Goal: Task Accomplishment & Management: Complete application form

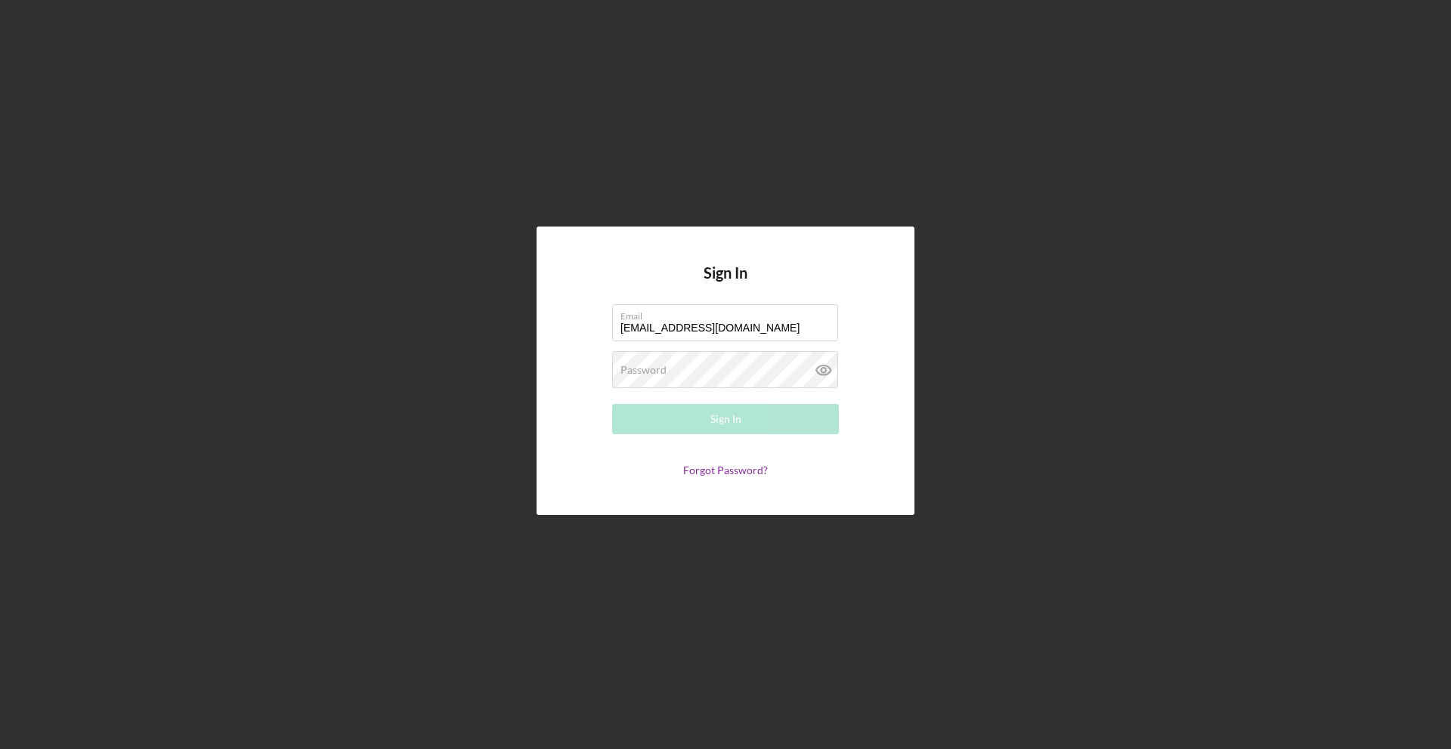
type input "[EMAIL_ADDRESS][DOMAIN_NAME]"
click at [678, 426] on button "Sign In" at bounding box center [725, 419] width 227 height 30
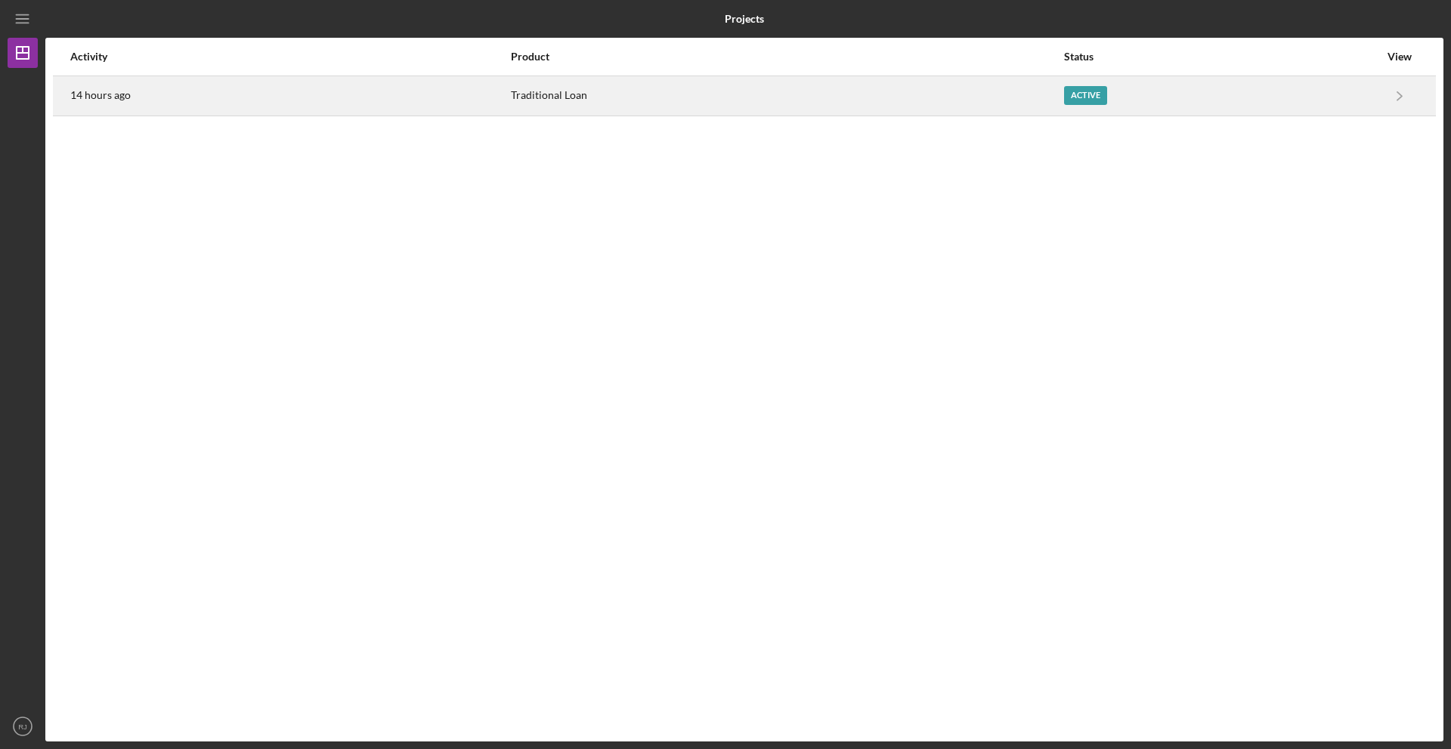
click at [1089, 94] on div "Active" at bounding box center [1085, 95] width 43 height 19
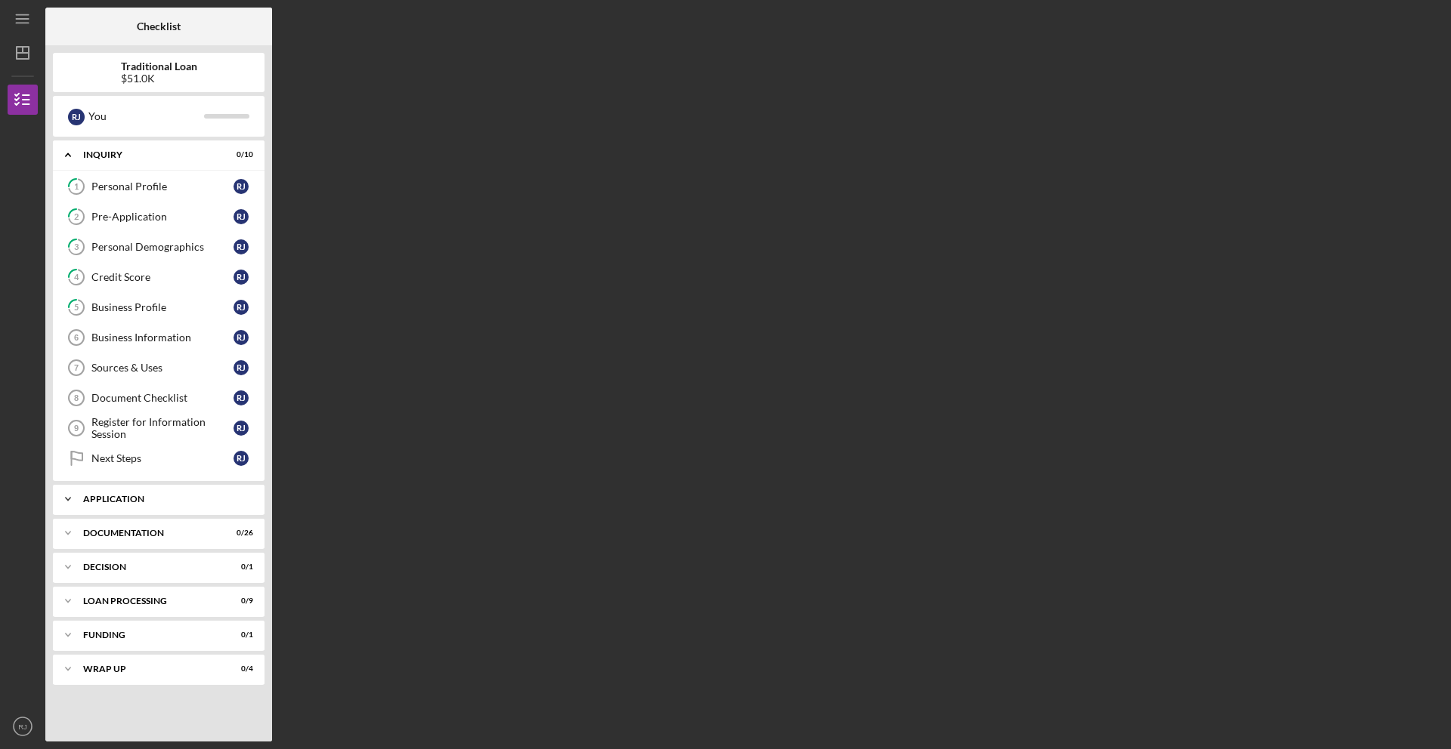
click at [98, 504] on div "Icon/Expander Application 0 / 9" at bounding box center [159, 499] width 212 height 30
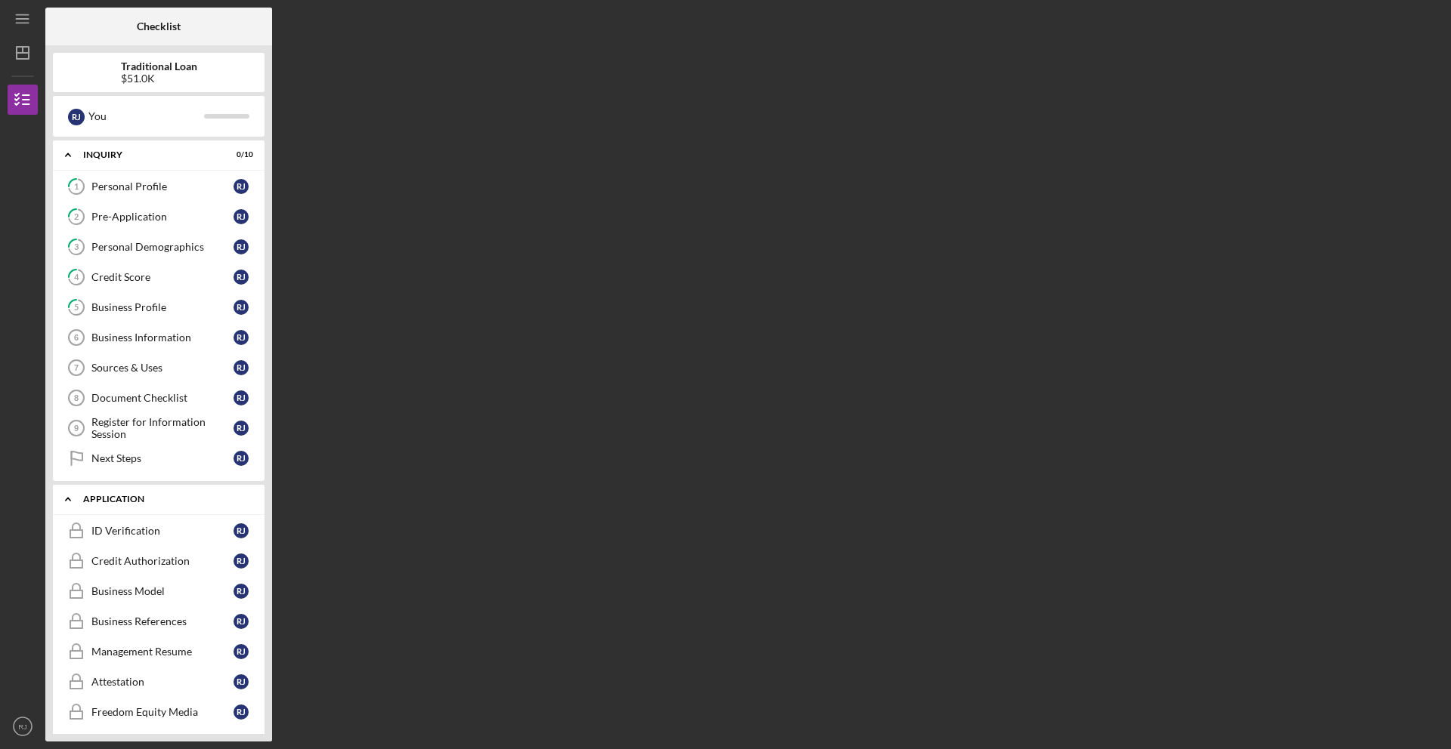
click at [70, 502] on icon "Icon/Expander" at bounding box center [68, 499] width 30 height 30
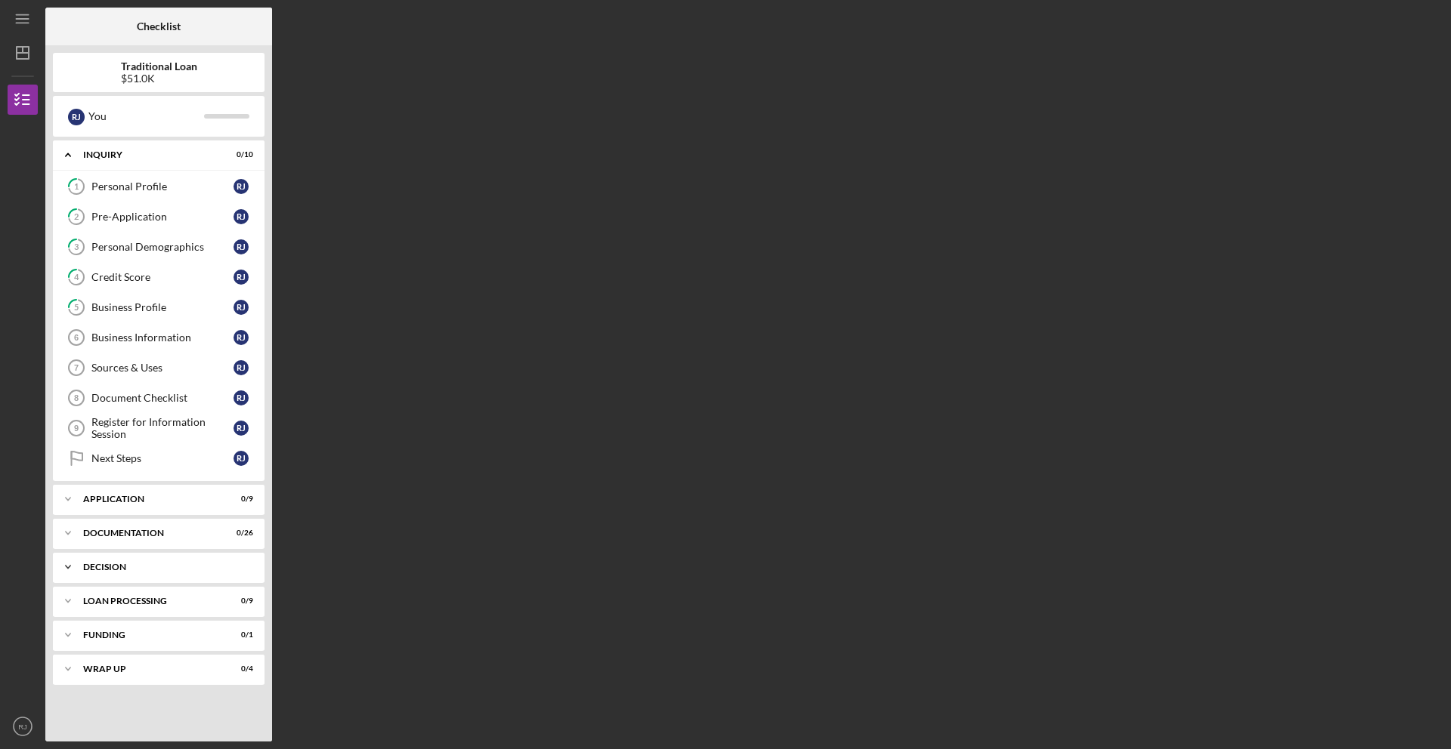
click at [104, 564] on div "Decision" at bounding box center [164, 567] width 162 height 9
click at [109, 597] on div "Decision" at bounding box center [162, 599] width 142 height 12
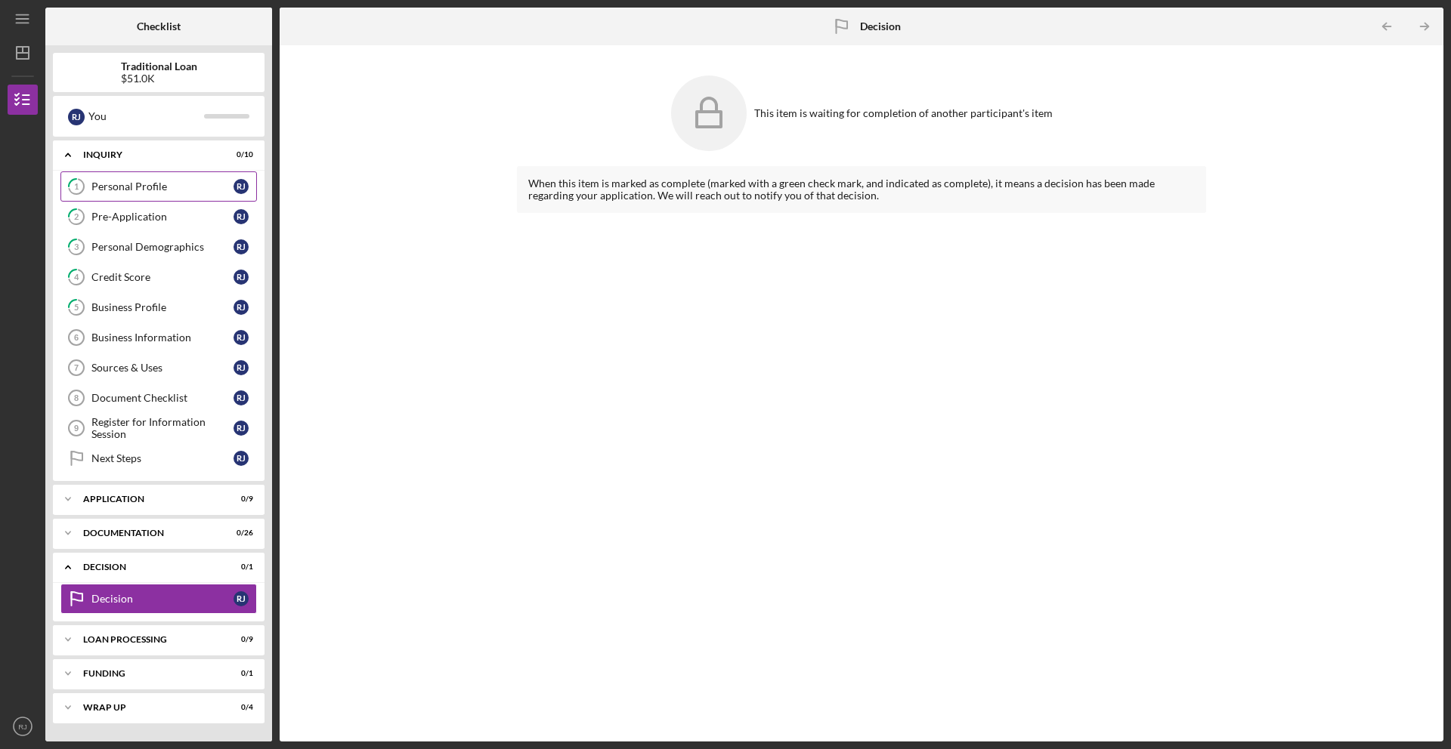
click at [148, 187] on div "Personal Profile" at bounding box center [162, 187] width 142 height 12
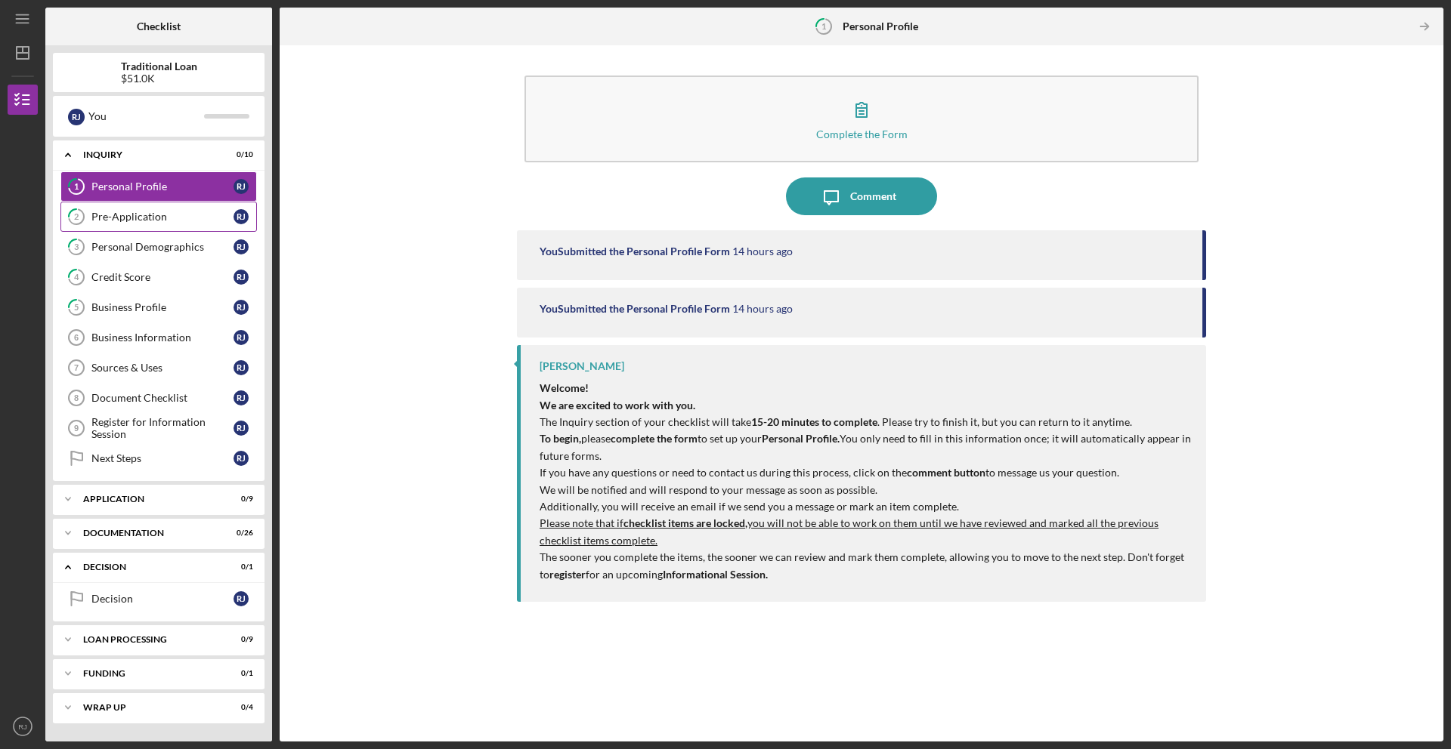
click at [147, 212] on div "Pre-Application" at bounding box center [162, 217] width 142 height 12
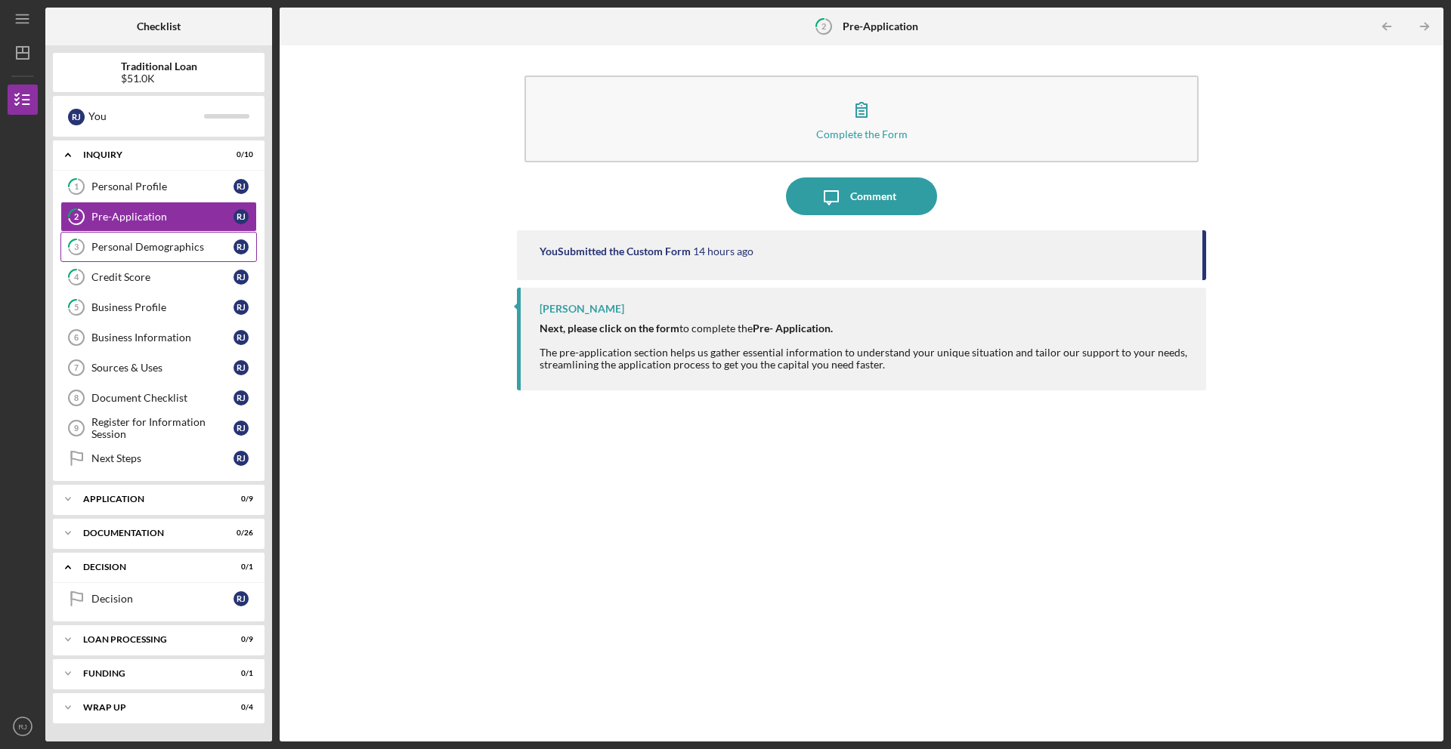
click at [148, 244] on div "Personal Demographics" at bounding box center [162, 247] width 142 height 12
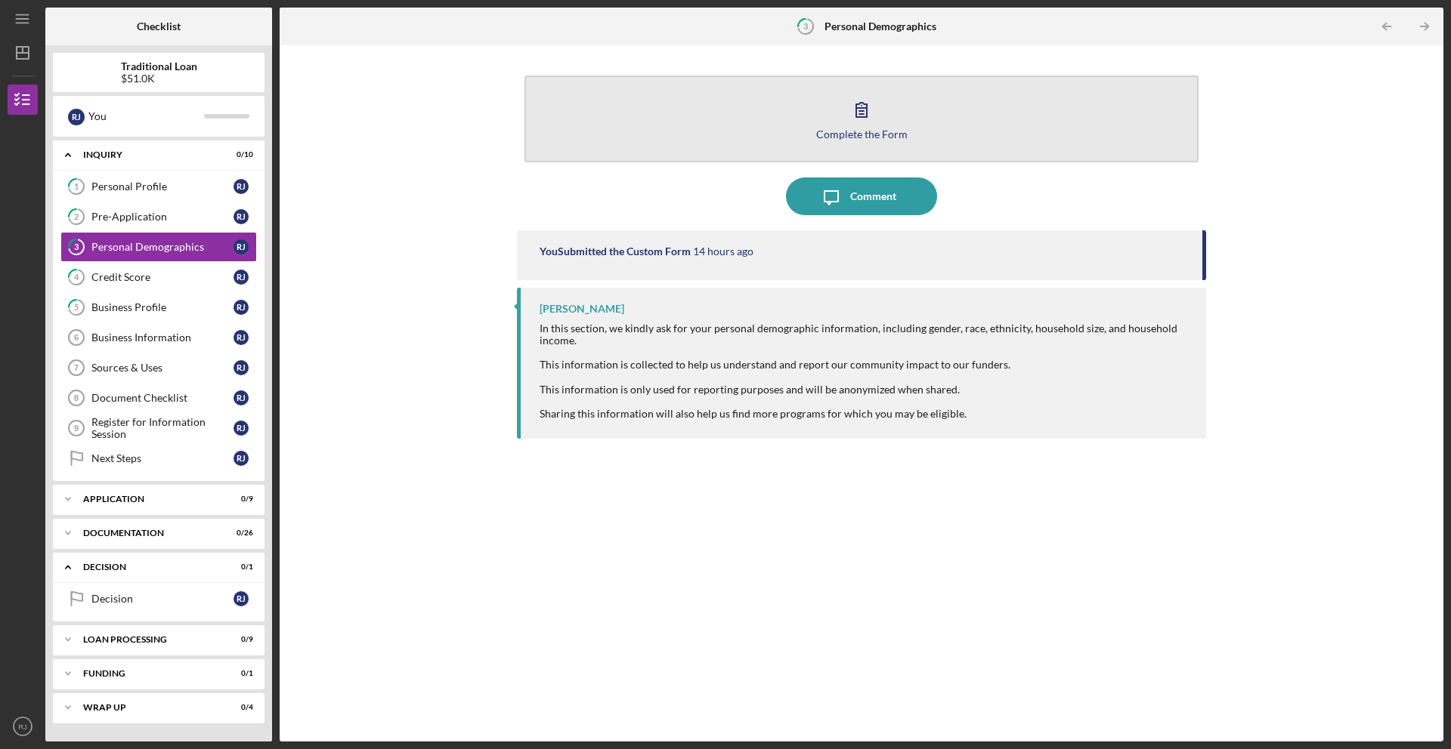
click at [588, 131] on button "Complete the Form Form" at bounding box center [861, 119] width 674 height 87
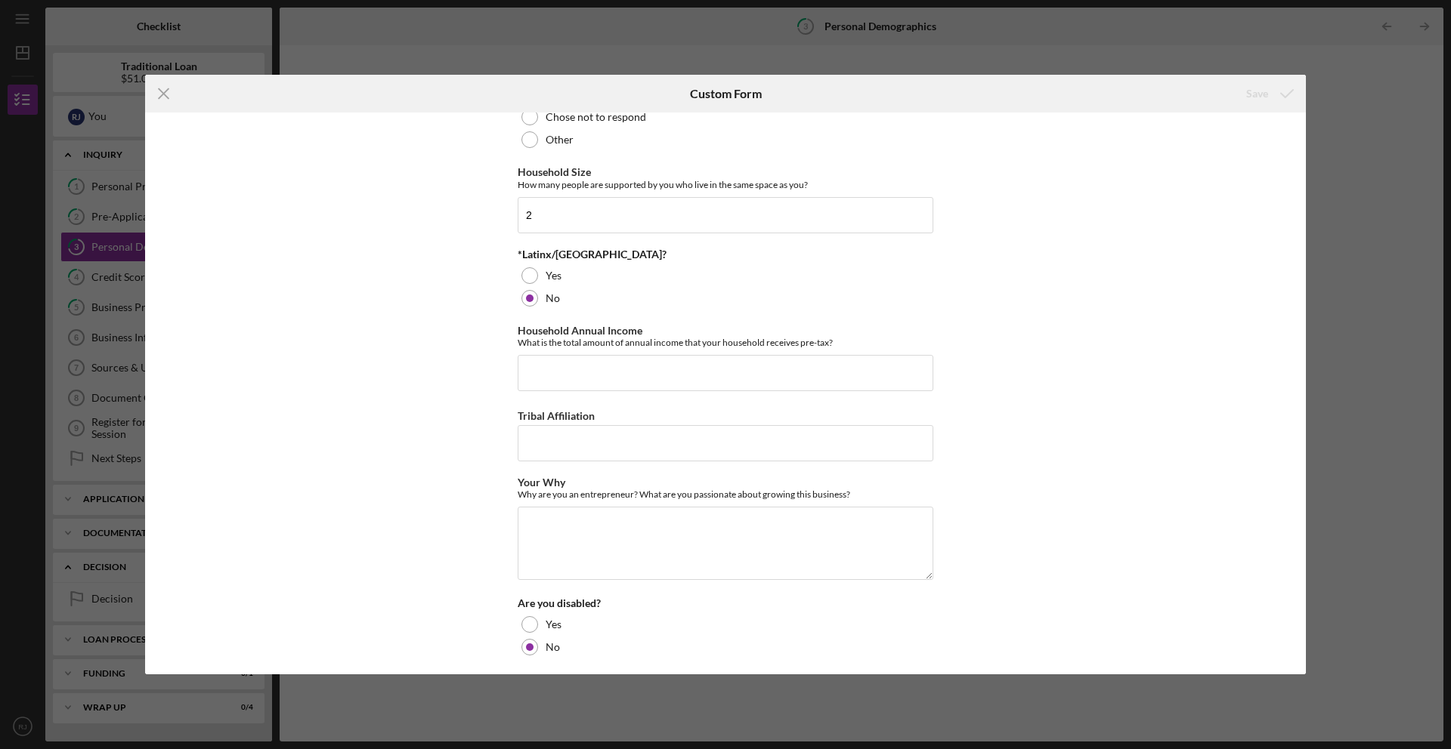
scroll to position [542, 0]
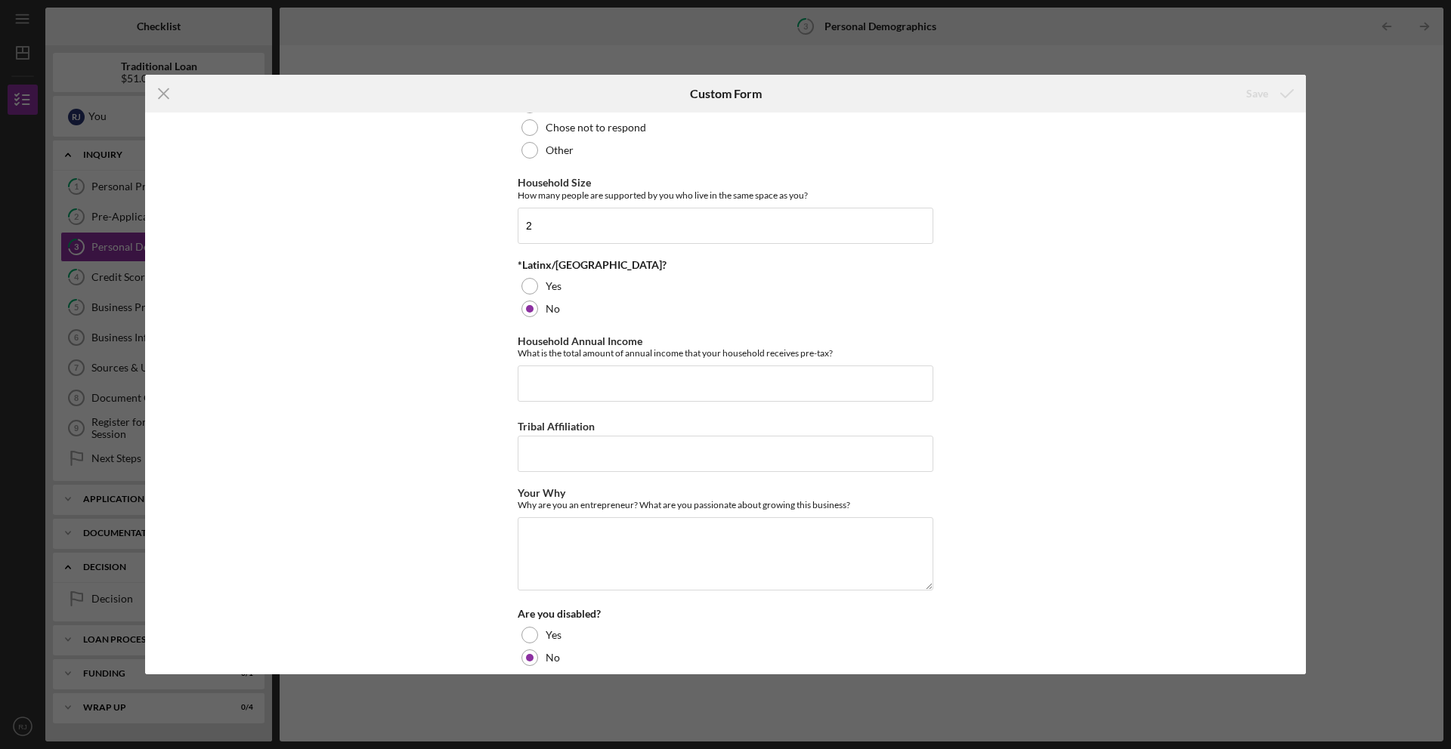
click at [1351, 591] on div "Icon/Menu Close Custom Form Save Demographic Information Race What is your race…" at bounding box center [725, 374] width 1451 height 749
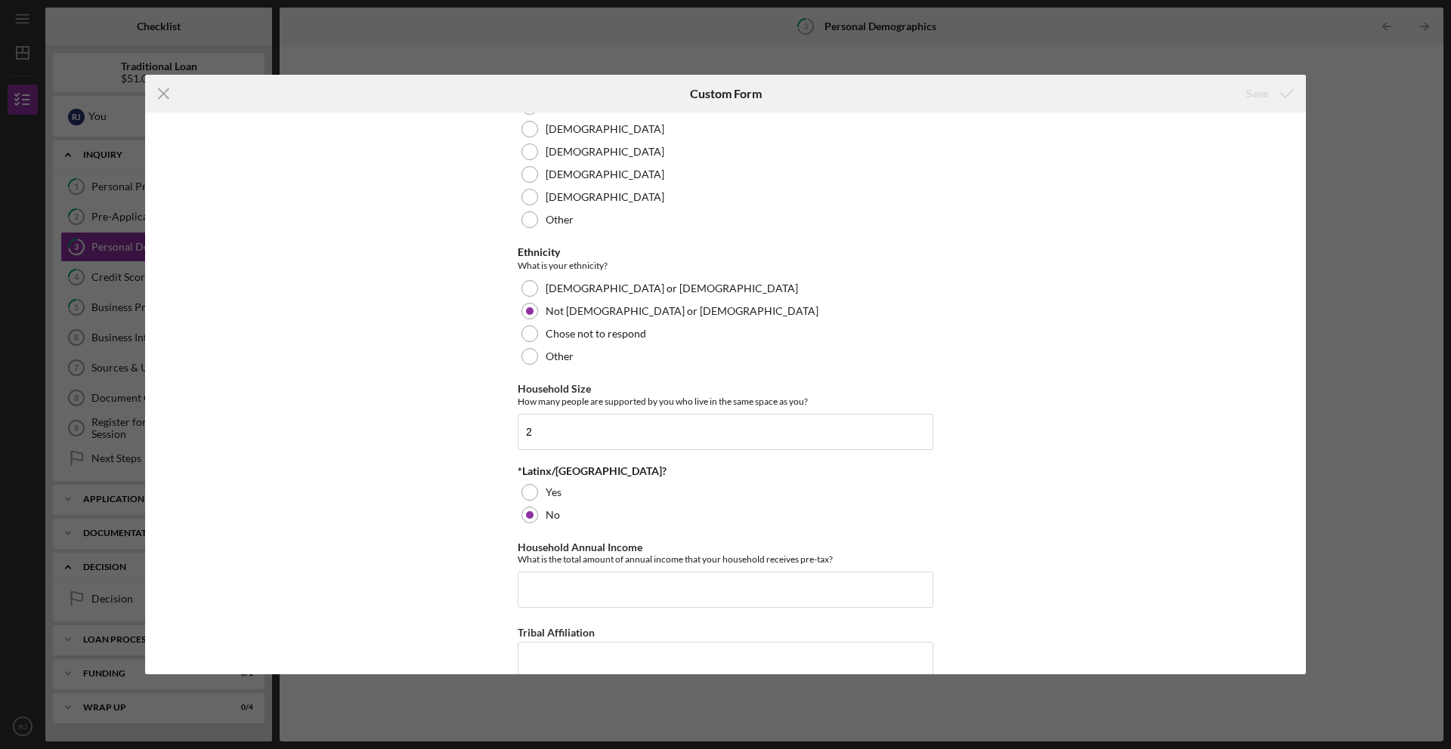
scroll to position [356, 0]
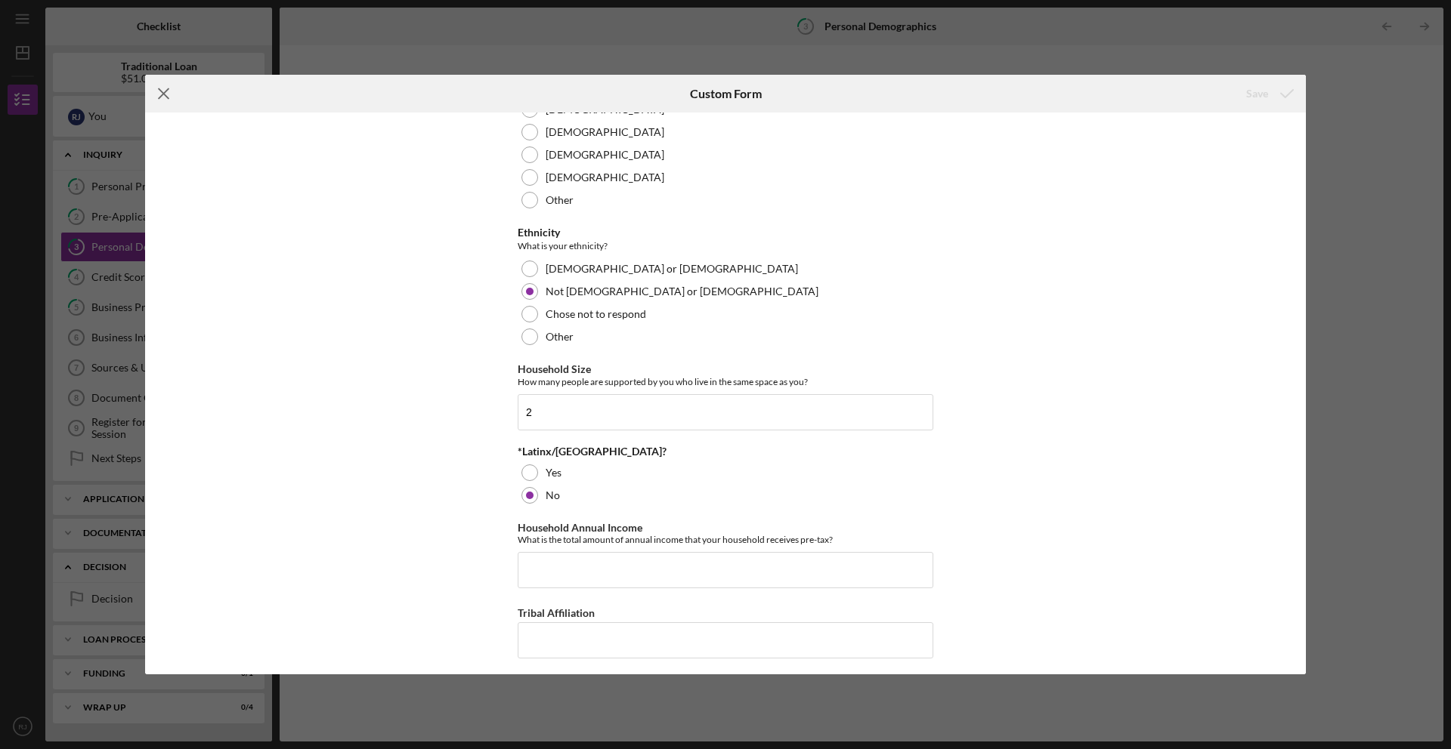
click at [164, 98] on icon "Icon/Menu Close" at bounding box center [164, 94] width 38 height 38
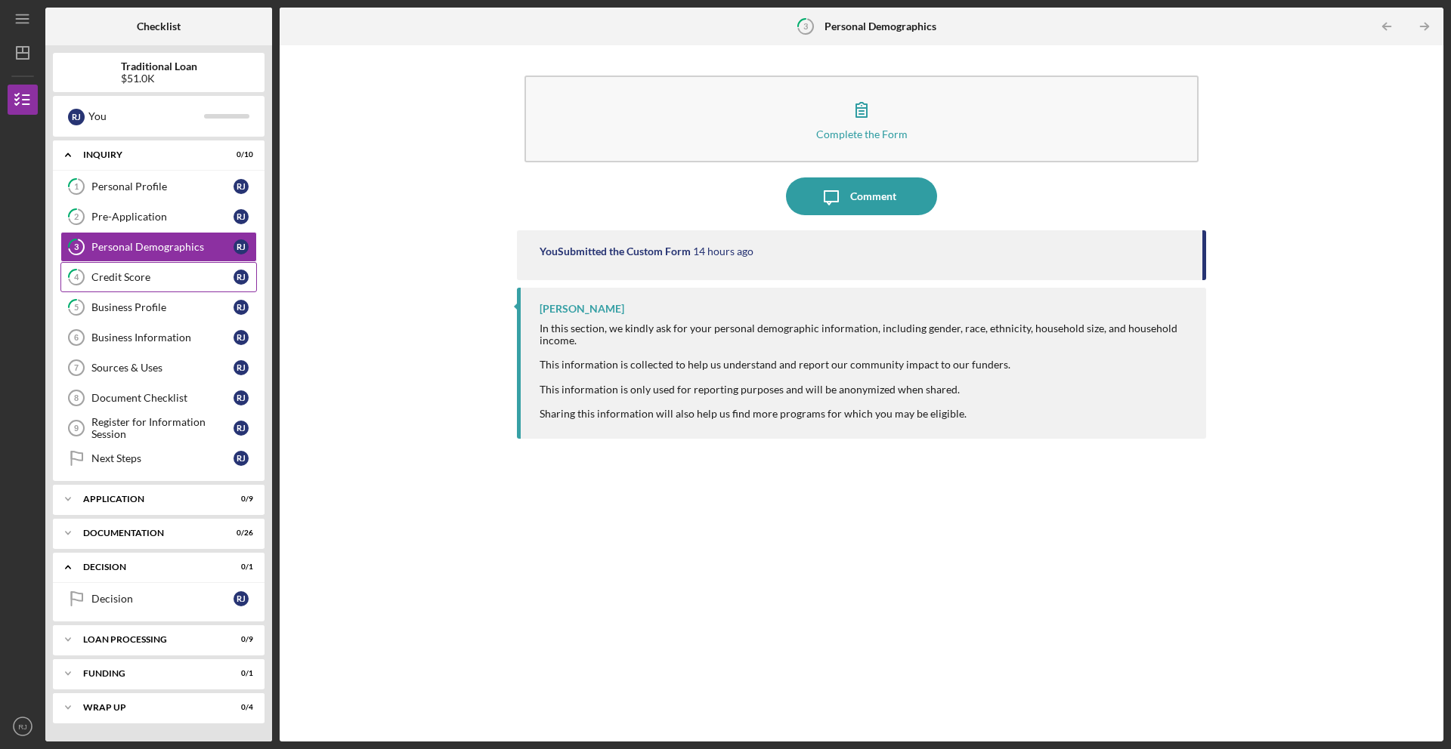
click at [193, 274] on div "Credit Score" at bounding box center [162, 277] width 142 height 12
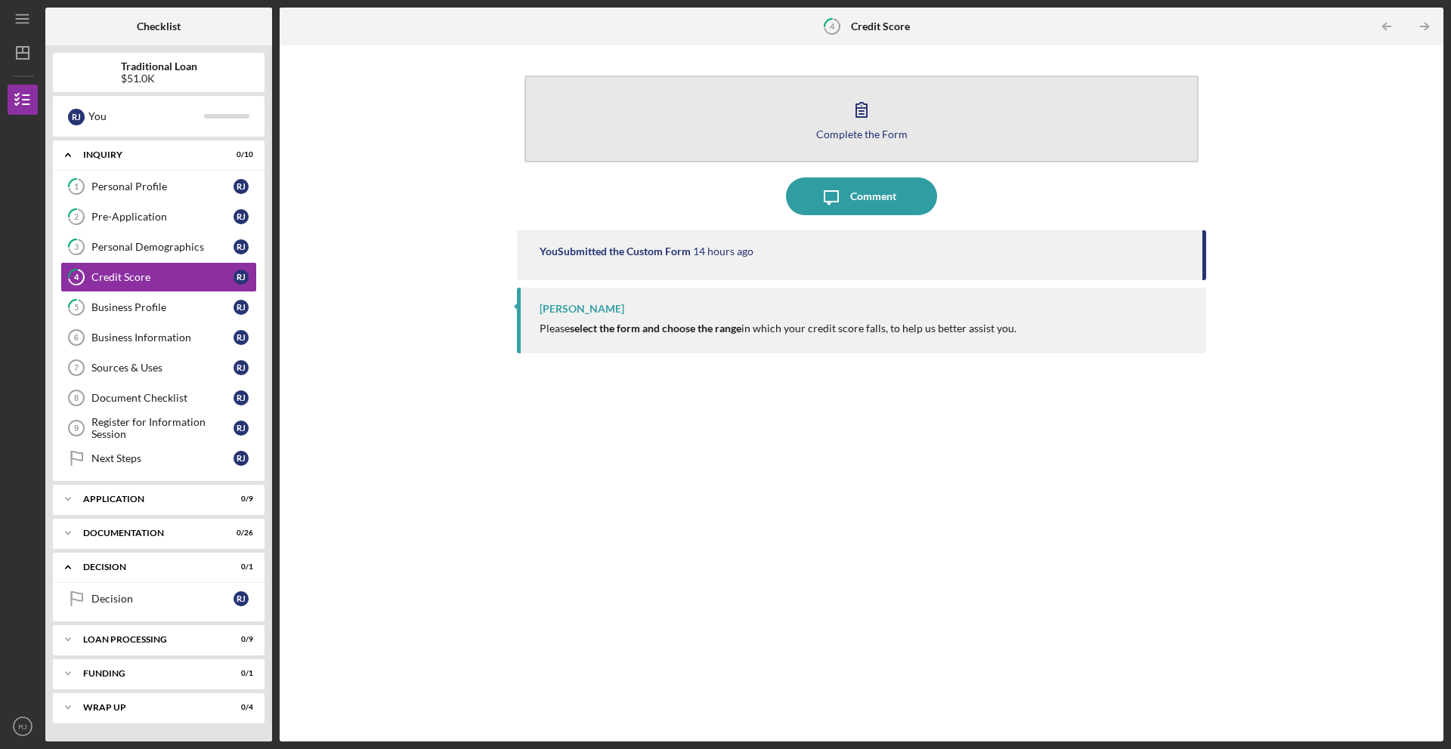
click at [581, 141] on button "Complete the Form Form" at bounding box center [861, 119] width 674 height 87
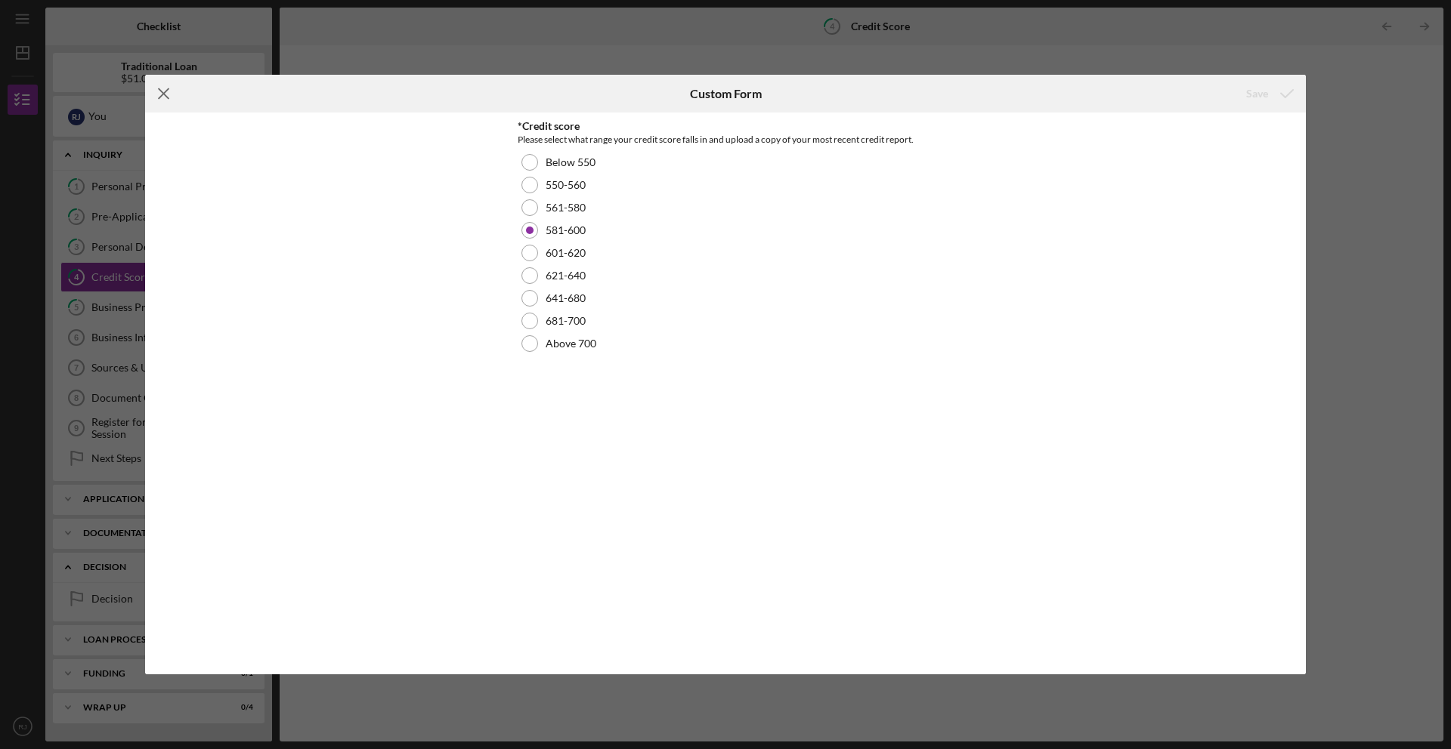
click at [172, 94] on icon "Icon/Menu Close" at bounding box center [164, 94] width 38 height 38
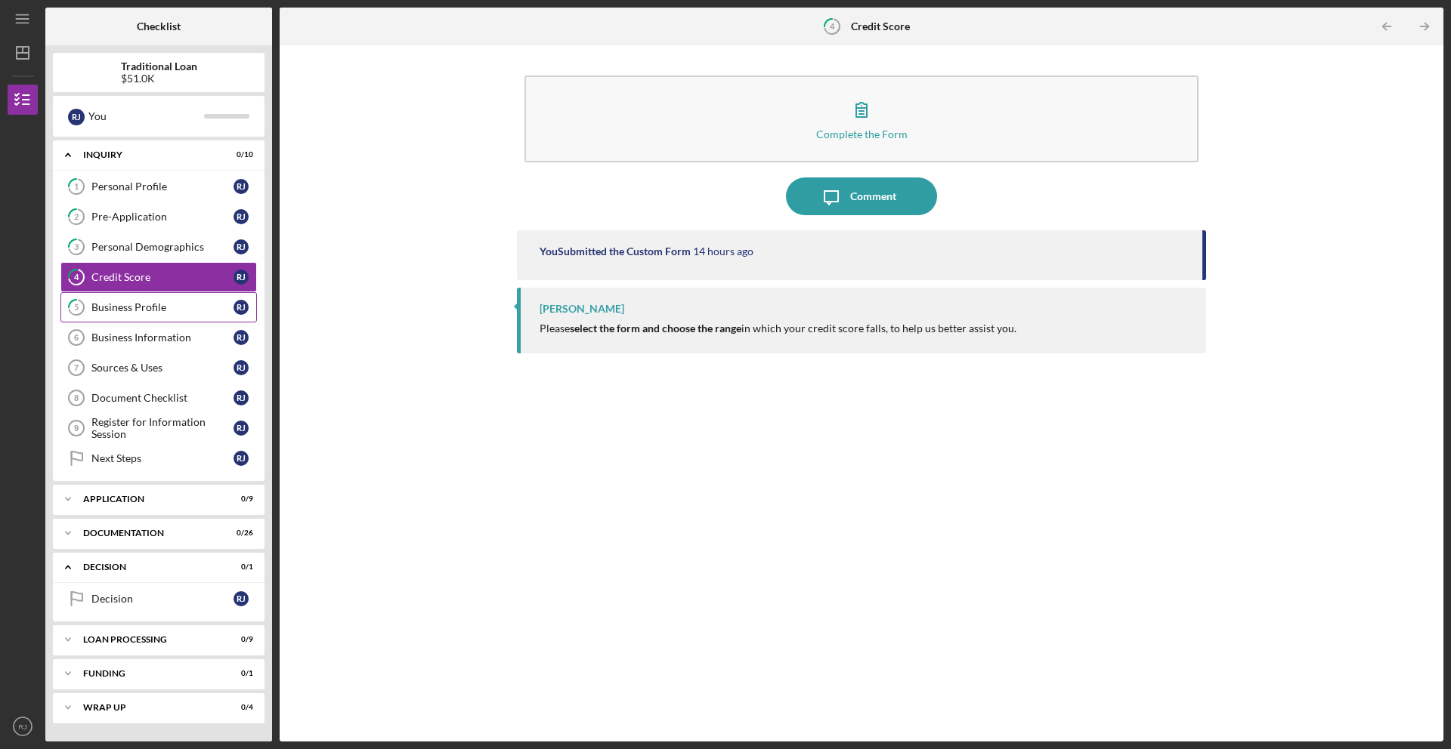
click at [165, 314] on div "Business Profile" at bounding box center [162, 307] width 142 height 12
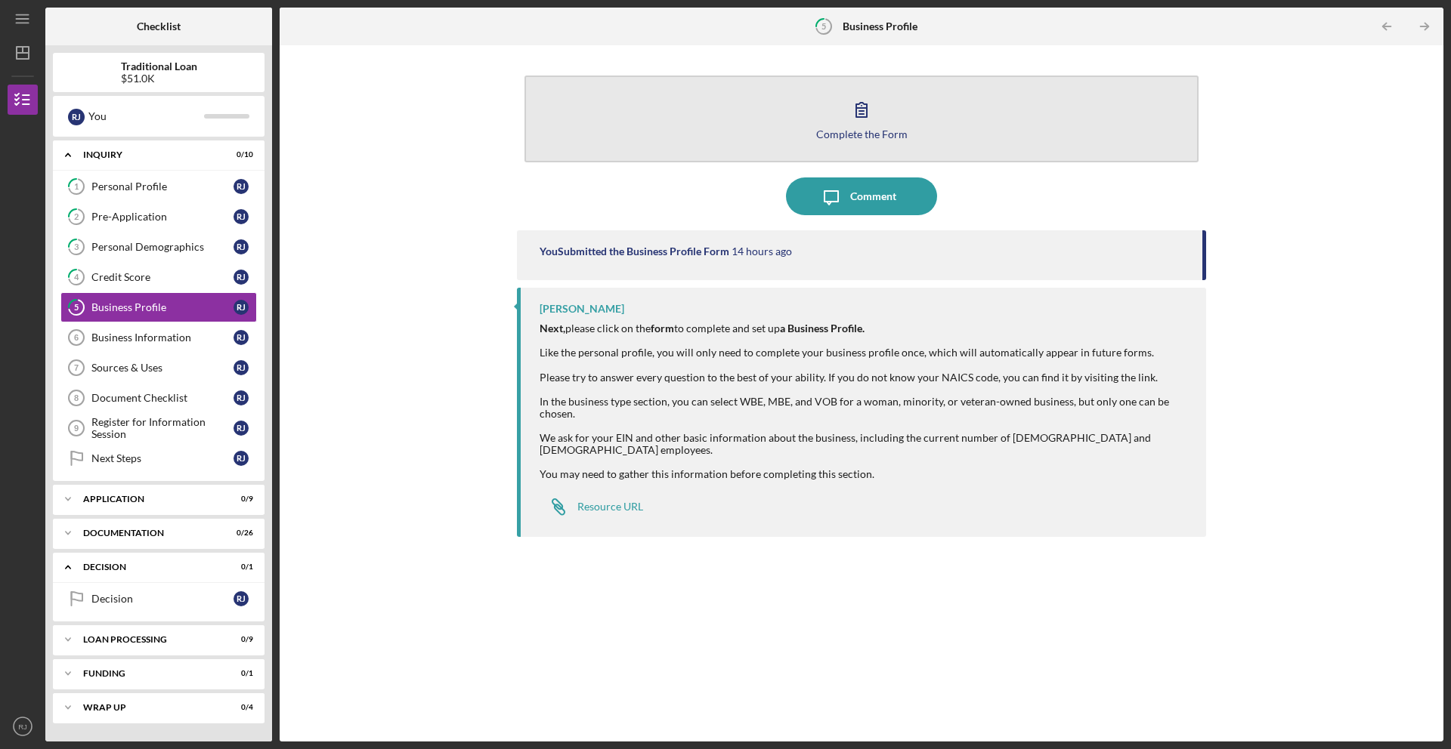
click at [703, 127] on button "Complete the Form Form" at bounding box center [861, 119] width 674 height 87
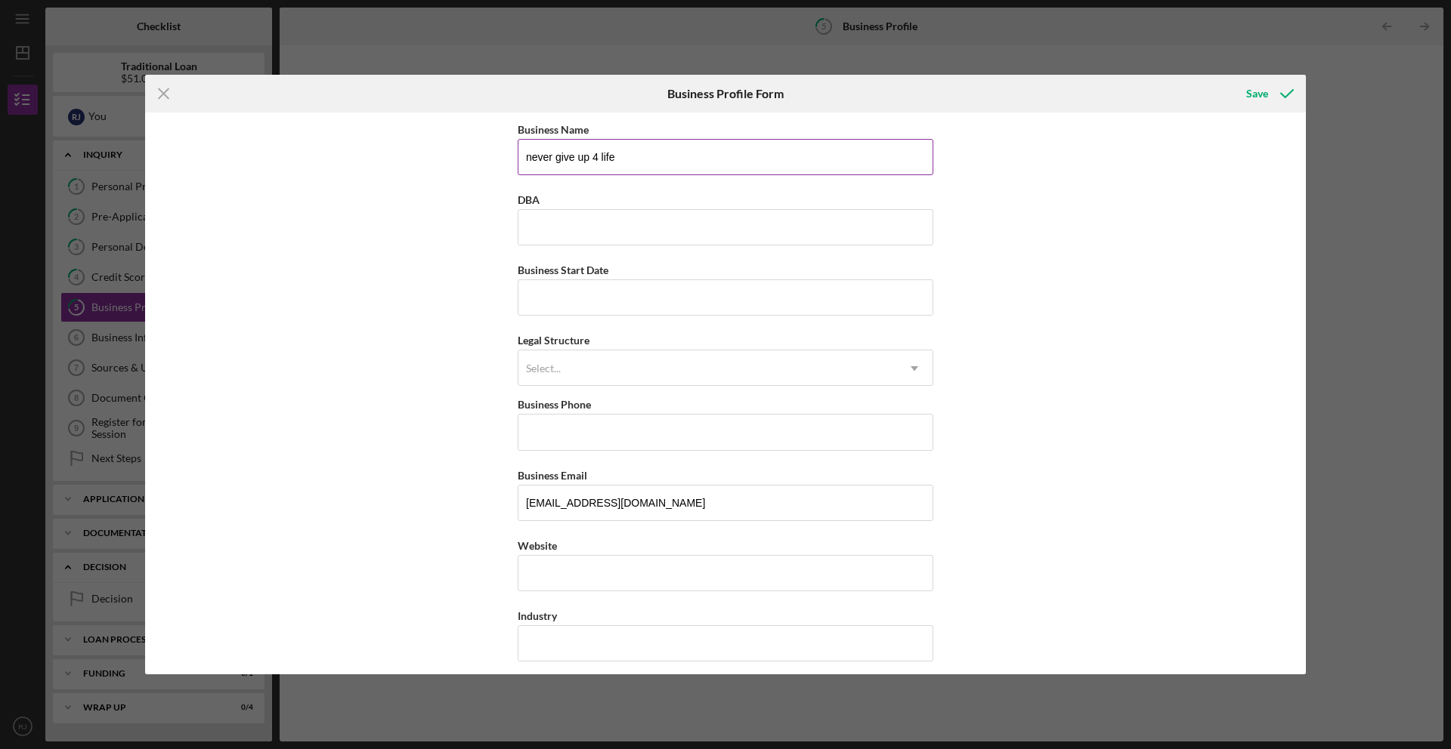
click at [644, 161] on input "never give up 4 life" at bounding box center [726, 157] width 416 height 36
type input "never give up 4 life LLC"
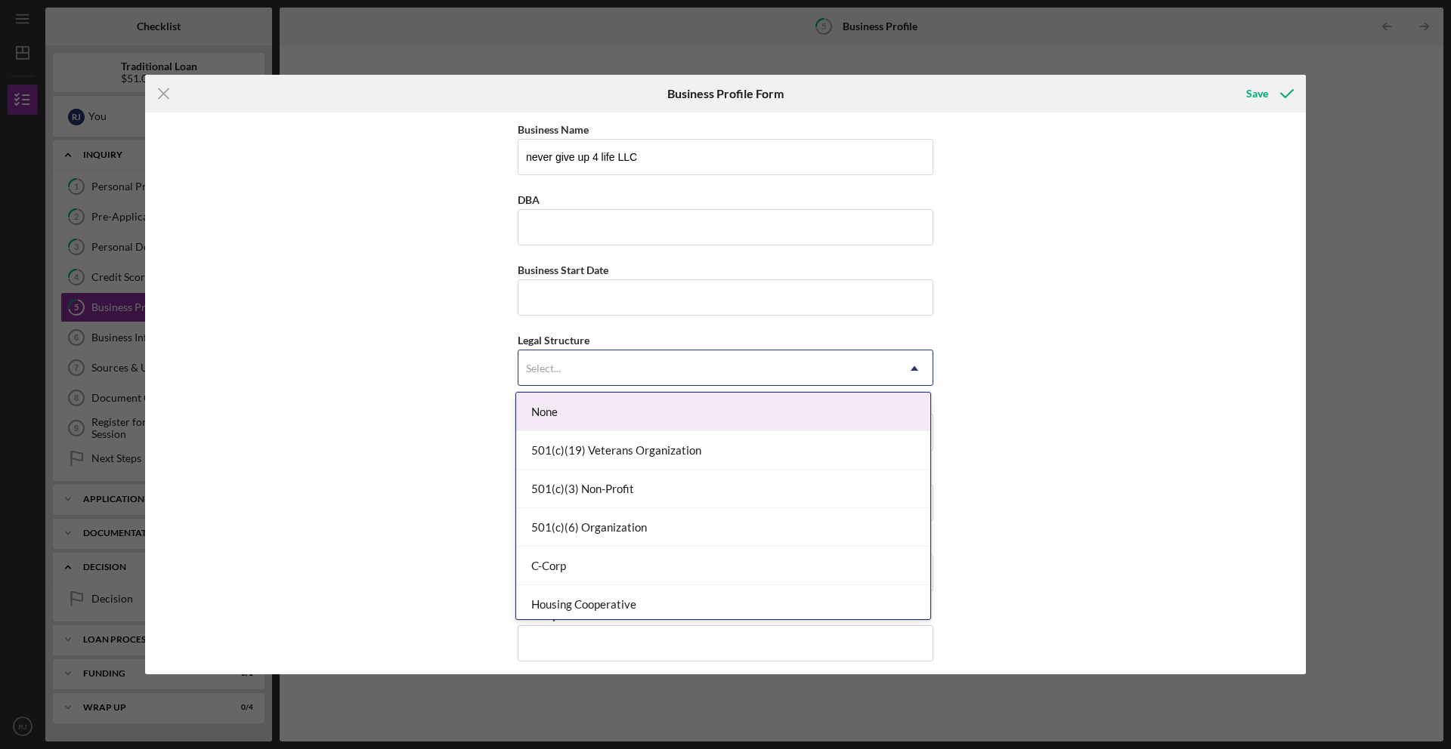
click at [915, 370] on icon "Icon/Dropdown Arrow" at bounding box center [914, 369] width 36 height 36
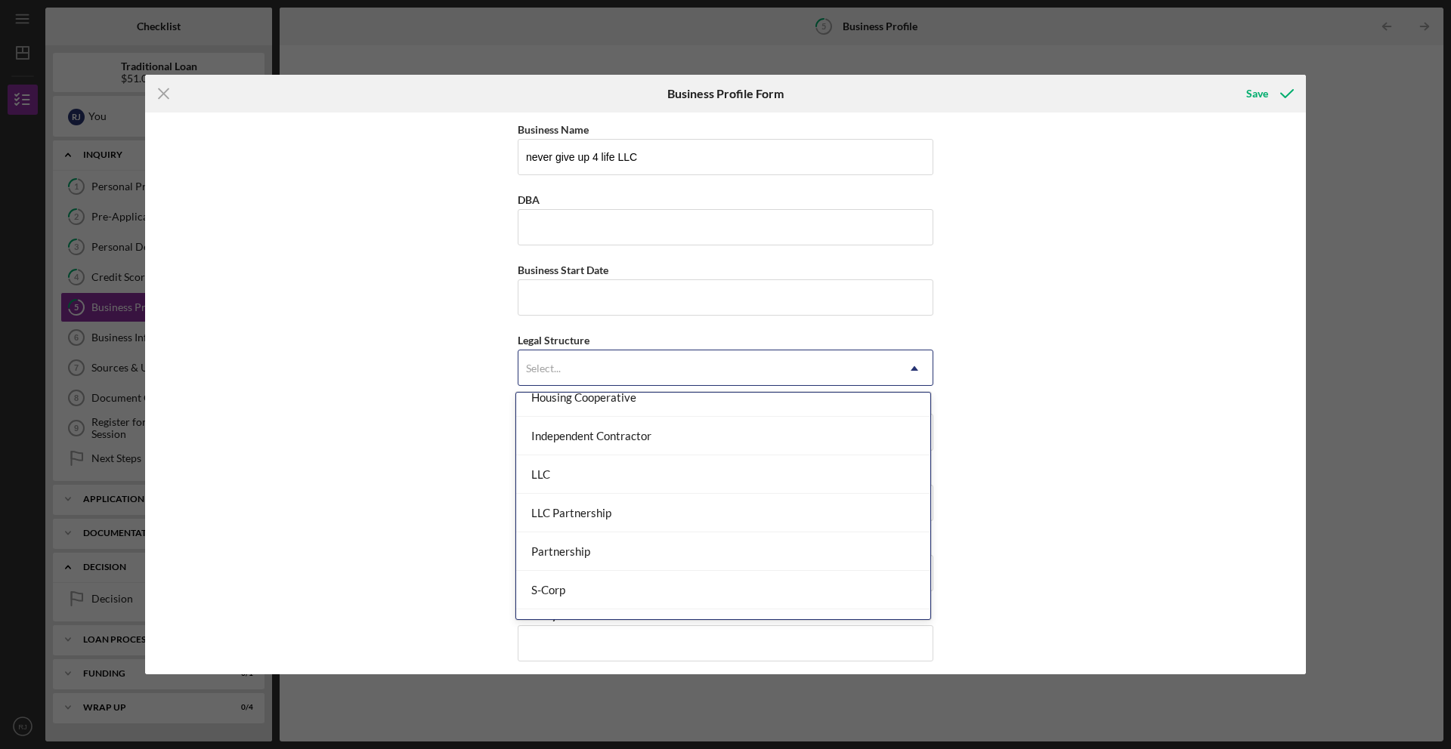
scroll to position [153, 0]
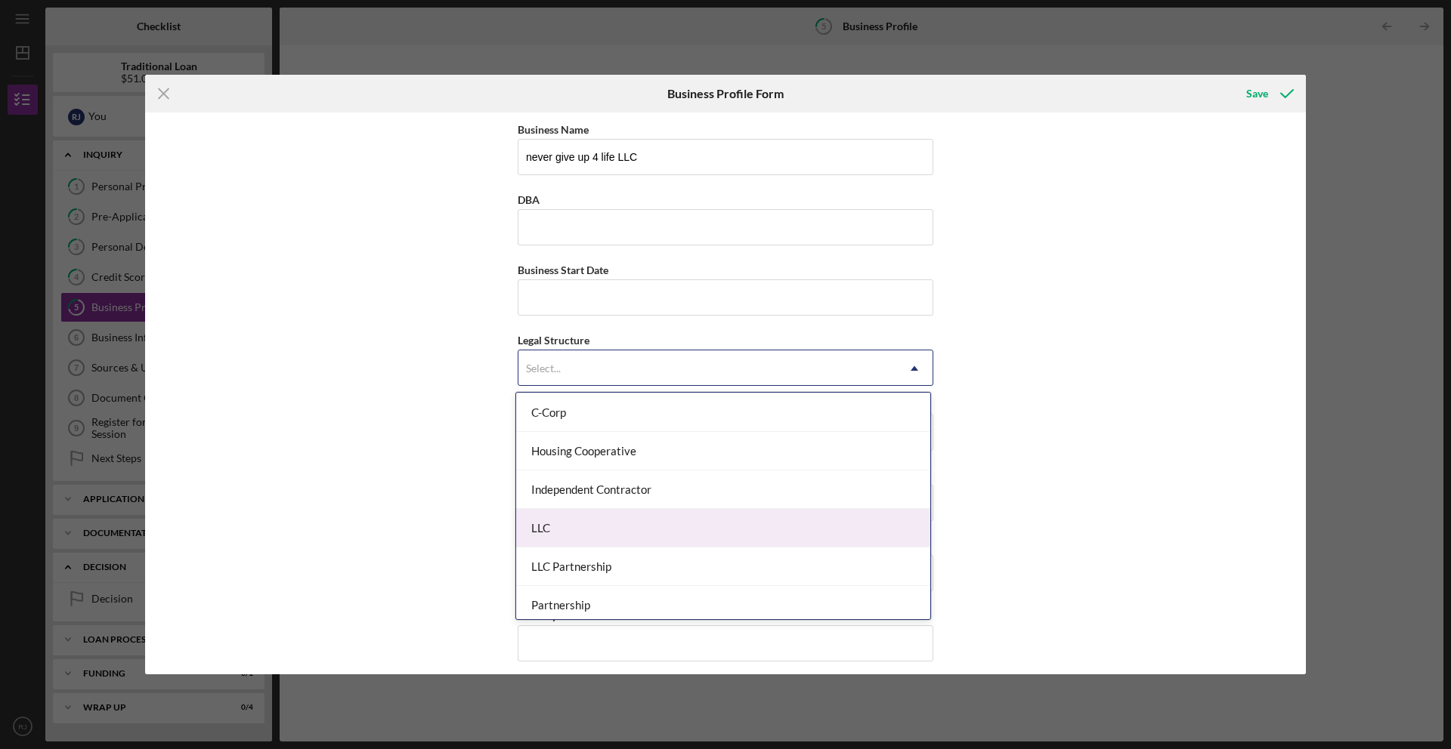
click at [890, 536] on div "LLC" at bounding box center [723, 528] width 414 height 39
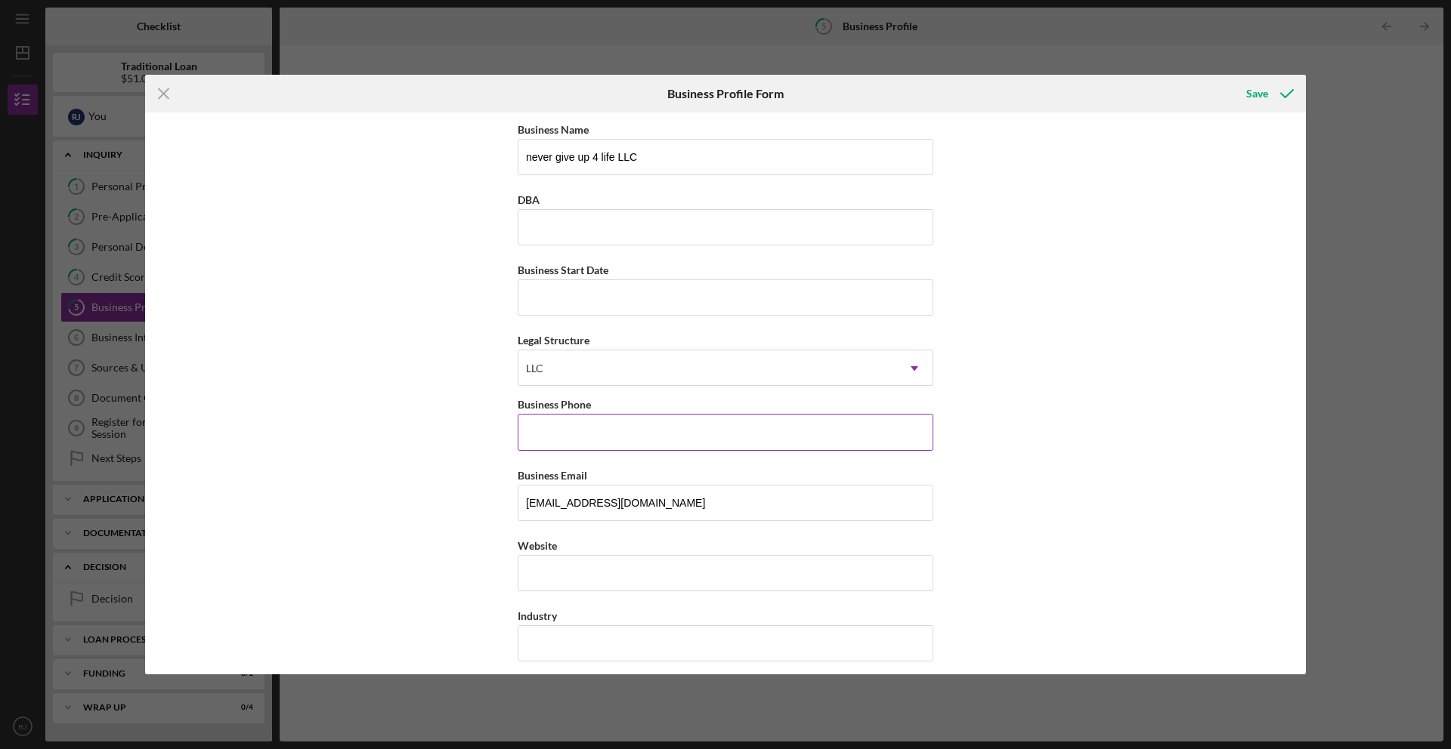
click at [902, 443] on input "Business Phone" at bounding box center [726, 432] width 416 height 36
click at [1046, 477] on div "Business Name never give up 4 life LLC DBA Business Start Date Legal Structure …" at bounding box center [725, 394] width 1161 height 562
click at [756, 235] on input "DBA" at bounding box center [726, 227] width 416 height 36
type input "[PERSON_NAME]'s"
click at [737, 300] on input "Business Start Date" at bounding box center [726, 298] width 416 height 36
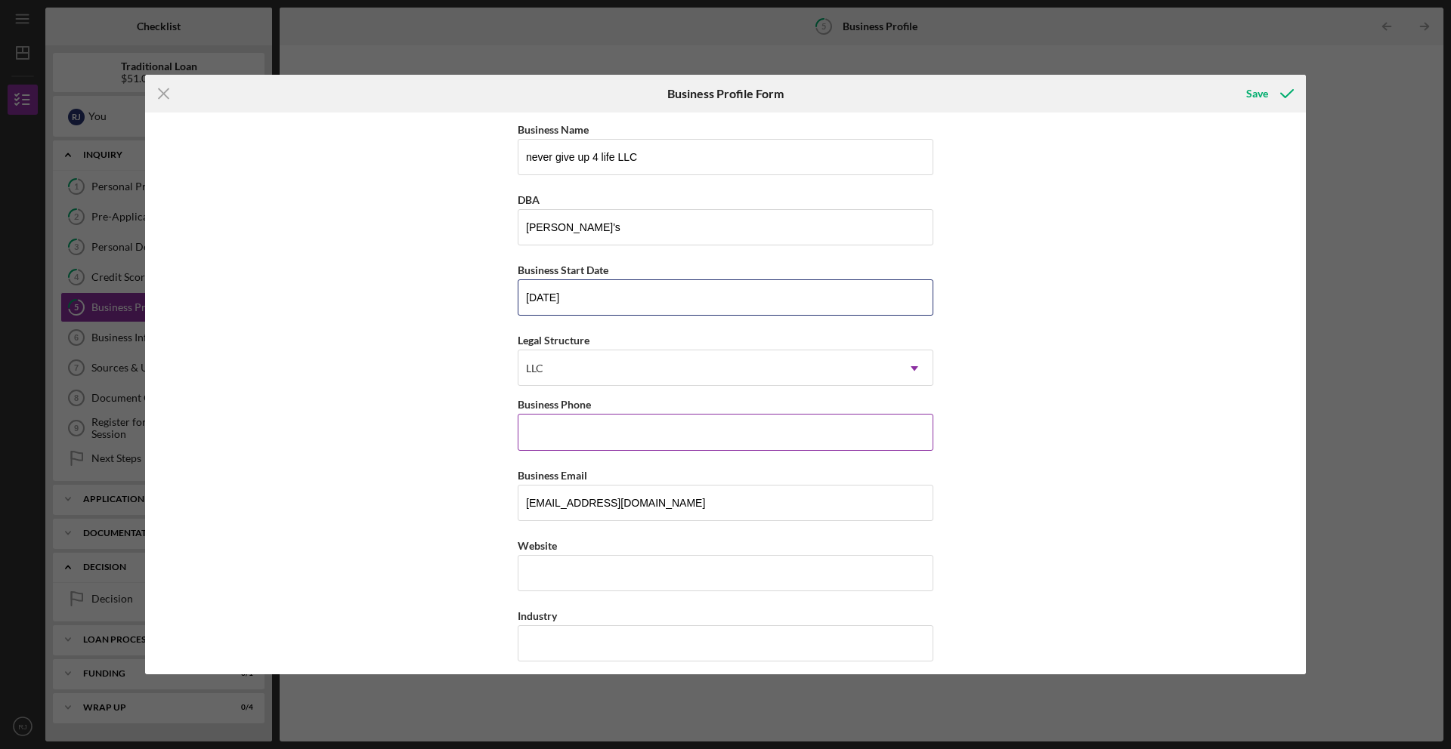
type input "[DATE]"
click at [811, 438] on input "Business Phone" at bounding box center [726, 432] width 416 height 36
type input "[PHONE_NUMBER]"
click at [768, 580] on input "Website" at bounding box center [726, 573] width 416 height 36
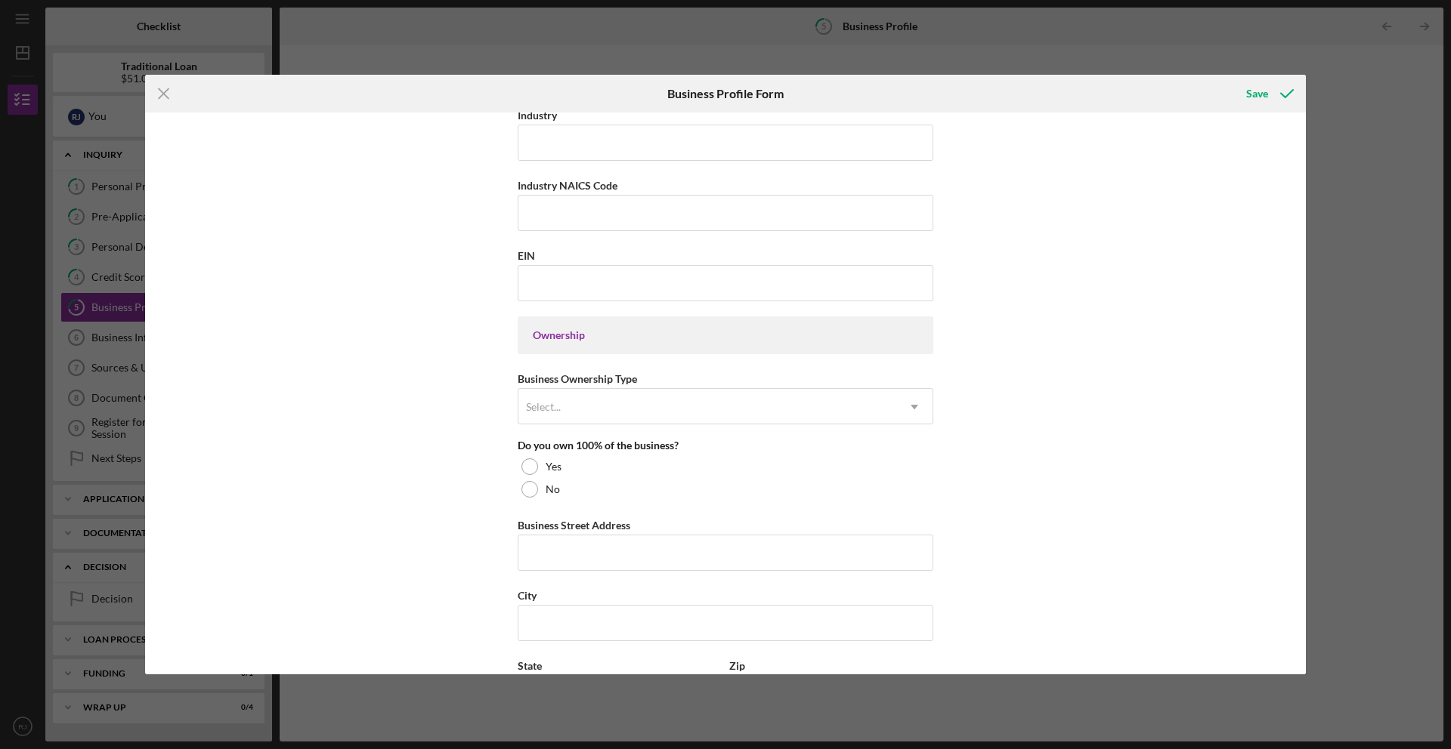
scroll to position [483, 0]
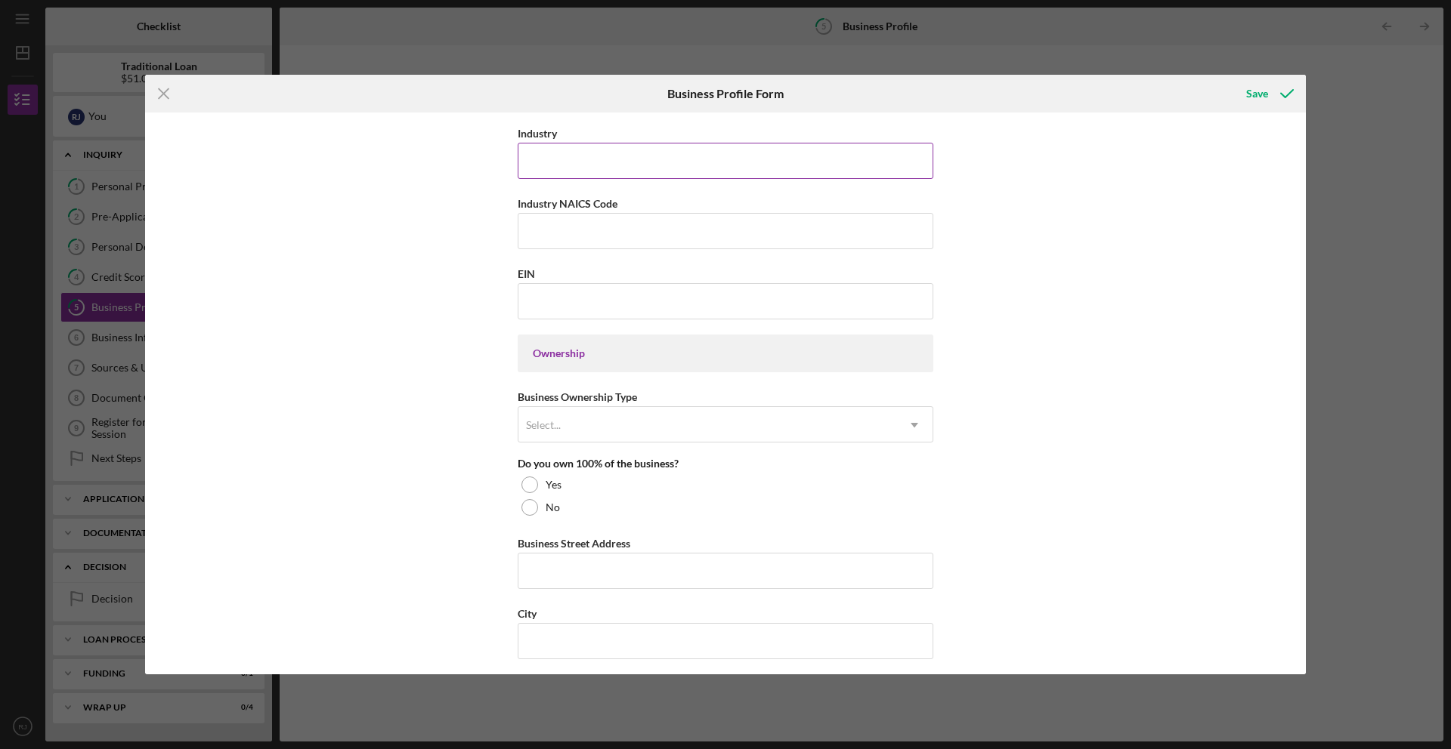
type input "Peggys soul food .com"
click at [688, 167] on input "Industry" at bounding box center [726, 161] width 416 height 36
click at [701, 308] on input "EIN" at bounding box center [726, 301] width 416 height 36
click at [912, 431] on icon "Icon/Dropdown Arrow" at bounding box center [914, 425] width 36 height 36
click at [1049, 445] on div "Business Name never give up 4 life LLC DBA [PERSON_NAME]'s Business Start Date …" at bounding box center [725, 394] width 1161 height 562
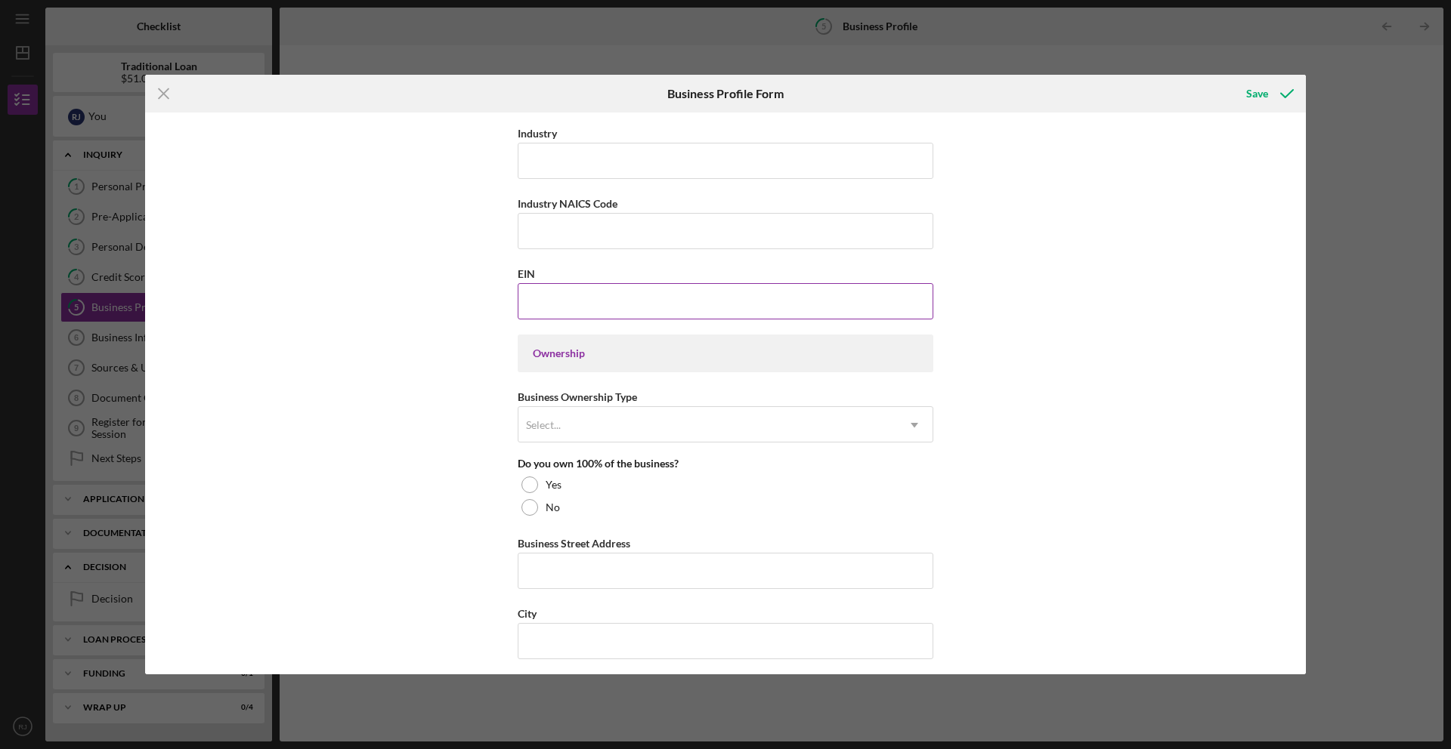
click at [718, 307] on input "EIN" at bounding box center [726, 301] width 416 height 36
click at [526, 490] on div at bounding box center [529, 485] width 17 height 17
click at [620, 306] on input "EIN" at bounding box center [726, 301] width 416 height 36
type input "[US_EMPLOYER_IDENTIFICATION_NUMBER]"
click at [910, 423] on icon "Icon/Dropdown Arrow" at bounding box center [914, 425] width 36 height 36
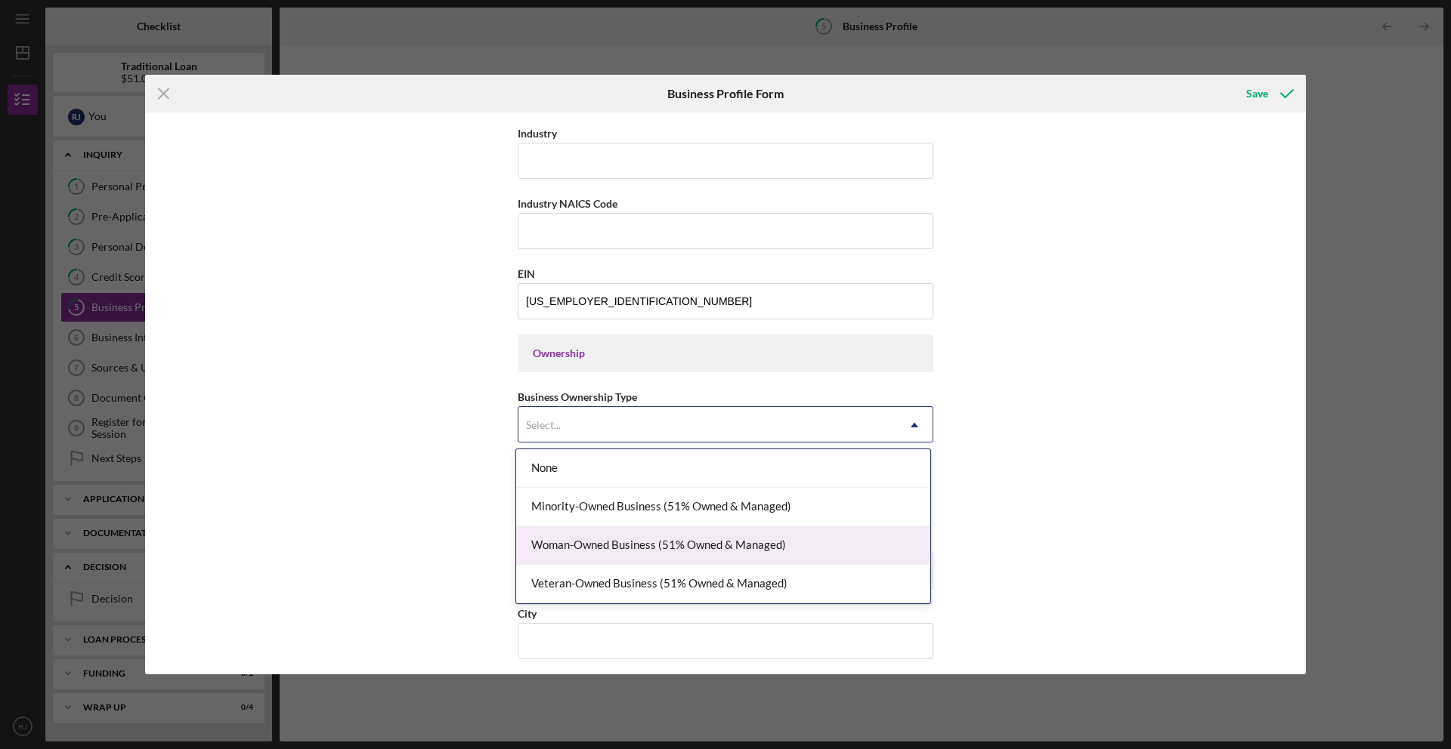
click at [894, 543] on div "Woman-Owned Business (51% Owned & Managed)" at bounding box center [723, 546] width 414 height 39
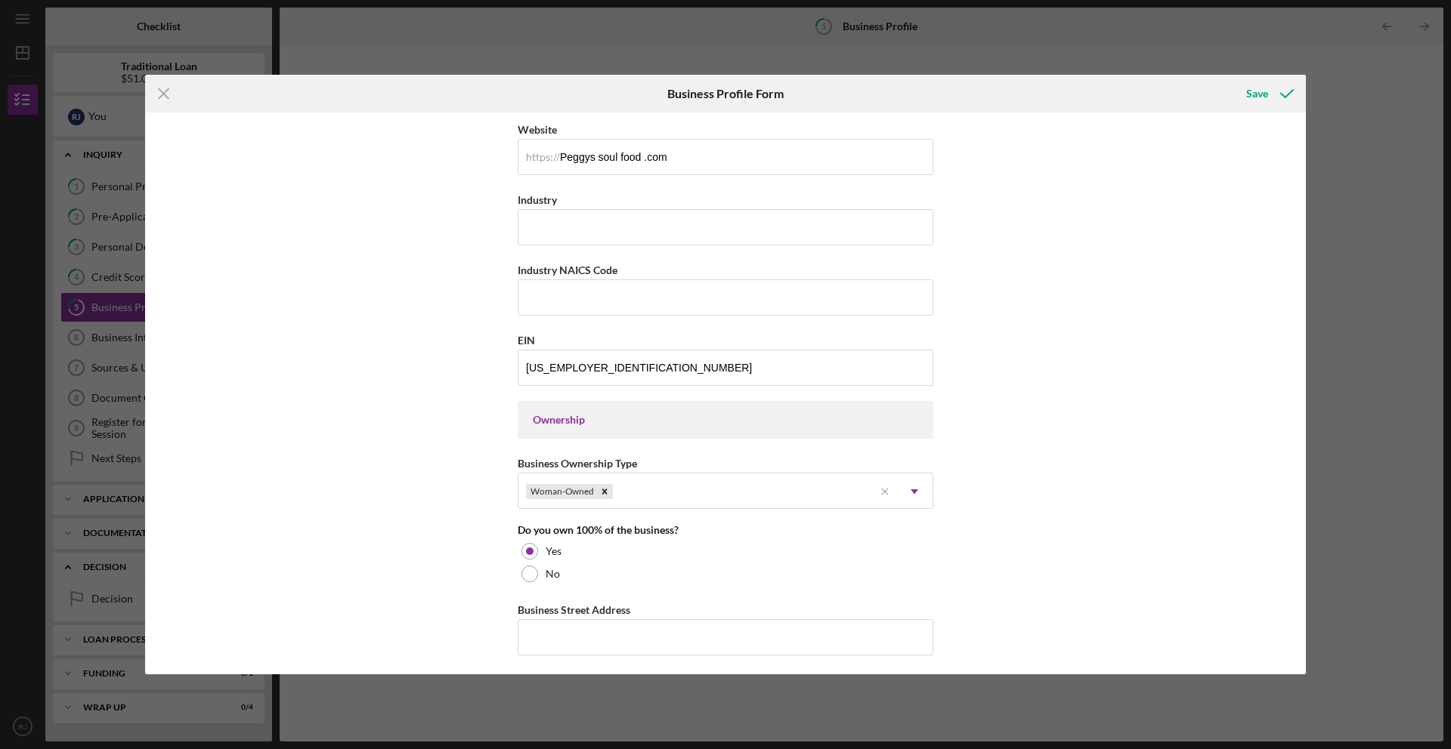
scroll to position [709, 0]
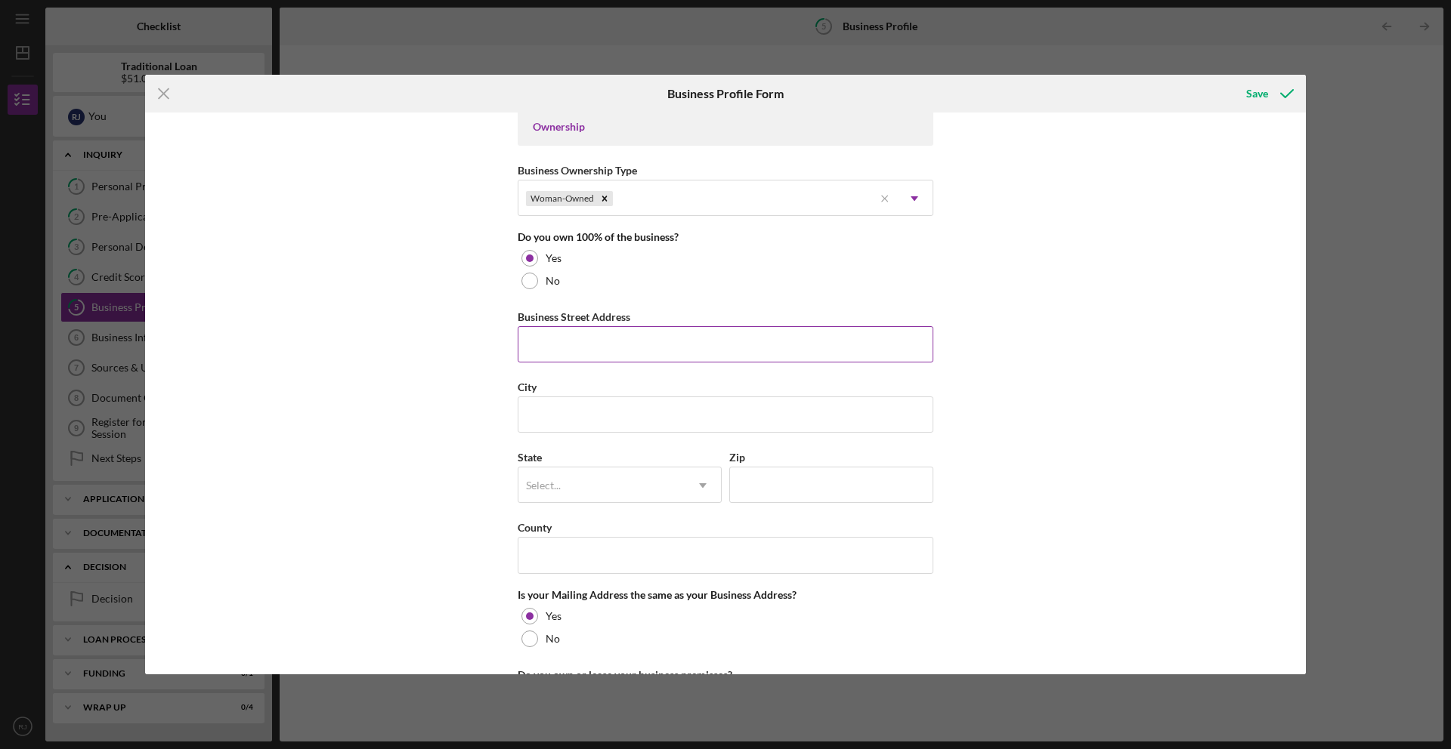
click at [831, 354] on input "Business Street Address" at bounding box center [726, 344] width 416 height 36
type input "[STREET_ADDRESS][PERSON_NAME]"
click at [804, 425] on input "City" at bounding box center [726, 415] width 416 height 36
type input "r"
type input "[GEOGRAPHIC_DATA]"
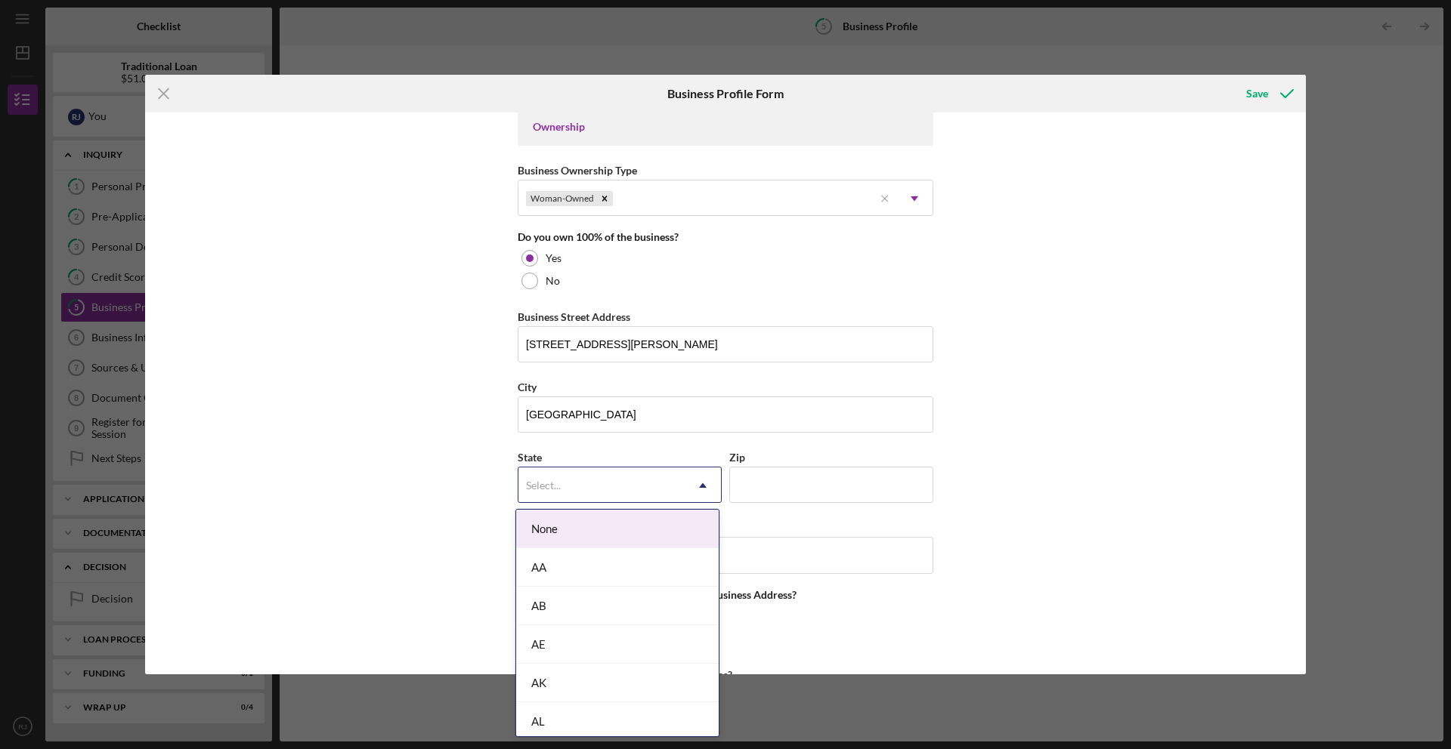
click at [694, 490] on icon "Icon/Dropdown Arrow" at bounding box center [703, 486] width 36 height 36
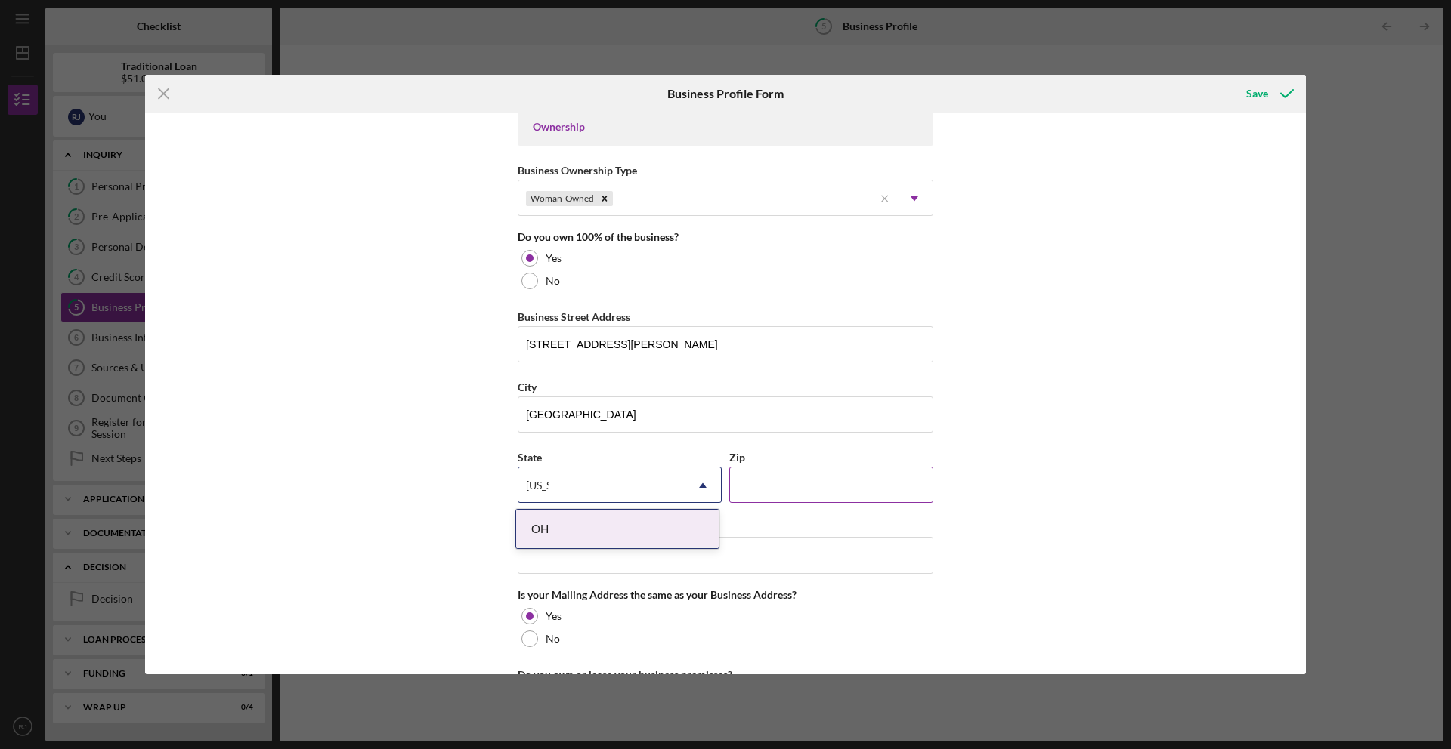
type input "[US_STATE]"
click at [774, 498] on input "Zip" at bounding box center [831, 485] width 204 height 36
type input "43068"
click at [770, 565] on input "County" at bounding box center [726, 555] width 416 height 36
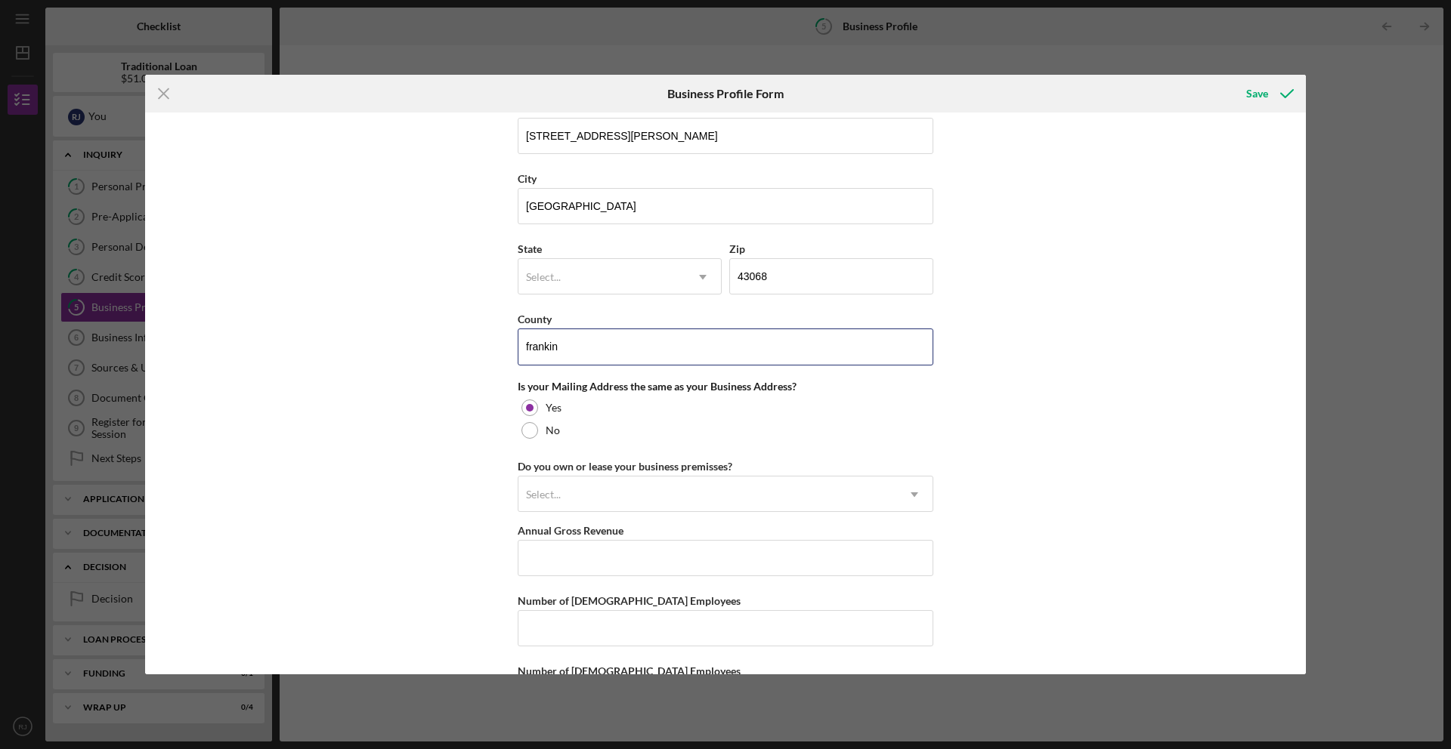
scroll to position [921, 0]
type input "frankin"
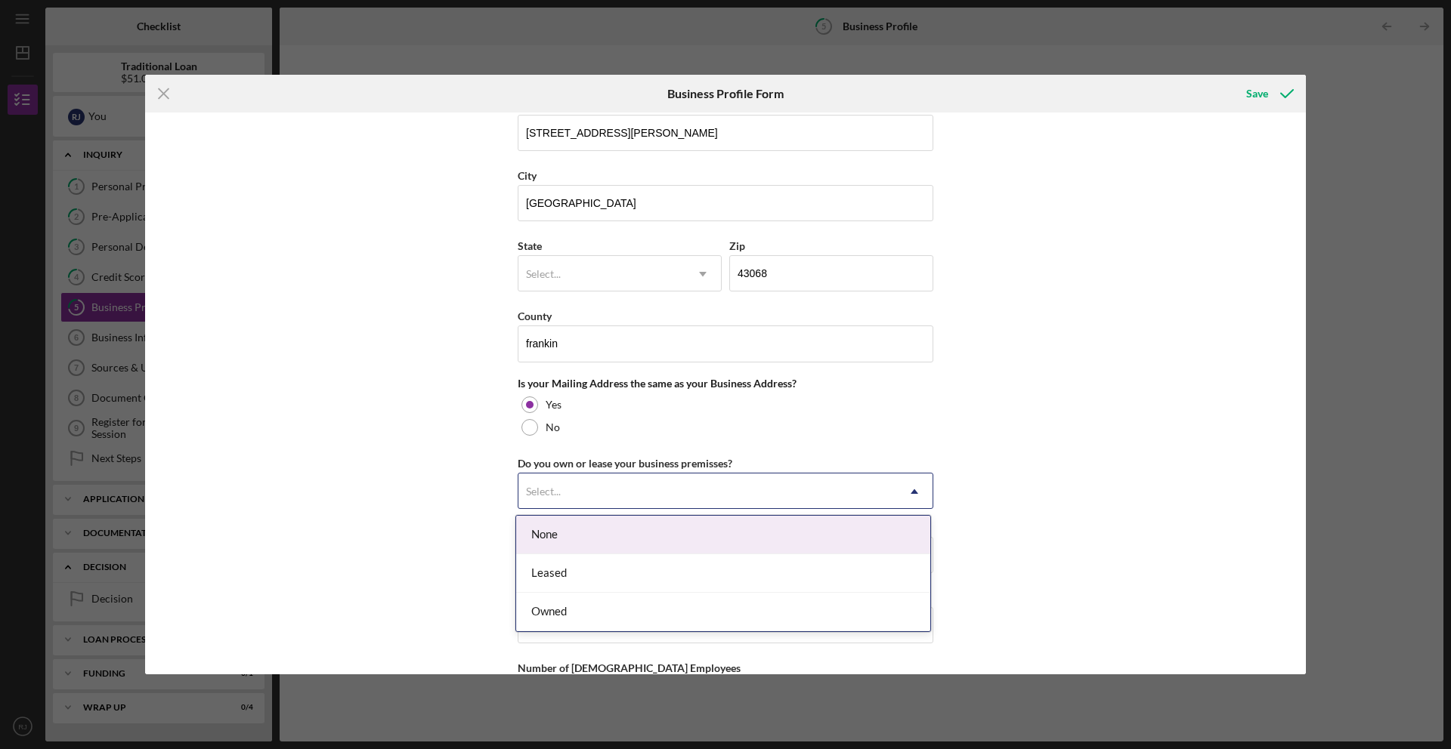
click at [913, 490] on icon "Icon/Dropdown Arrow" at bounding box center [914, 492] width 36 height 36
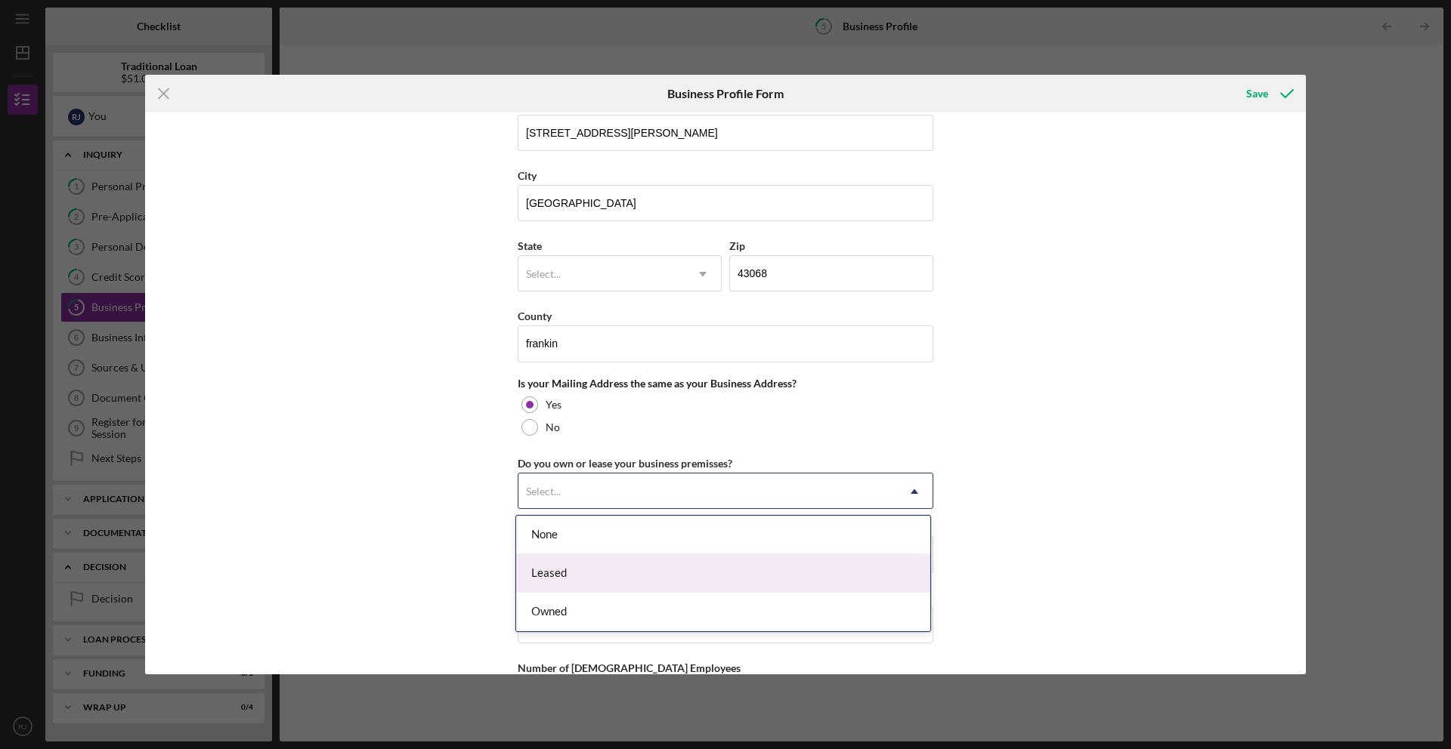
click at [904, 562] on div "Leased" at bounding box center [723, 574] width 414 height 39
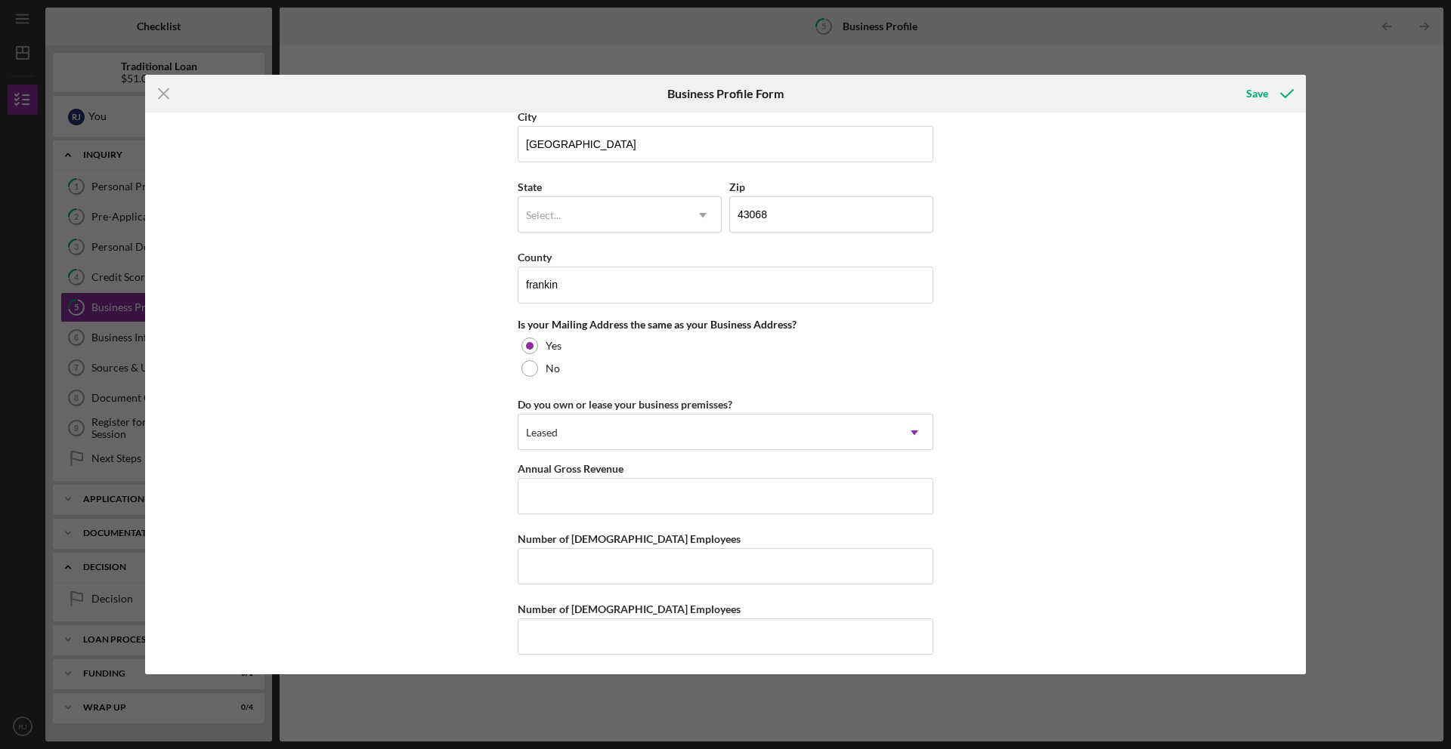
scroll to position [983, 0]
click at [817, 502] on input "Annual Gross Revenue" at bounding box center [726, 493] width 416 height 36
type input "$9,000"
click at [915, 560] on input "Number of [DEMOGRAPHIC_DATA] Employees" at bounding box center [726, 564] width 416 height 36
type input "20"
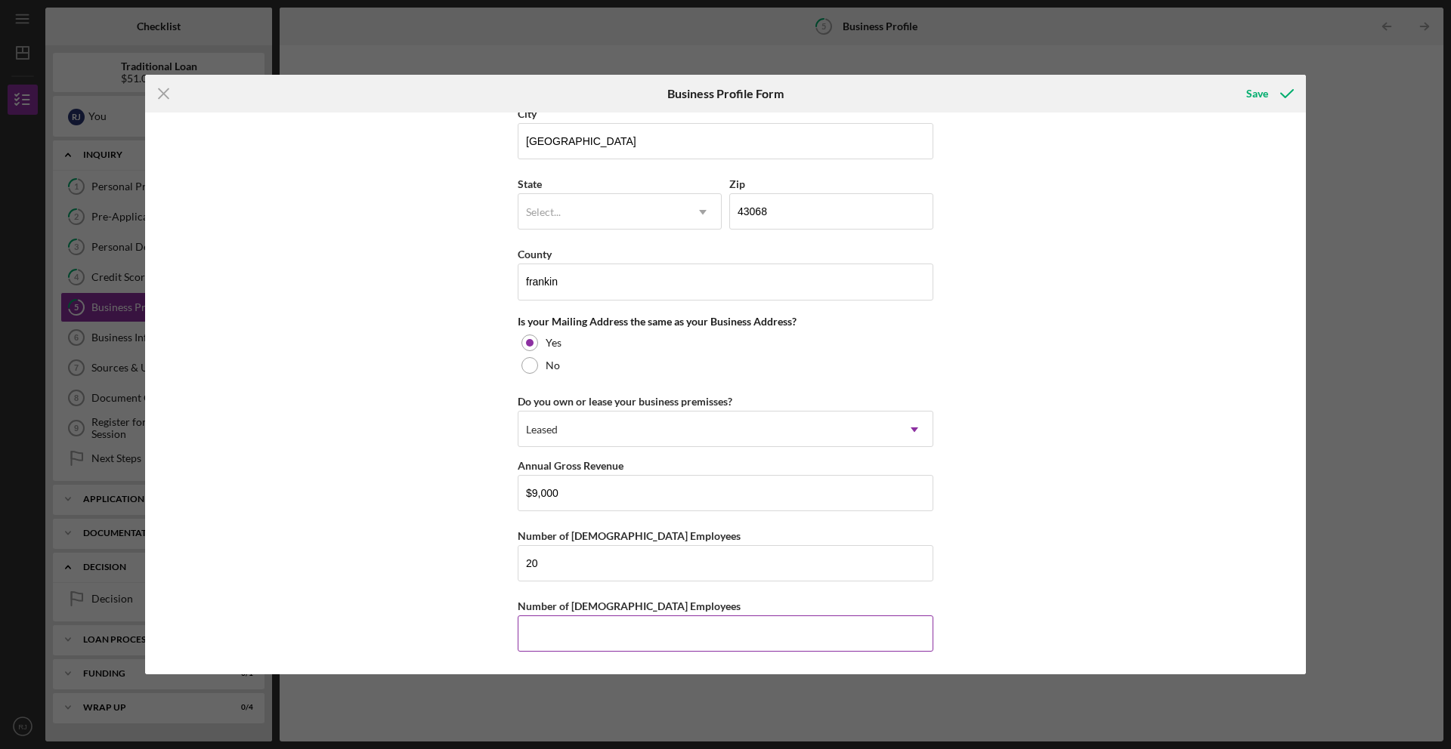
click at [831, 640] on input "Number of [DEMOGRAPHIC_DATA] Employees" at bounding box center [726, 634] width 416 height 36
type input "5"
click at [619, 496] on input "$9,000" at bounding box center [726, 493] width 416 height 36
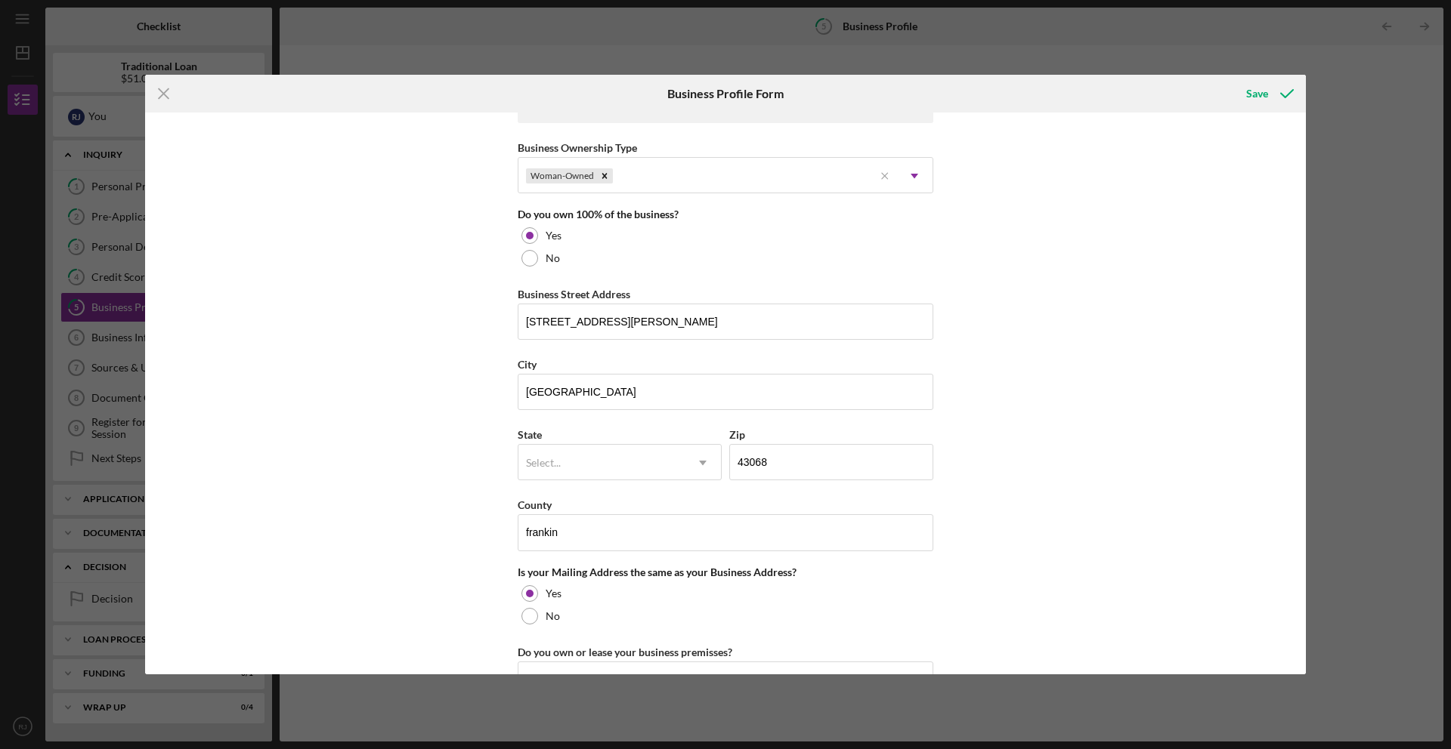
scroll to position [731, 0]
type input "$900,000"
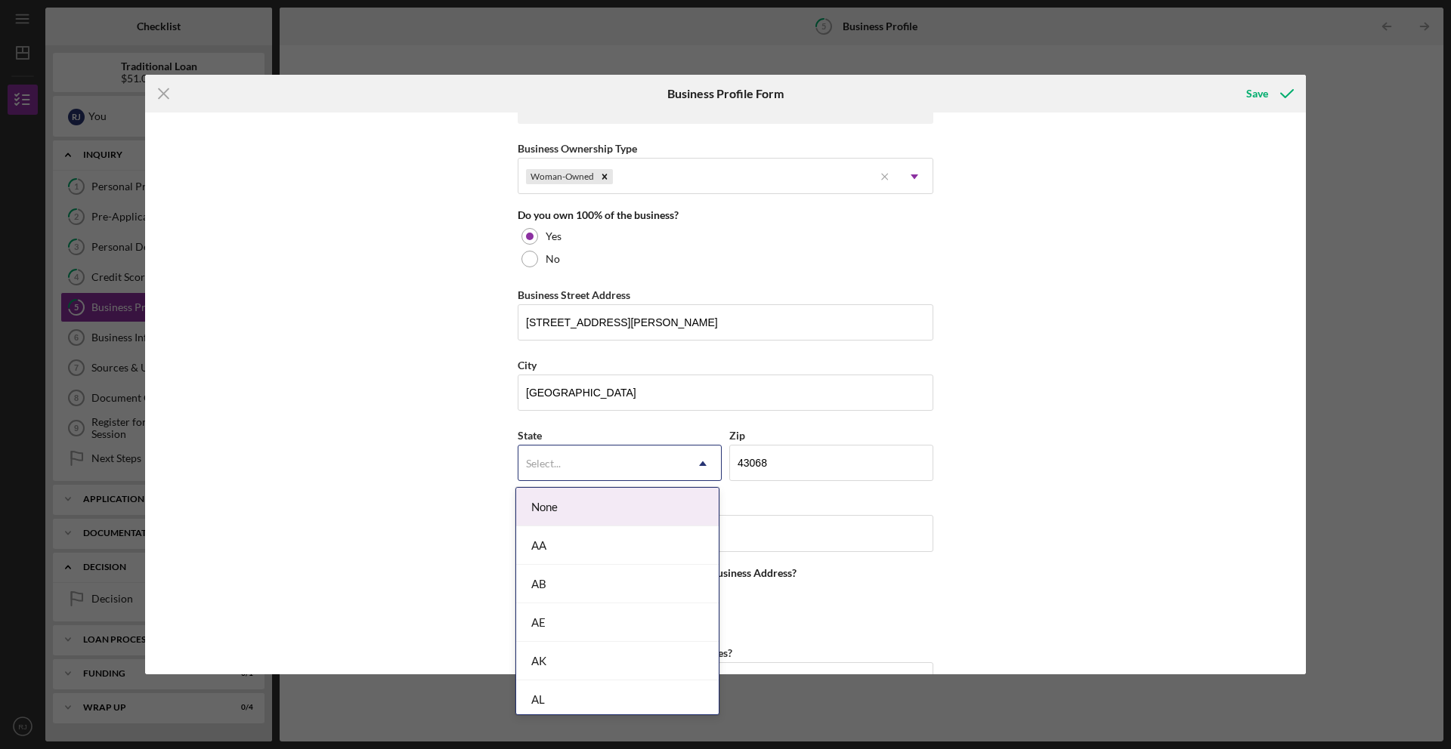
click at [708, 468] on icon "Icon/Dropdown Arrow" at bounding box center [703, 464] width 36 height 36
click at [670, 507] on div "OH" at bounding box center [617, 498] width 202 height 39
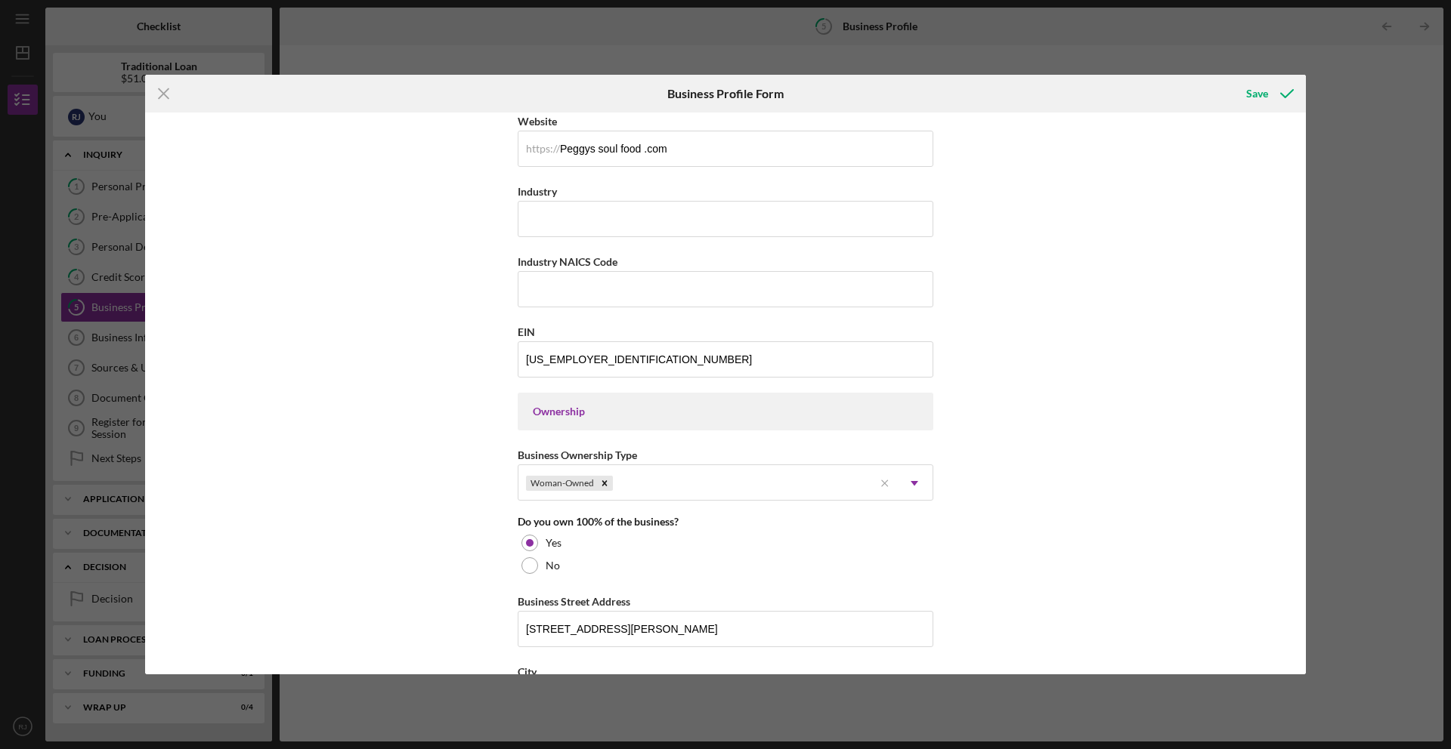
scroll to position [422, 0]
click at [698, 151] on input "Peggys soul food .com" at bounding box center [726, 152] width 416 height 36
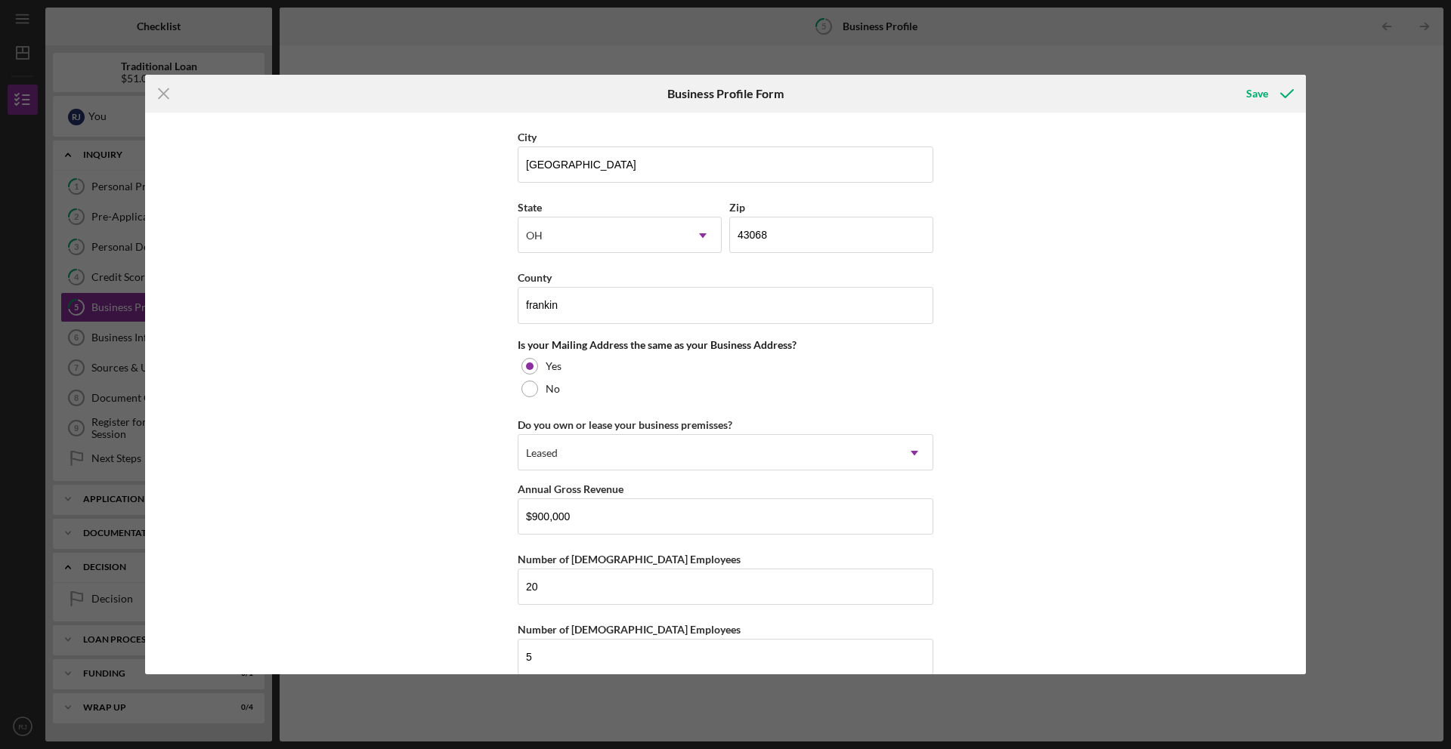
scroll to position [983, 0]
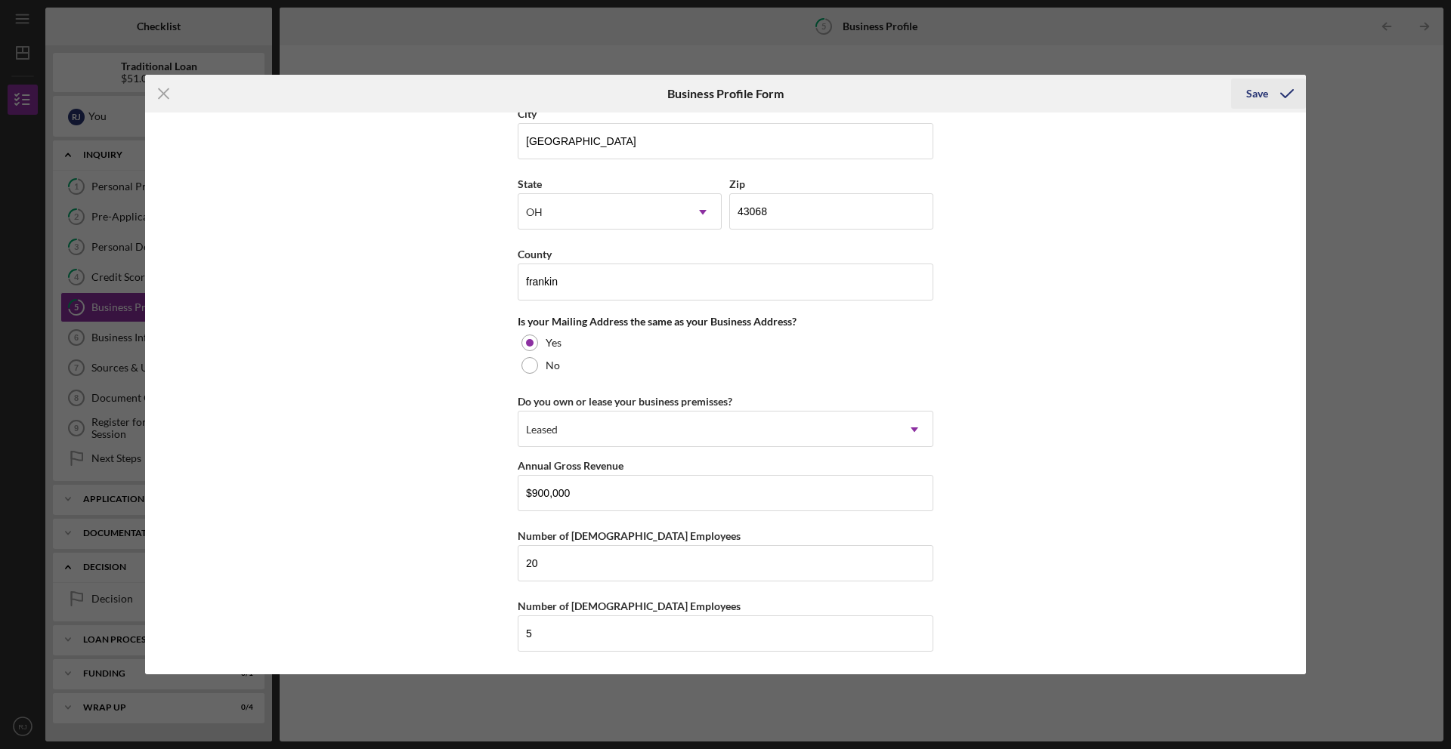
type input "[PERSON_NAME] [DOMAIN_NAME]"
click at [1256, 89] on div "Save" at bounding box center [1257, 94] width 22 height 30
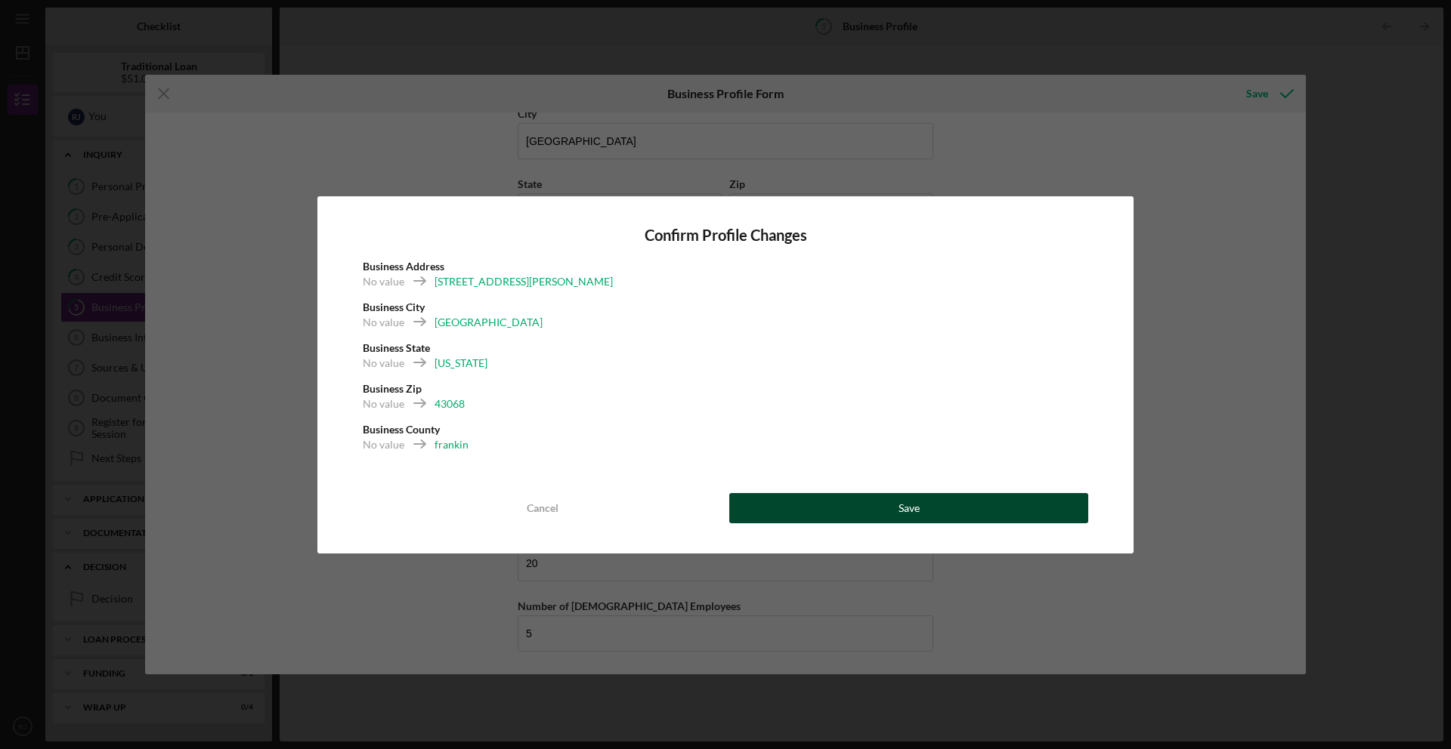
click at [987, 511] on button "Save" at bounding box center [908, 508] width 359 height 30
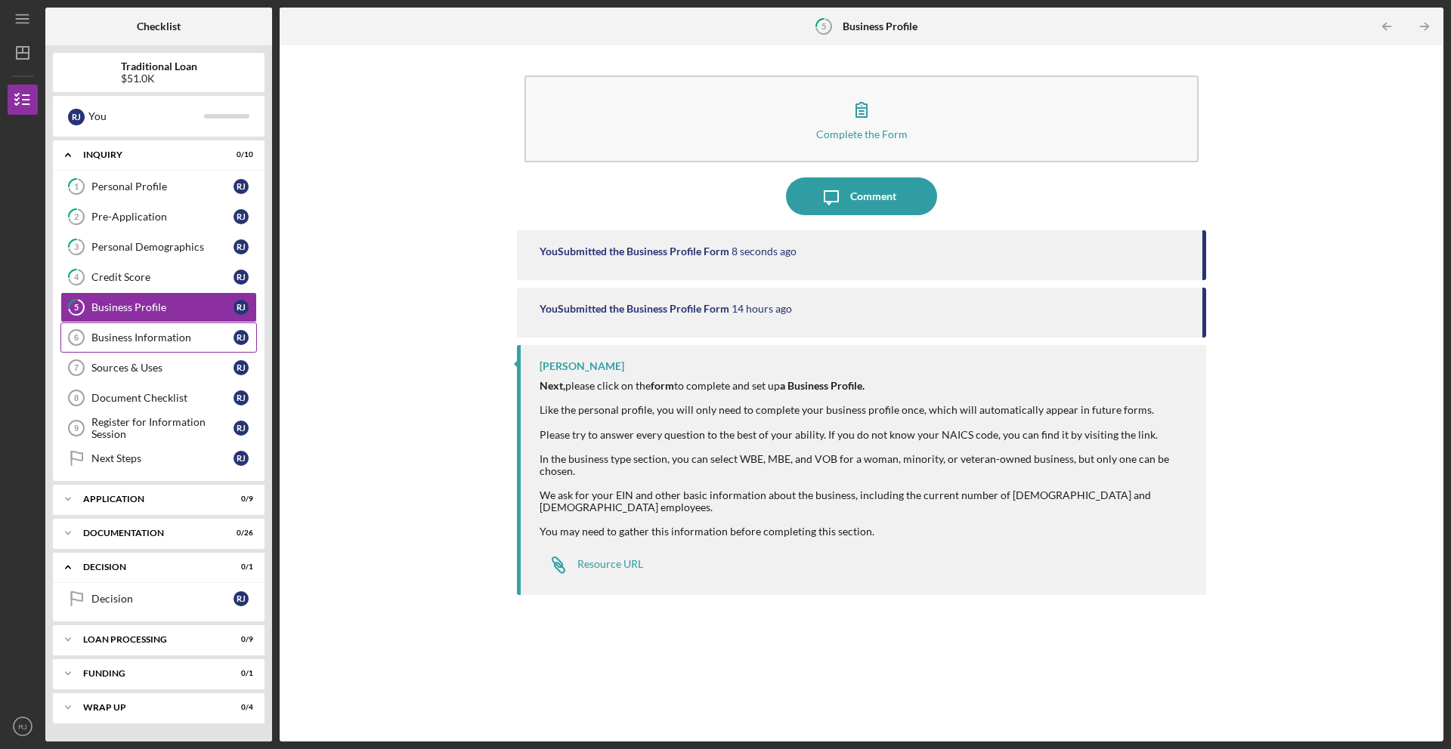
click at [182, 340] on div "Business Information" at bounding box center [162, 338] width 142 height 12
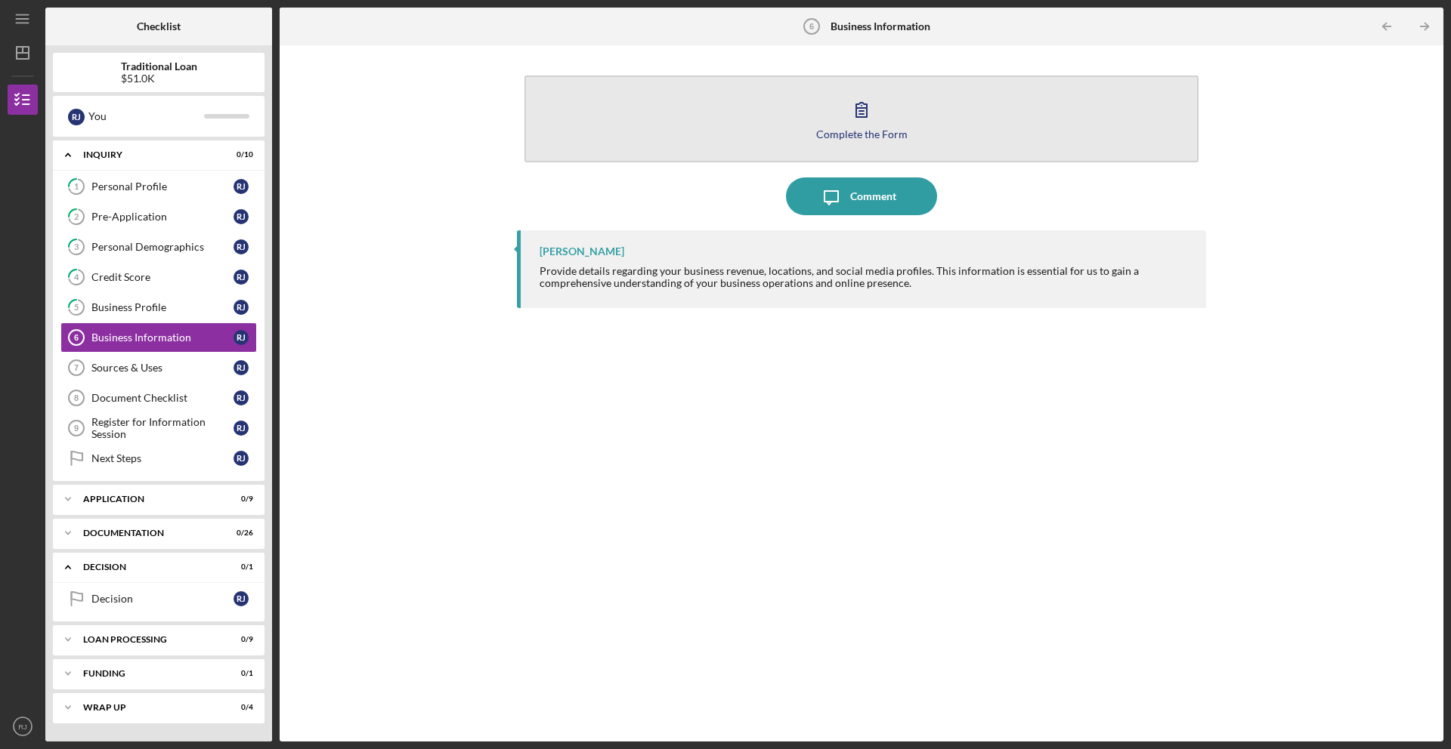
click at [675, 124] on button "Complete the Form Form" at bounding box center [861, 119] width 674 height 87
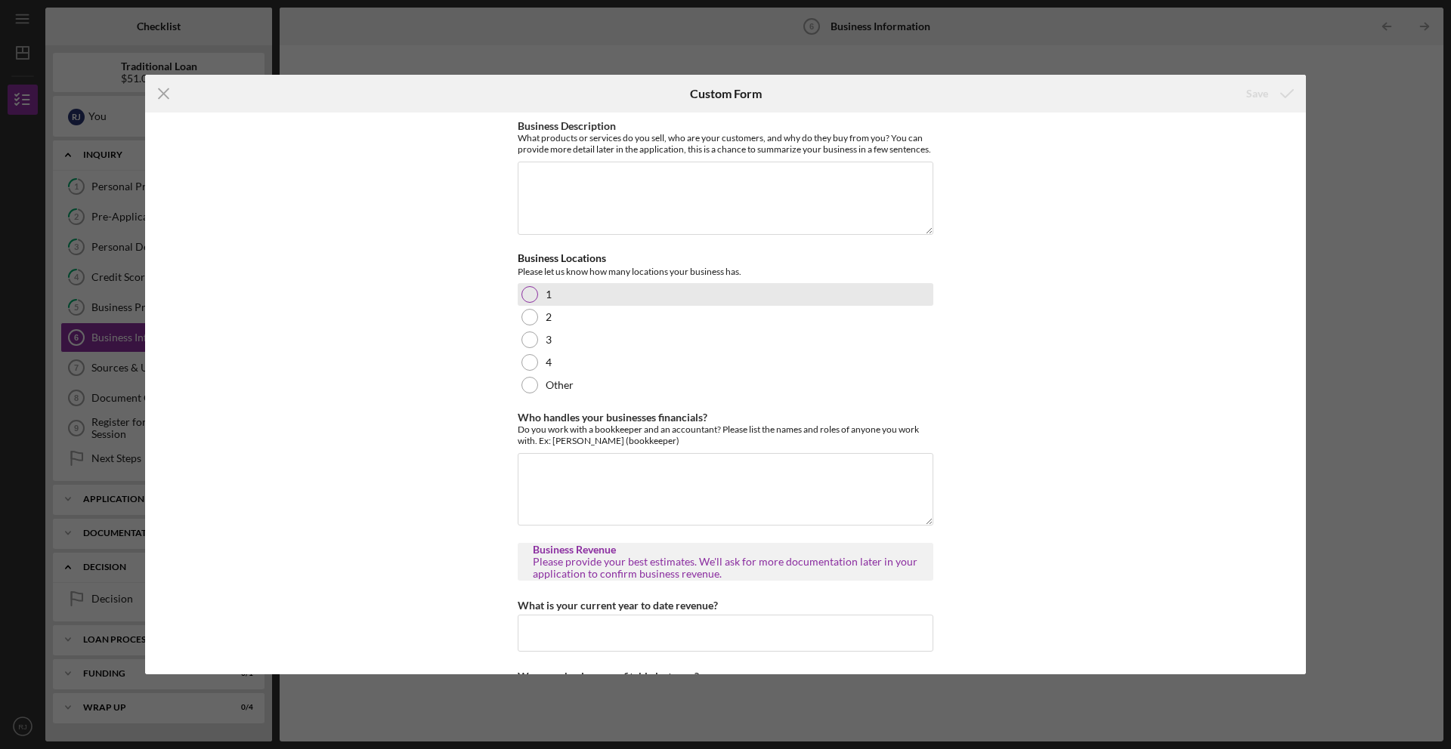
click at [524, 303] on div at bounding box center [529, 294] width 17 height 17
click at [562, 646] on input "What is your current year to date revenue?" at bounding box center [726, 633] width 416 height 36
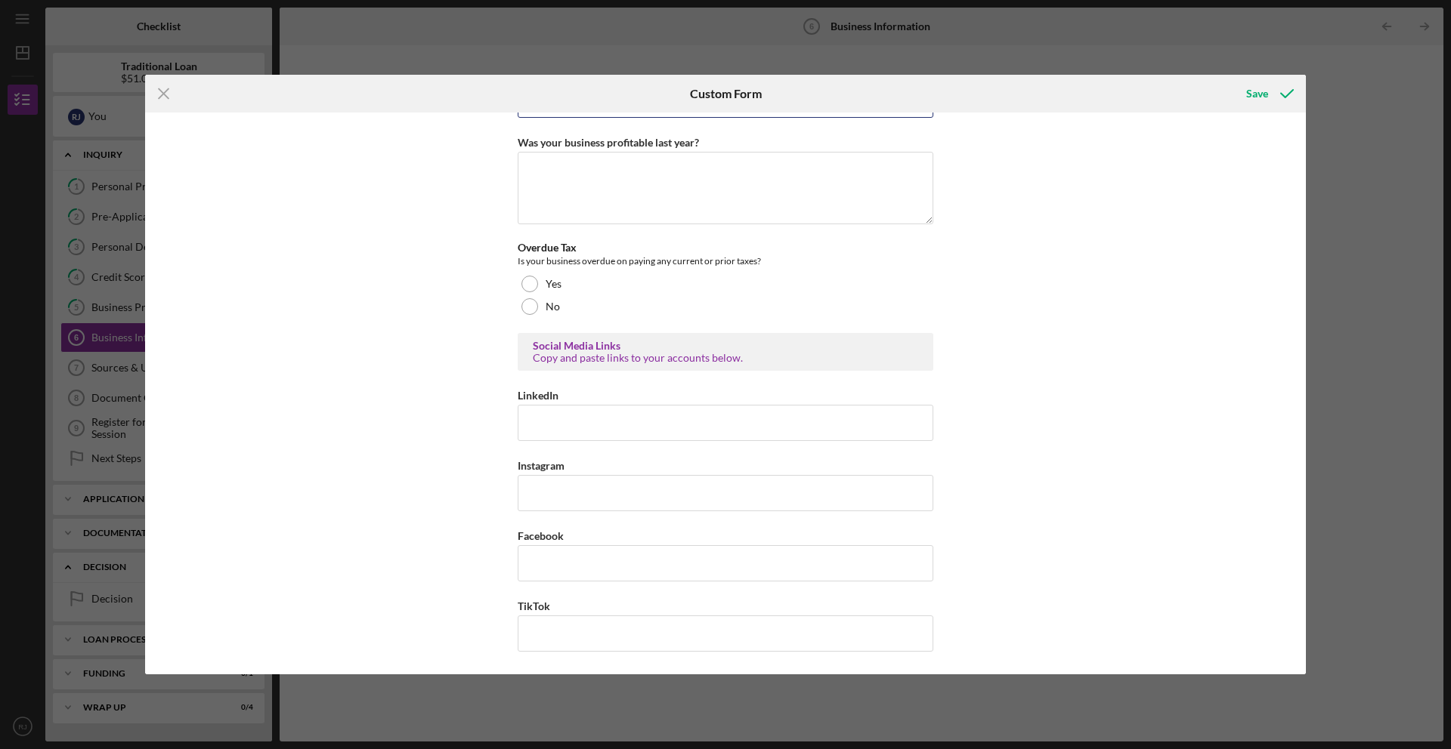
scroll to position [546, 0]
click at [530, 311] on div at bounding box center [529, 306] width 17 height 17
drag, startPoint x: 1249, startPoint y: 88, endPoint x: 1100, endPoint y: 98, distance: 149.2
click at [1247, 90] on div "Save" at bounding box center [1257, 94] width 22 height 30
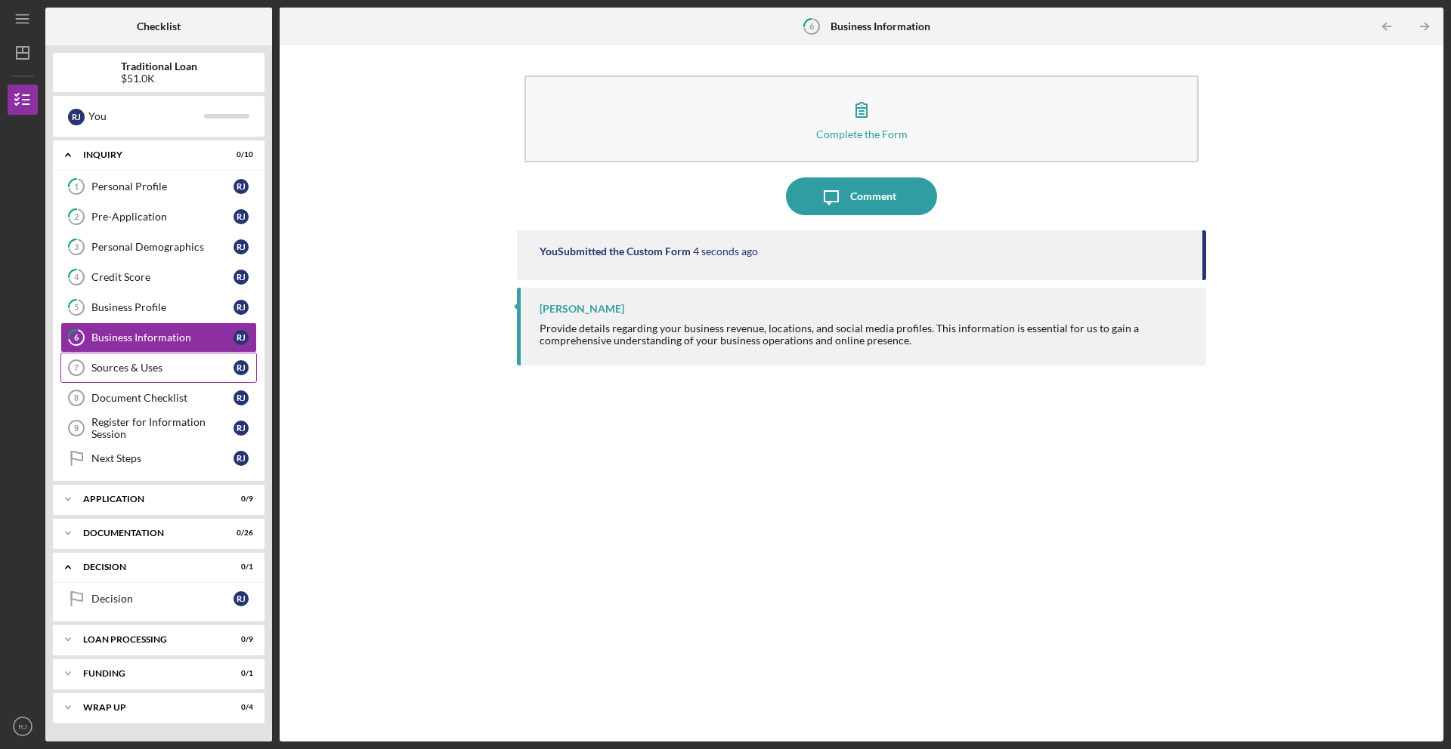
click at [175, 375] on link "Sources & Uses 7 Sources & Uses [PERSON_NAME]" at bounding box center [158, 368] width 196 height 30
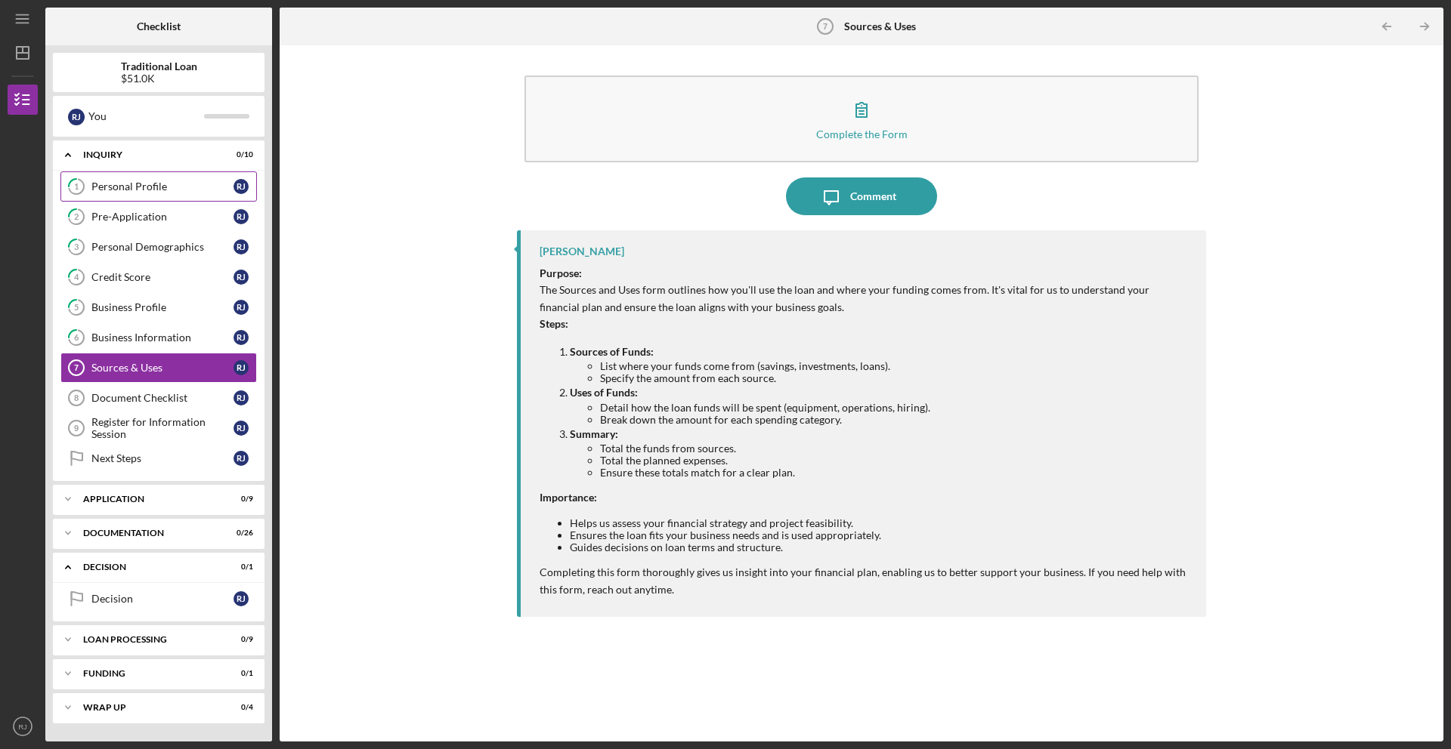
click at [195, 190] on div "Personal Profile" at bounding box center [162, 187] width 142 height 12
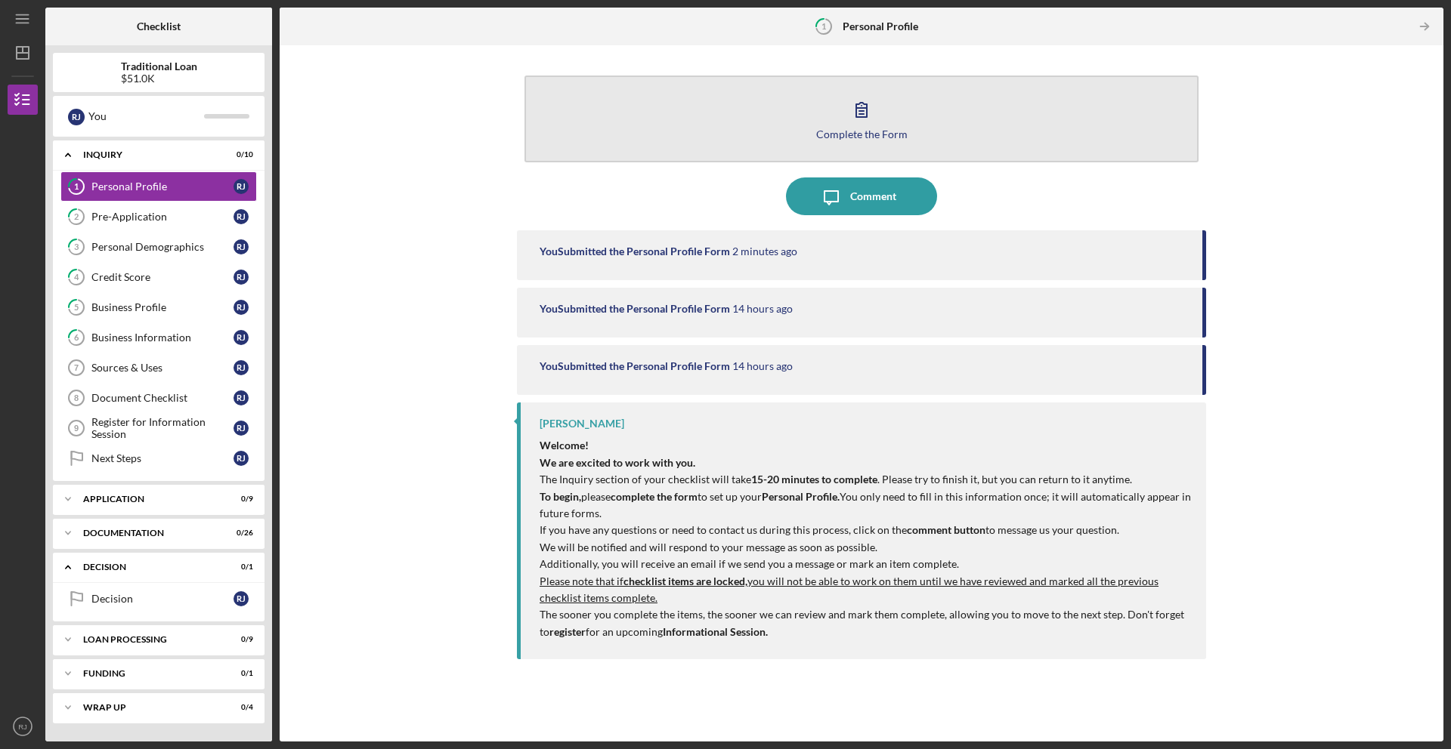
click at [718, 115] on button "Complete the Form Form" at bounding box center [861, 119] width 674 height 87
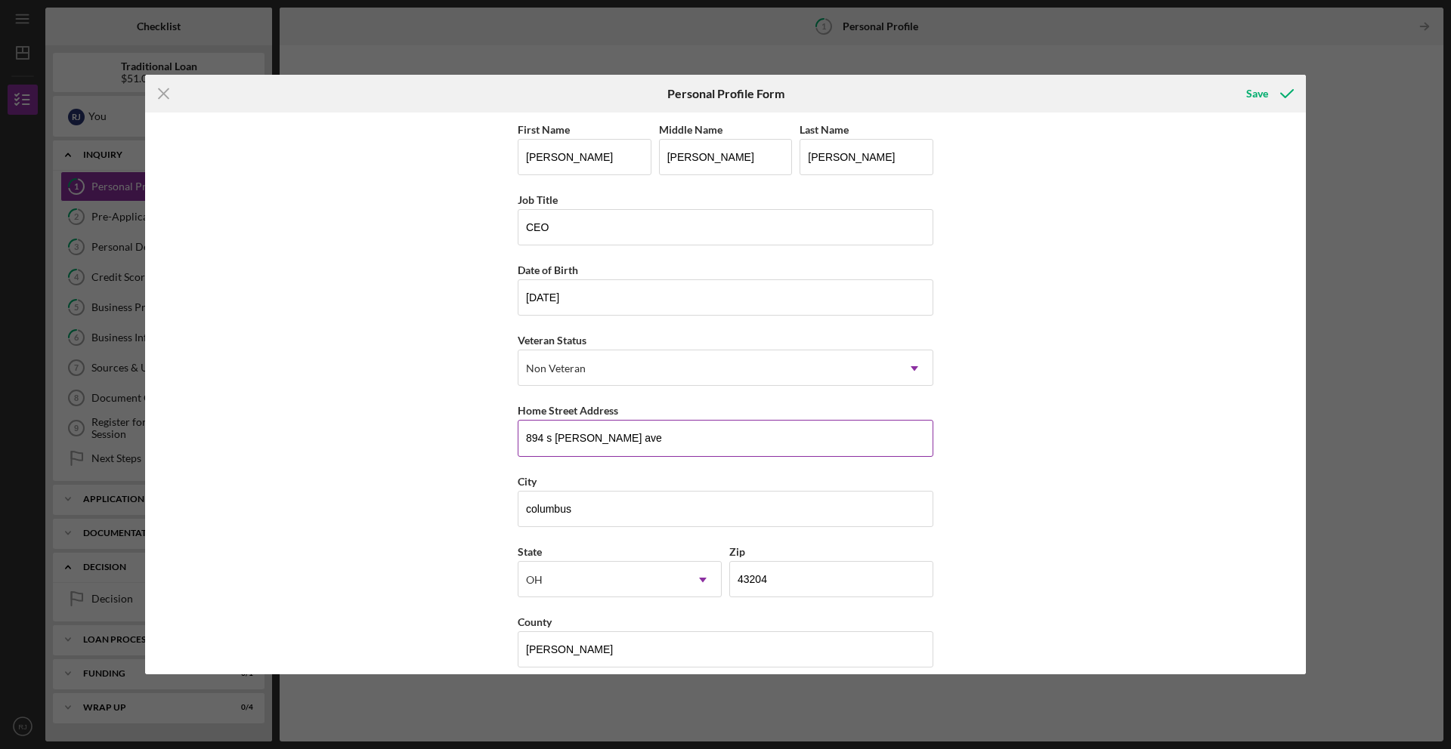
click at [637, 441] on input "894 s [PERSON_NAME] ave" at bounding box center [726, 438] width 416 height 36
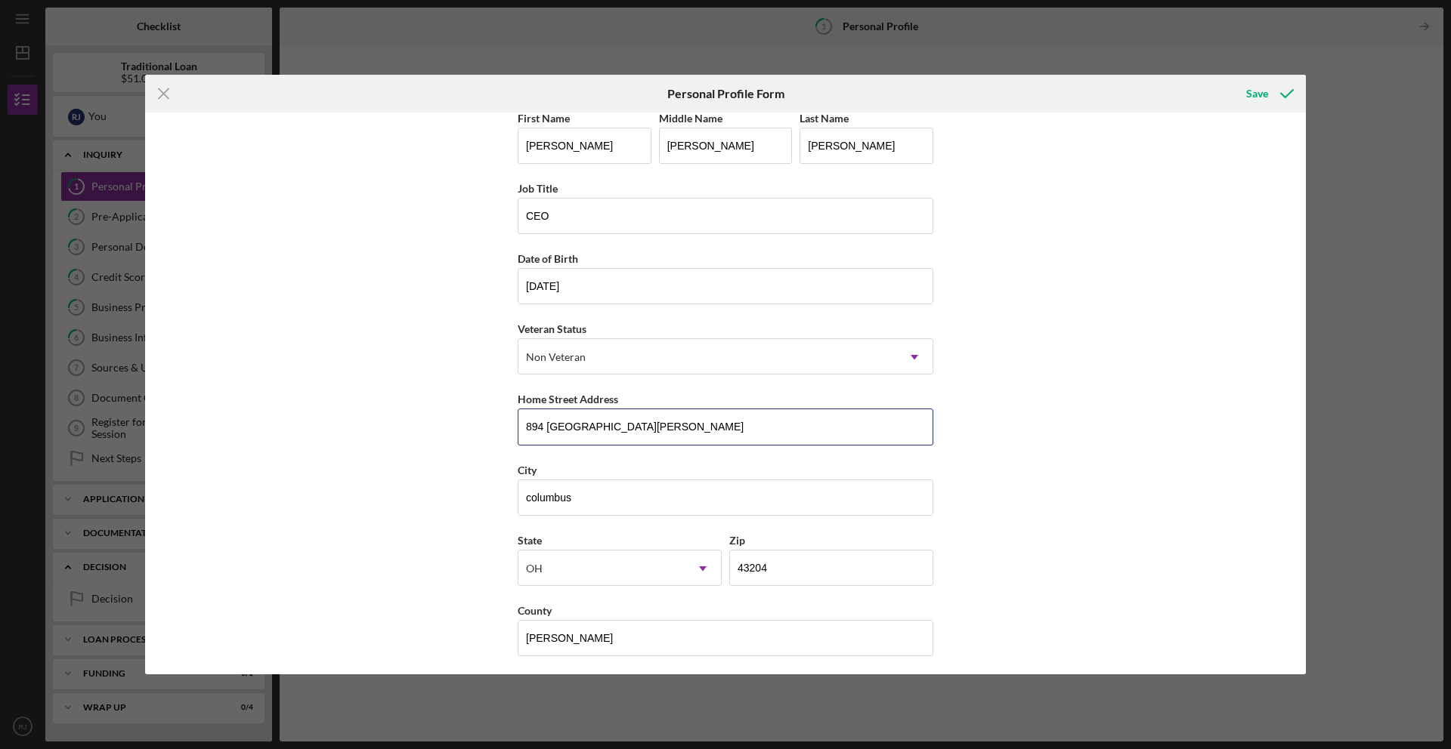
scroll to position [16, 0]
type input "894 [GEOGRAPHIC_DATA][PERSON_NAME]"
click at [1259, 99] on div "Save" at bounding box center [1257, 94] width 22 height 30
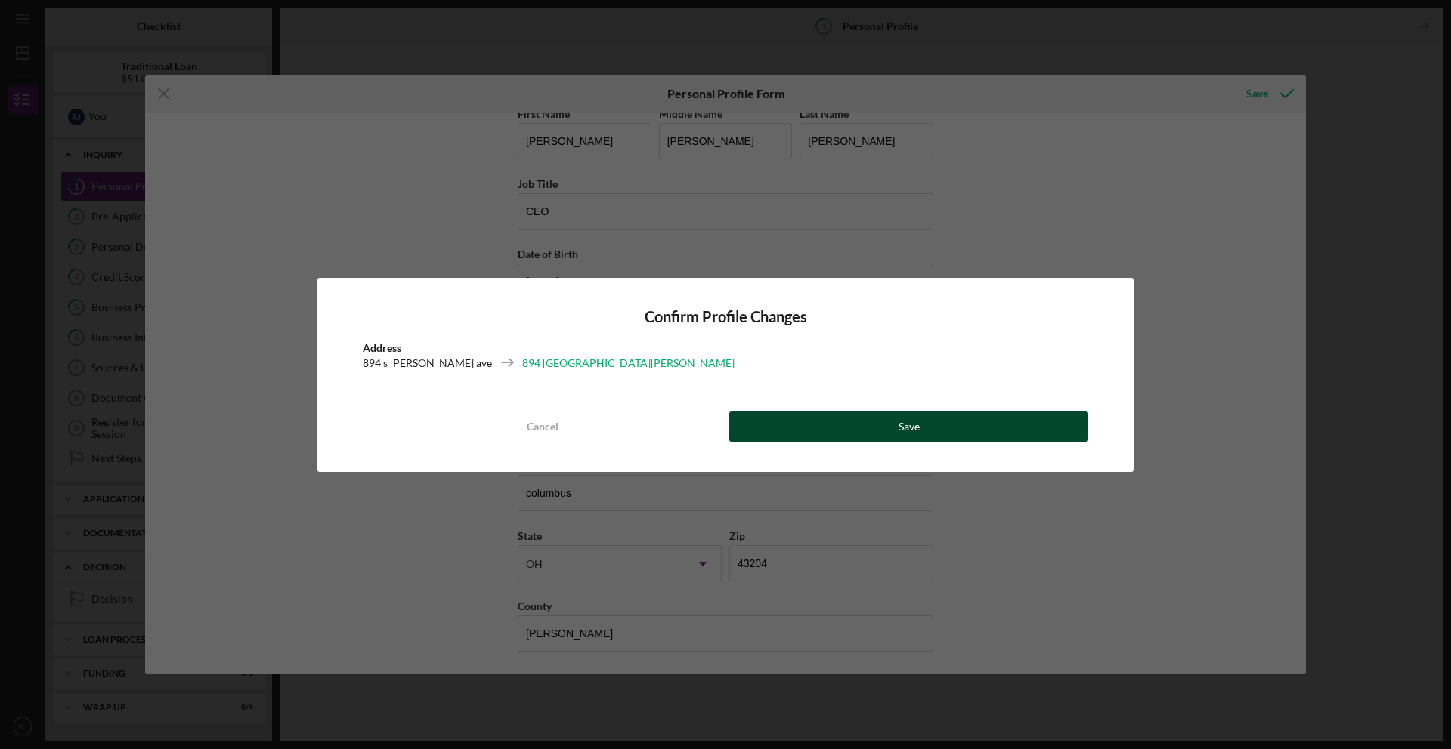
click at [1013, 434] on button "Save" at bounding box center [908, 427] width 359 height 30
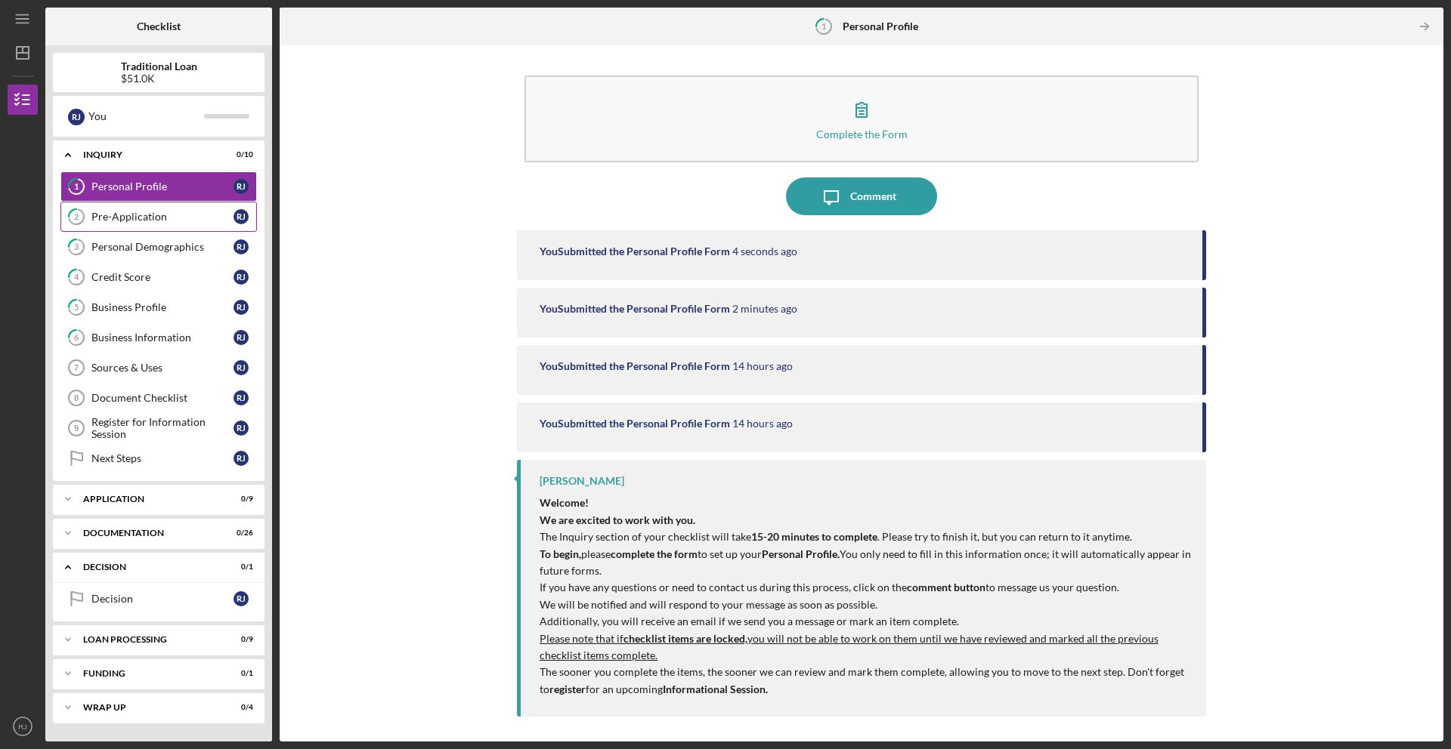
click at [185, 221] on div "Pre-Application" at bounding box center [162, 217] width 142 height 12
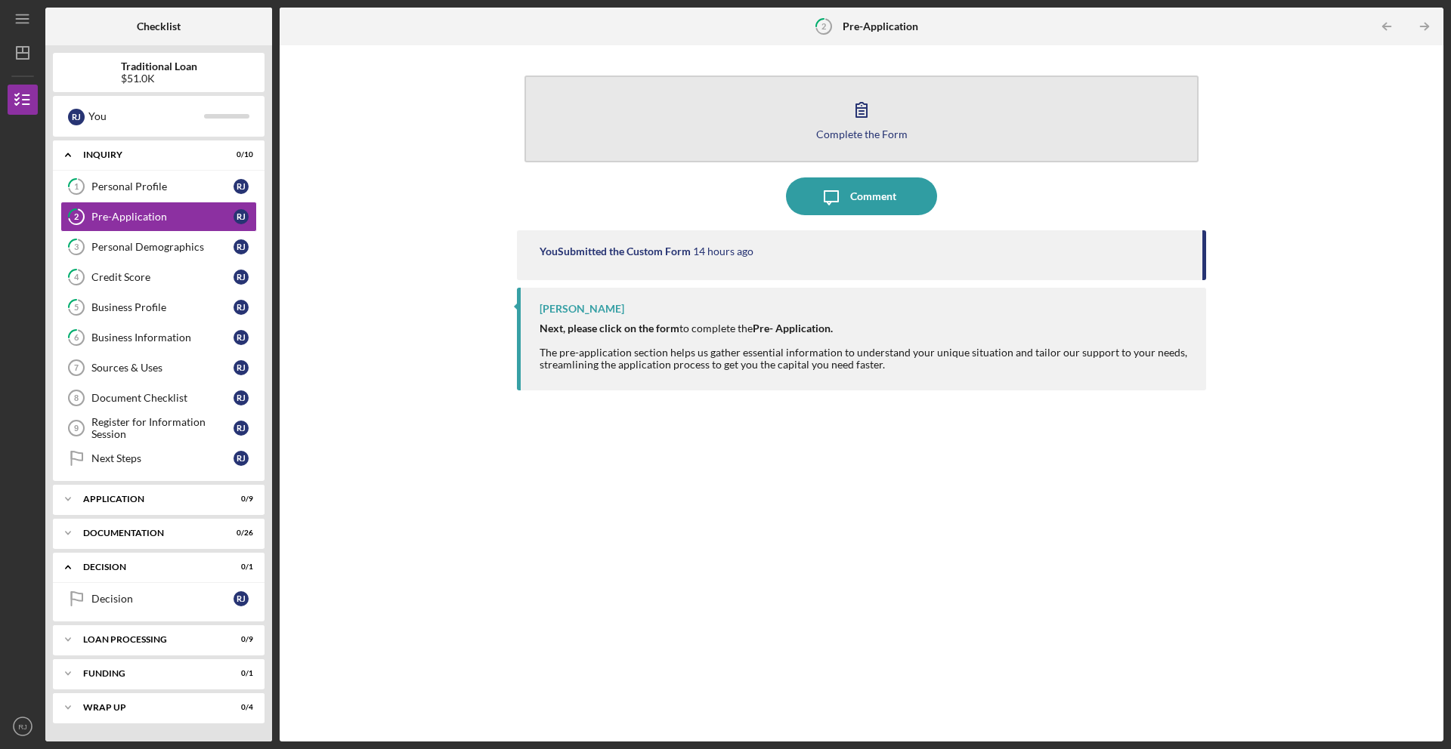
click at [573, 122] on button "Complete the Form Form" at bounding box center [861, 119] width 674 height 87
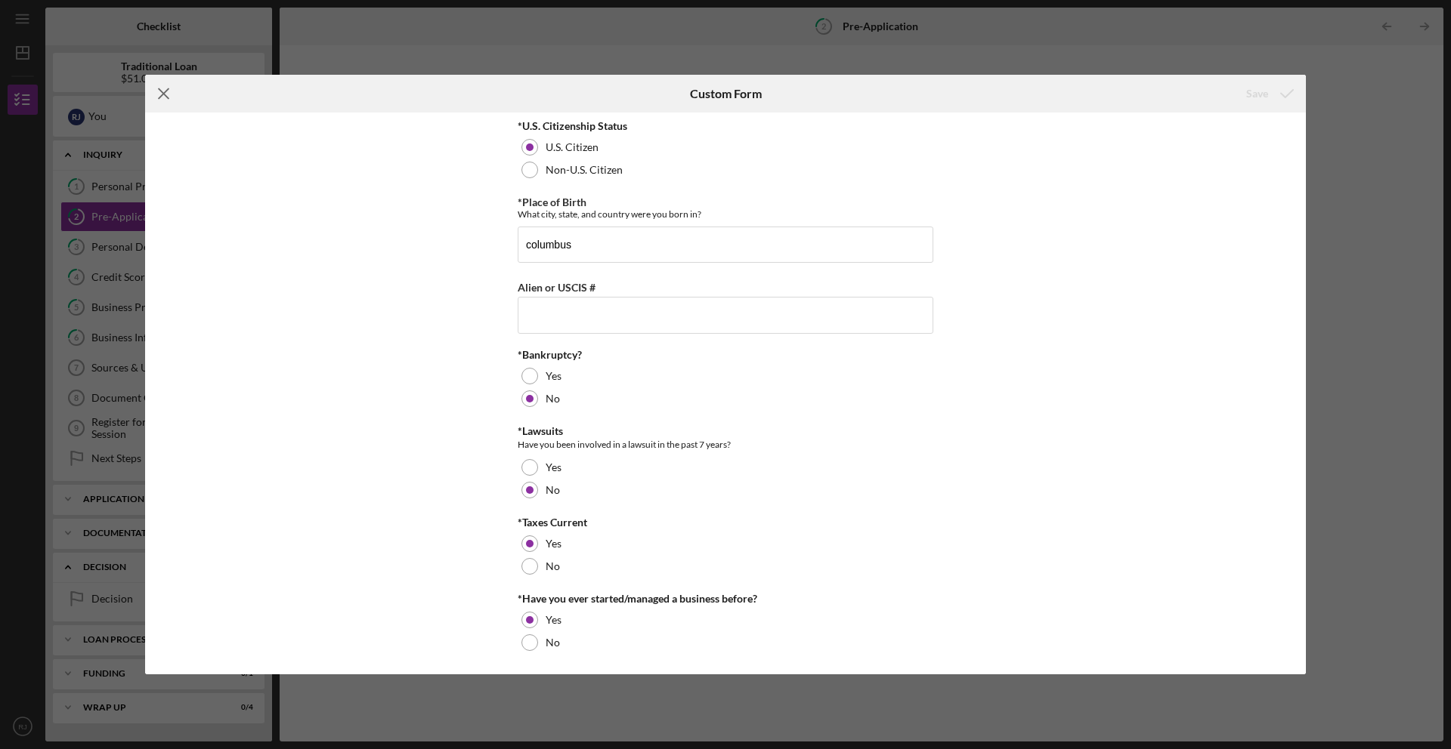
click at [165, 96] on icon "Icon/Menu Close" at bounding box center [164, 94] width 38 height 38
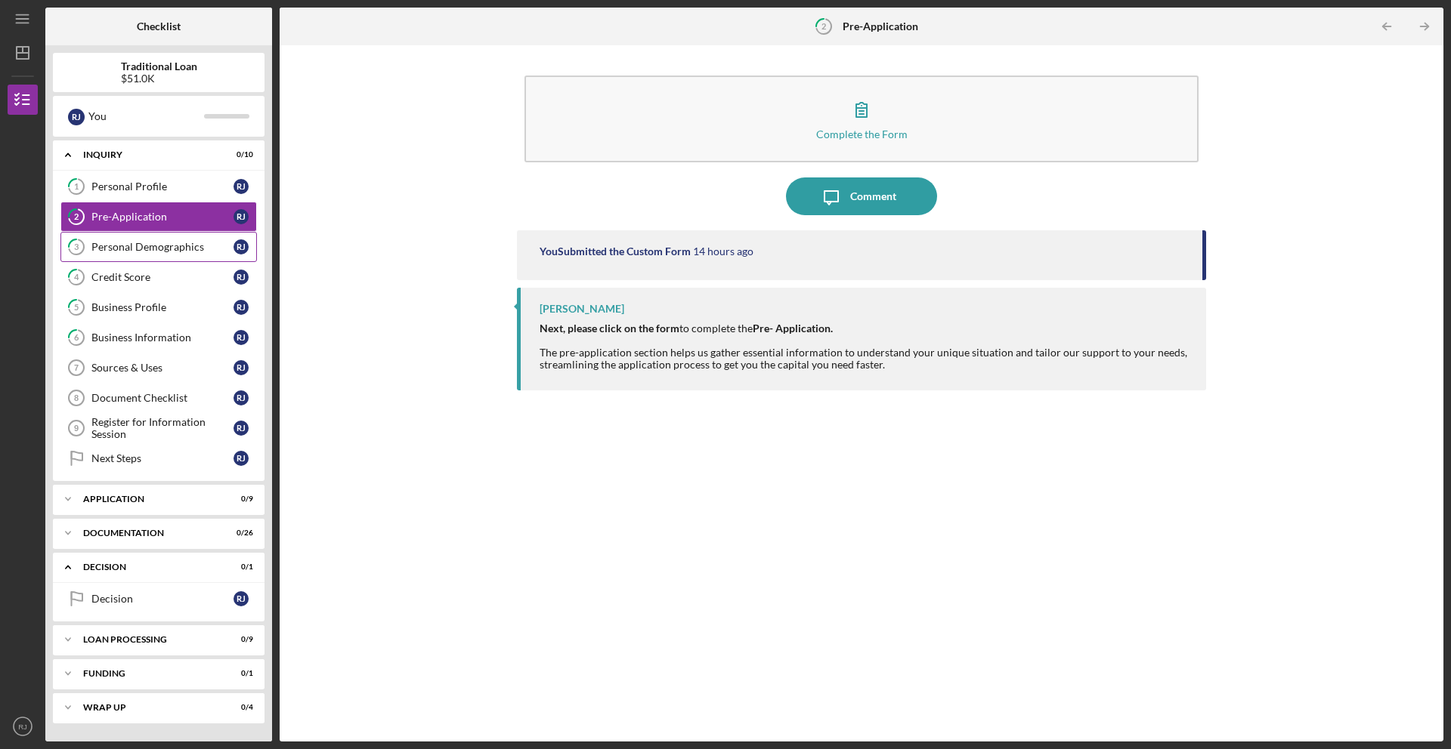
click at [172, 254] on link "3 Personal Demographics [PERSON_NAME]" at bounding box center [158, 247] width 196 height 30
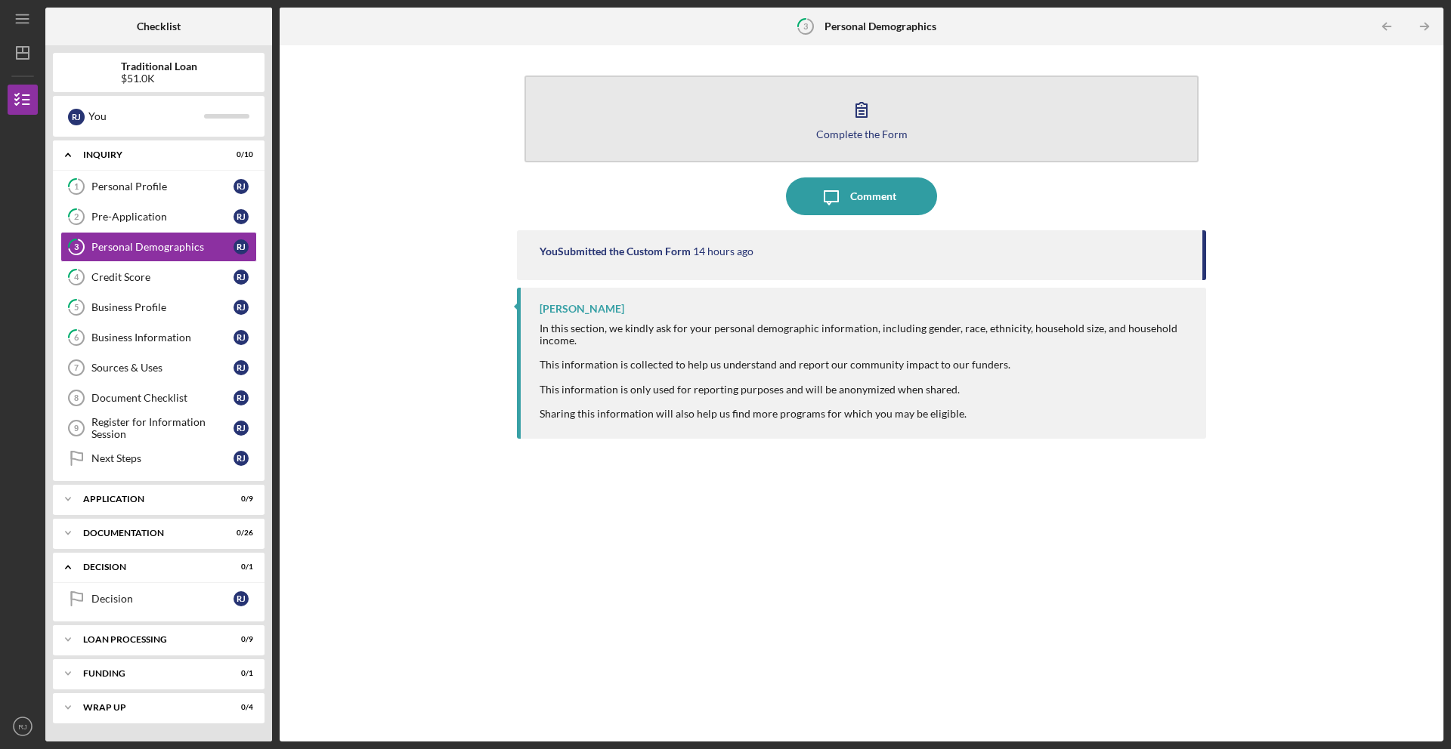
click at [580, 141] on button "Complete the Form Form" at bounding box center [861, 119] width 674 height 87
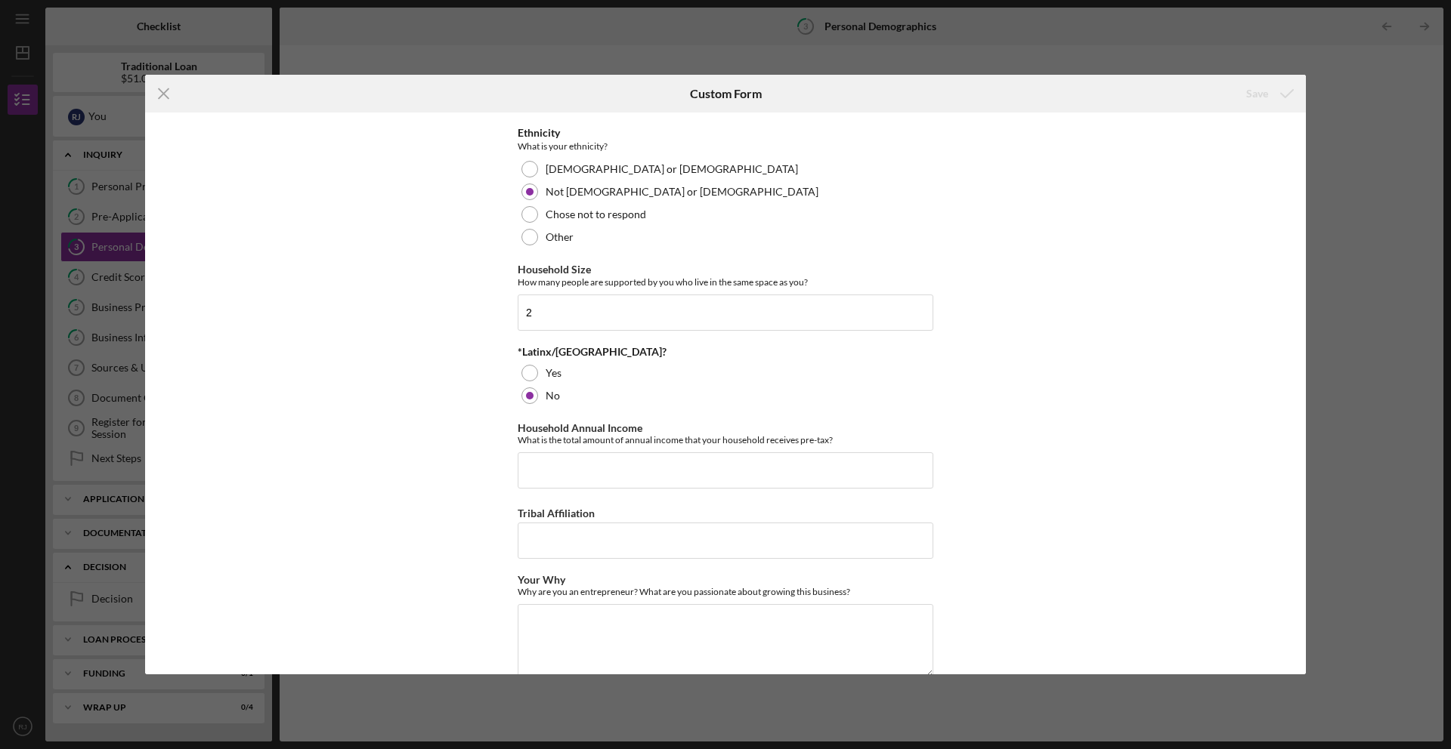
scroll to position [560, 0]
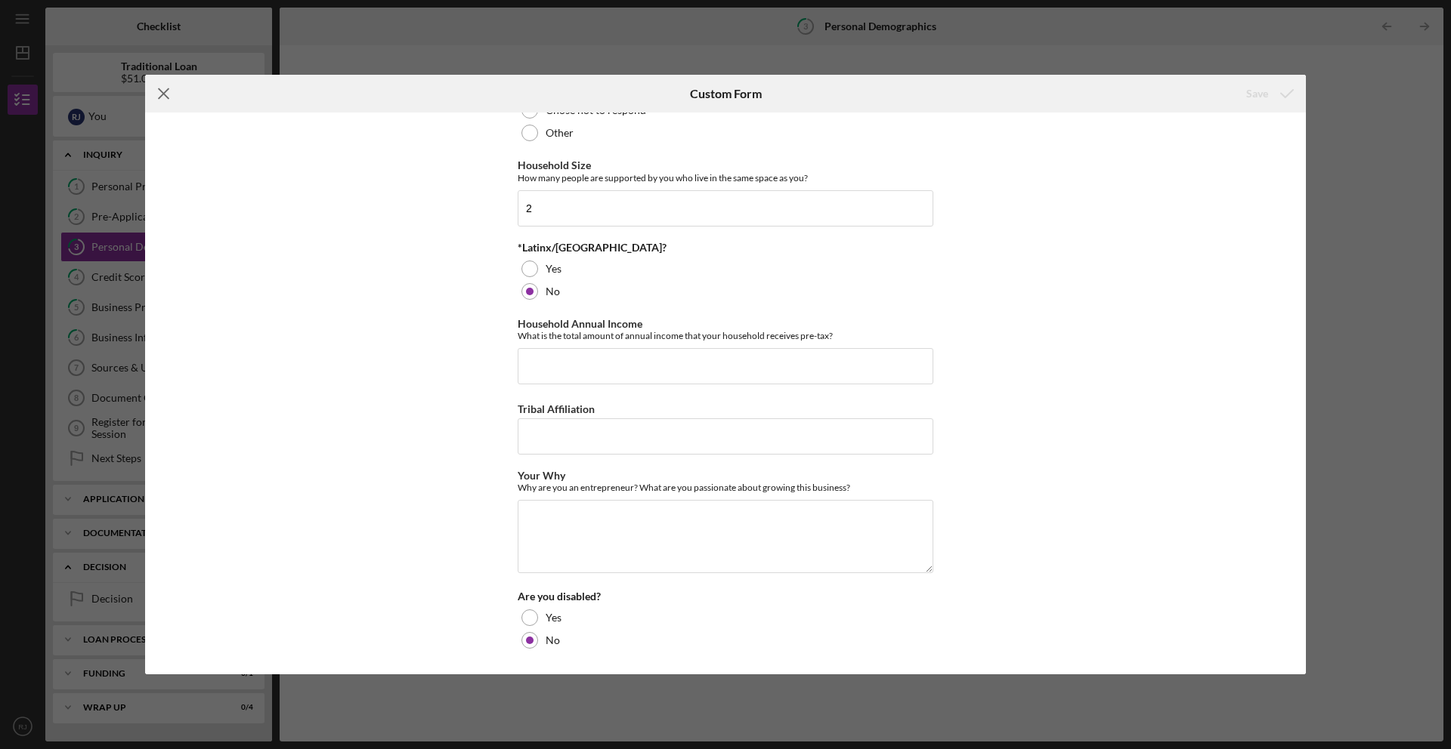
click at [171, 95] on icon "Icon/Menu Close" at bounding box center [164, 94] width 38 height 38
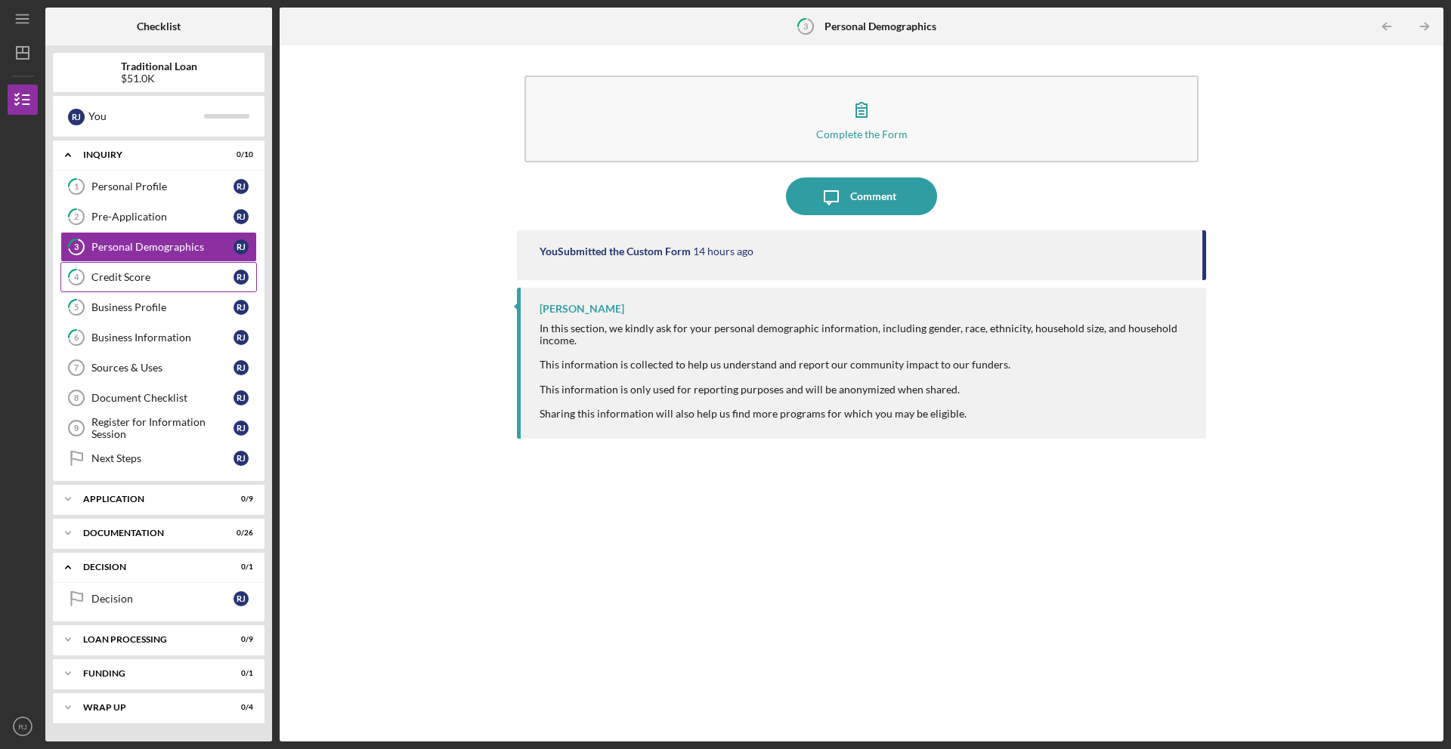
click at [194, 275] on div "Credit Score" at bounding box center [162, 277] width 142 height 12
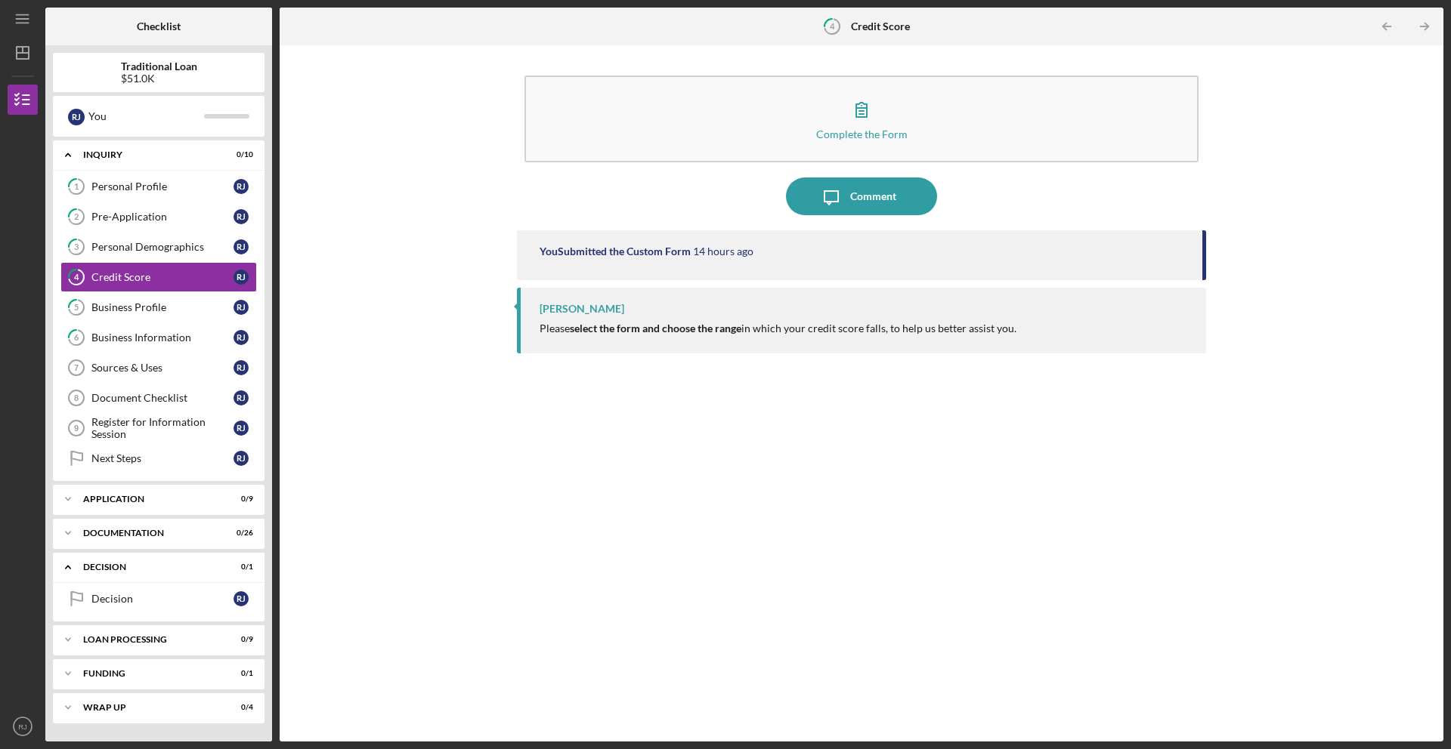
click at [539, 130] on div "Complete the Form Form" at bounding box center [861, 119] width 689 height 102
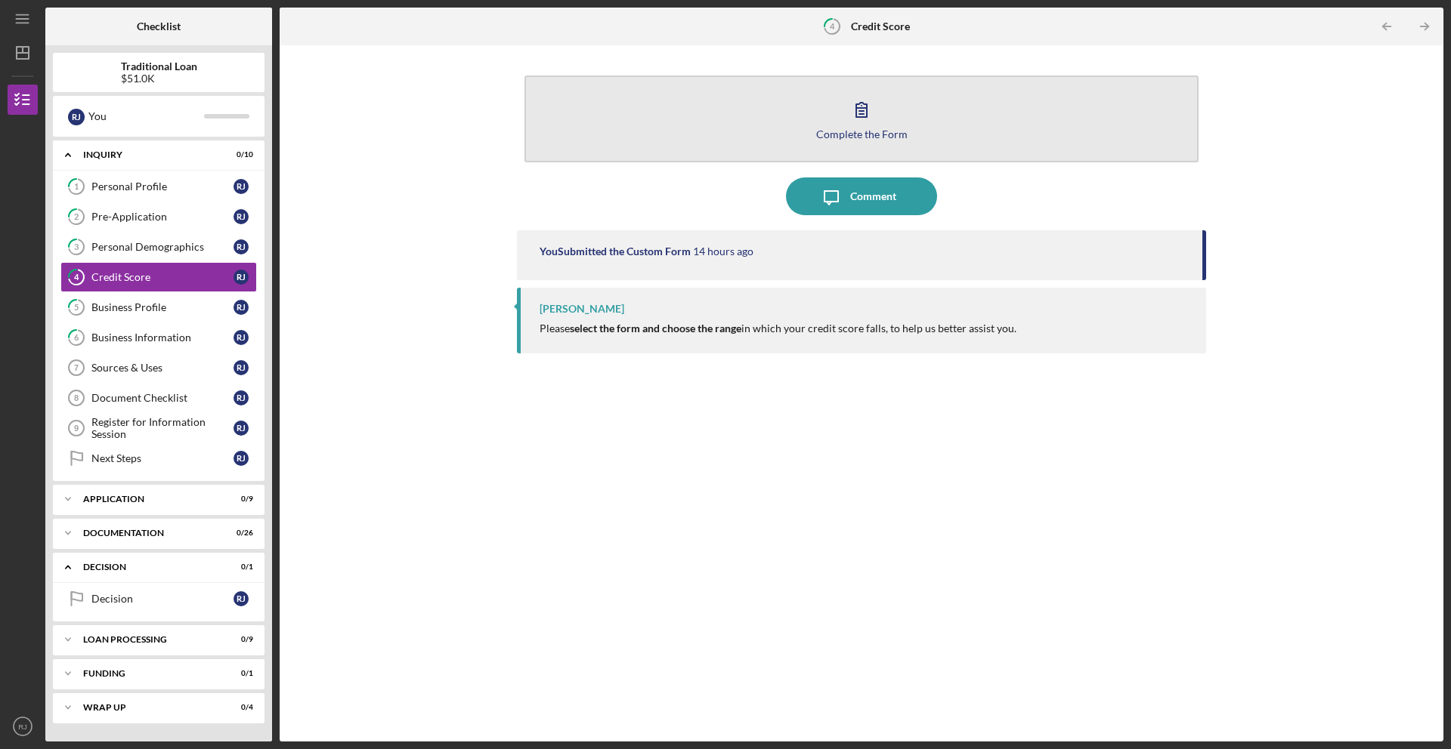
click at [579, 143] on button "Complete the Form Form" at bounding box center [861, 119] width 674 height 87
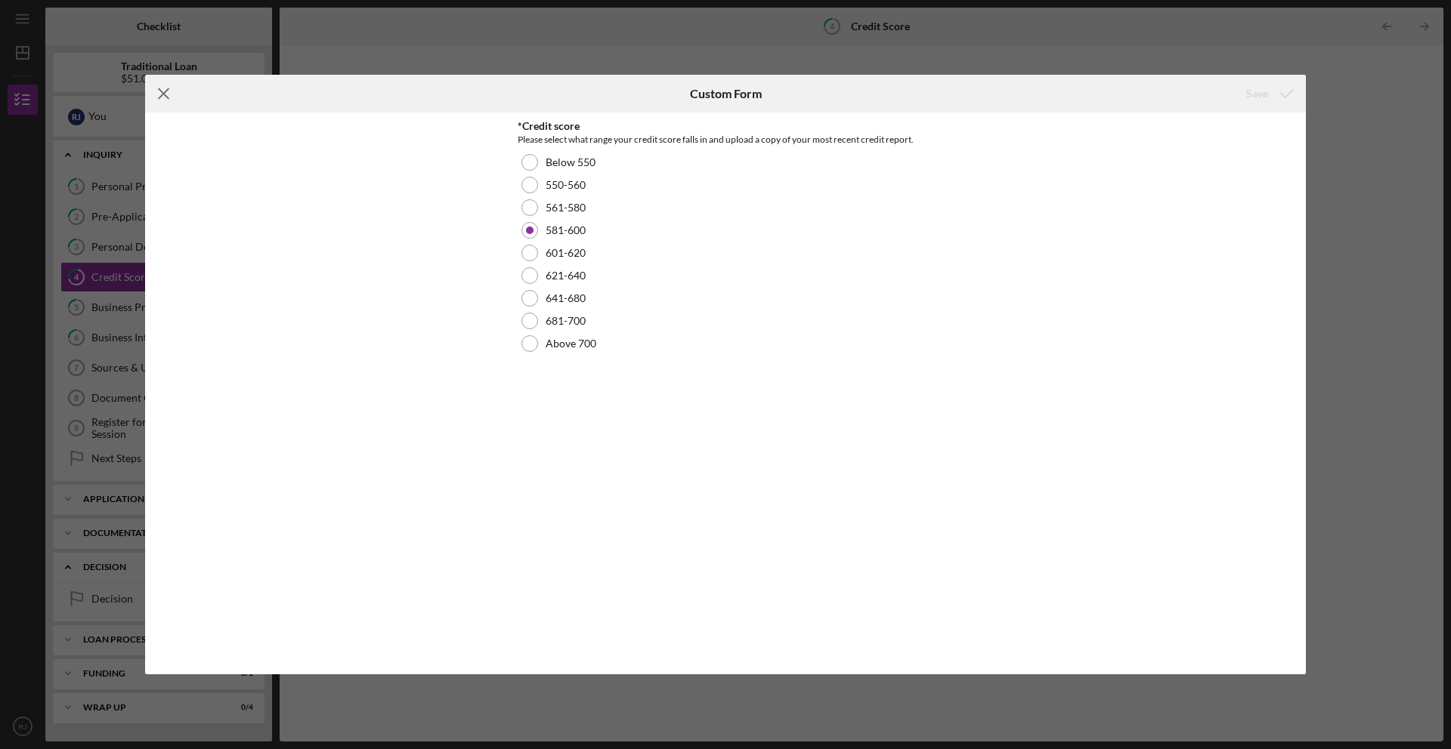
click at [168, 94] on icon "Icon/Menu Close" at bounding box center [164, 94] width 38 height 38
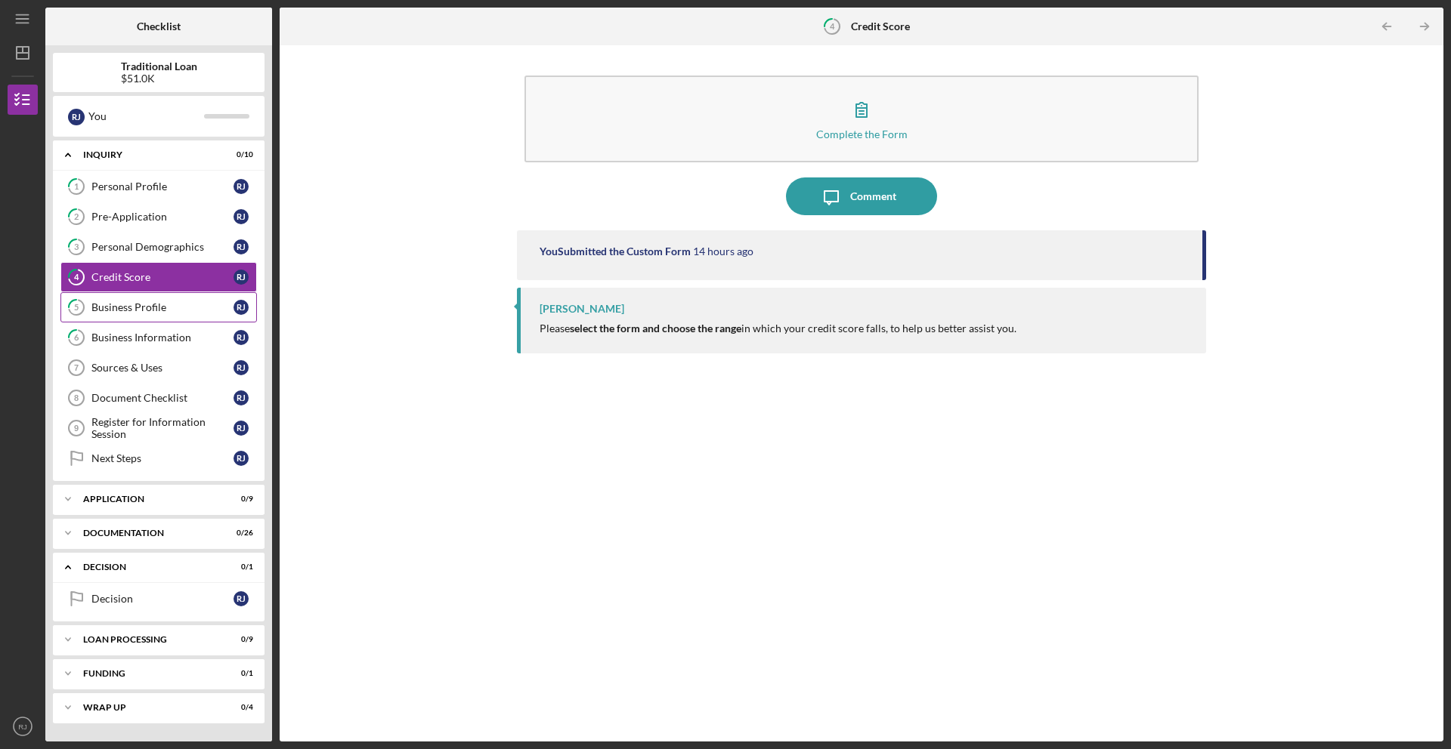
click at [156, 312] on div "Business Profile" at bounding box center [162, 307] width 142 height 12
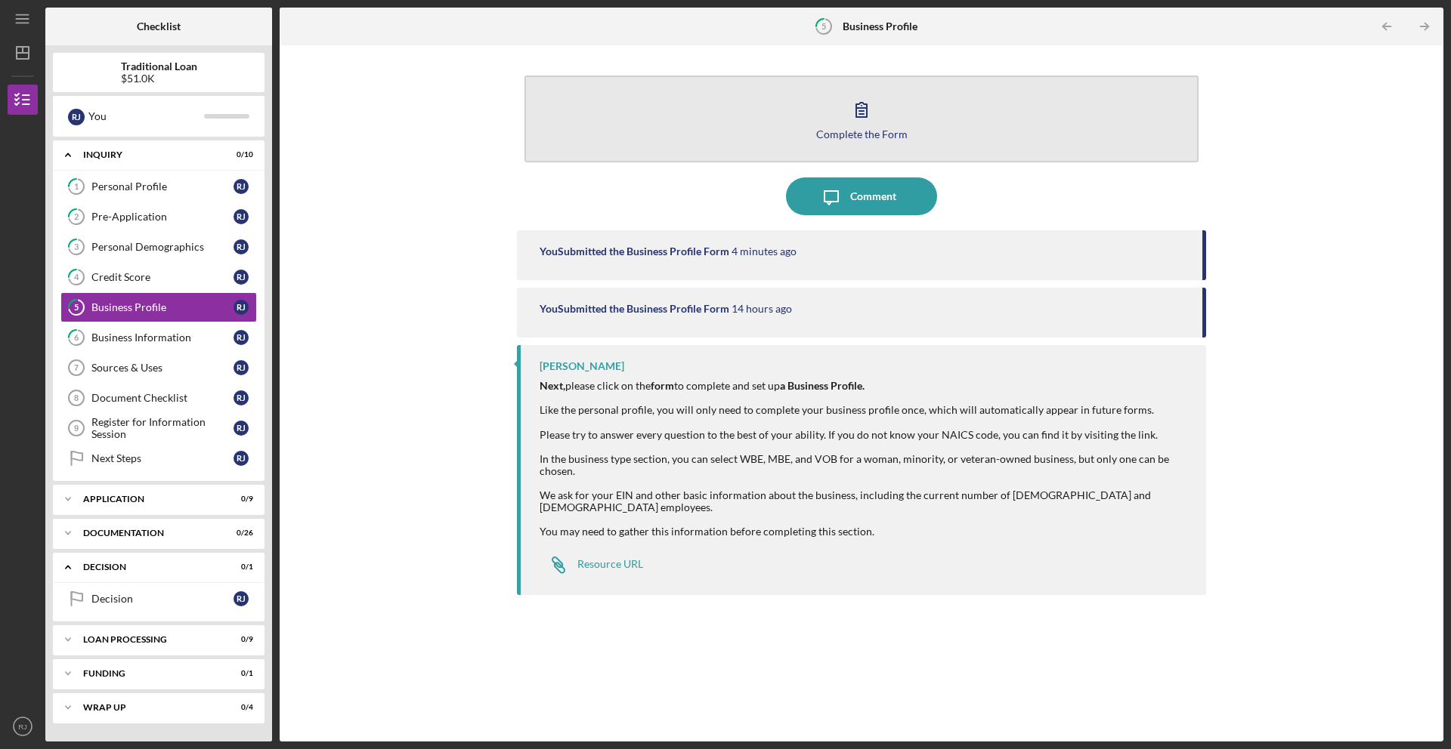
click at [588, 141] on button "Complete the Form Form" at bounding box center [861, 119] width 674 height 87
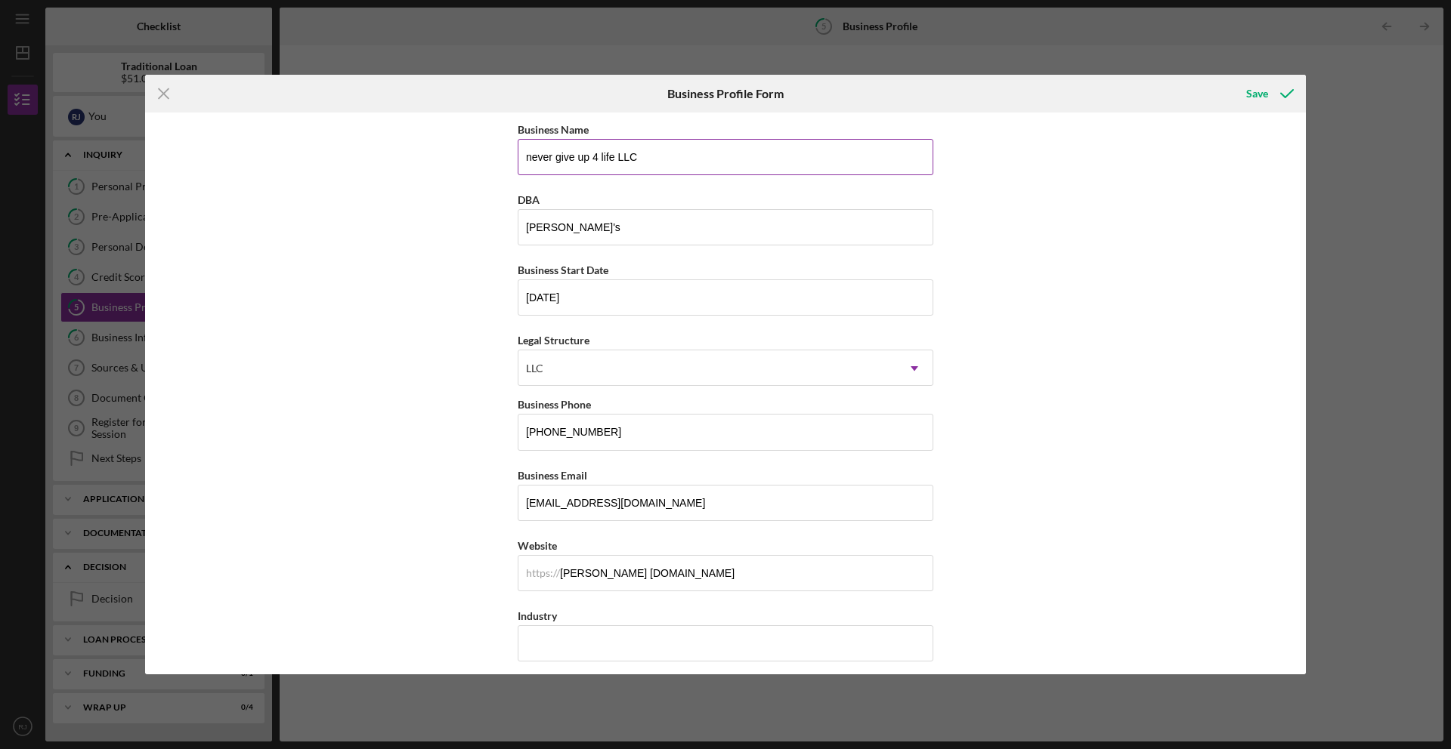
drag, startPoint x: 548, startPoint y: 156, endPoint x: 521, endPoint y: 156, distance: 26.5
click at [521, 156] on input "never give up 4 life LLC" at bounding box center [726, 157] width 416 height 36
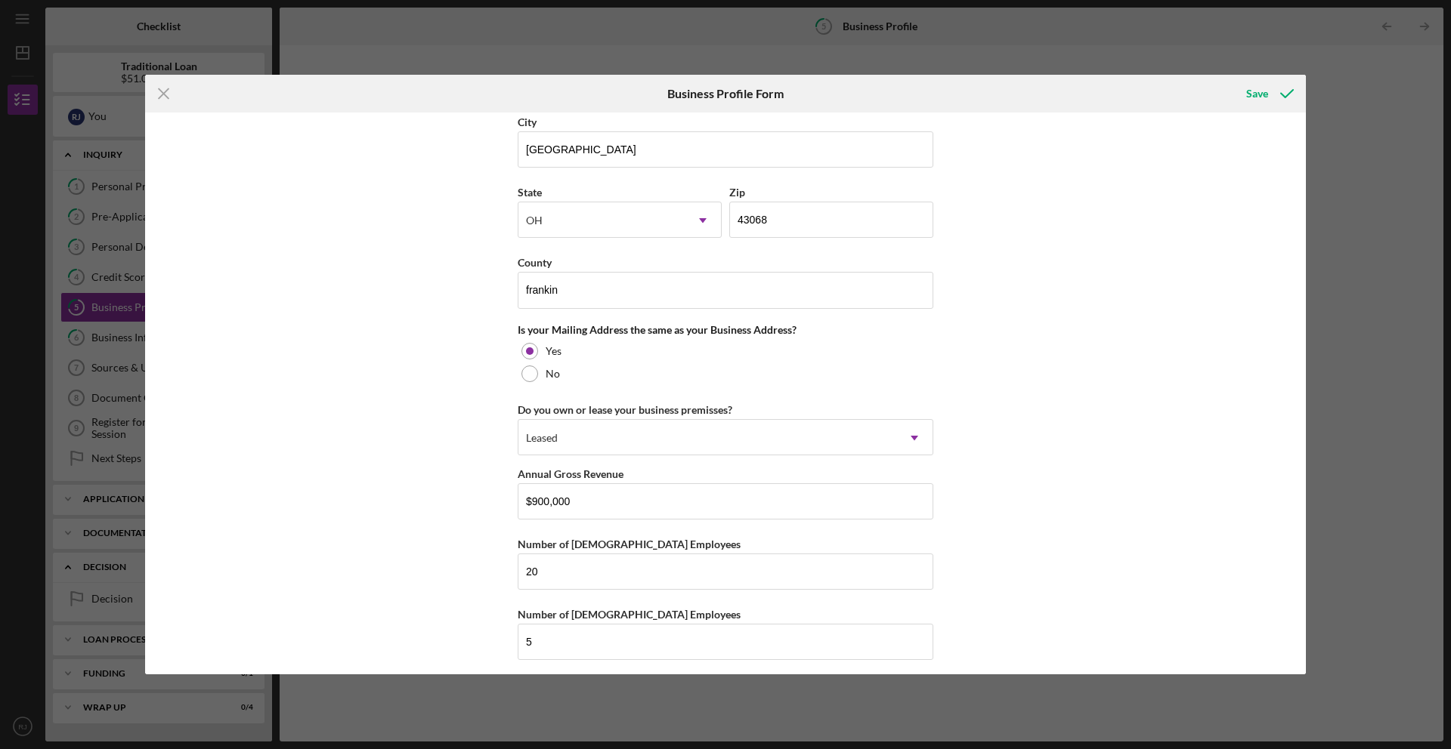
scroll to position [983, 0]
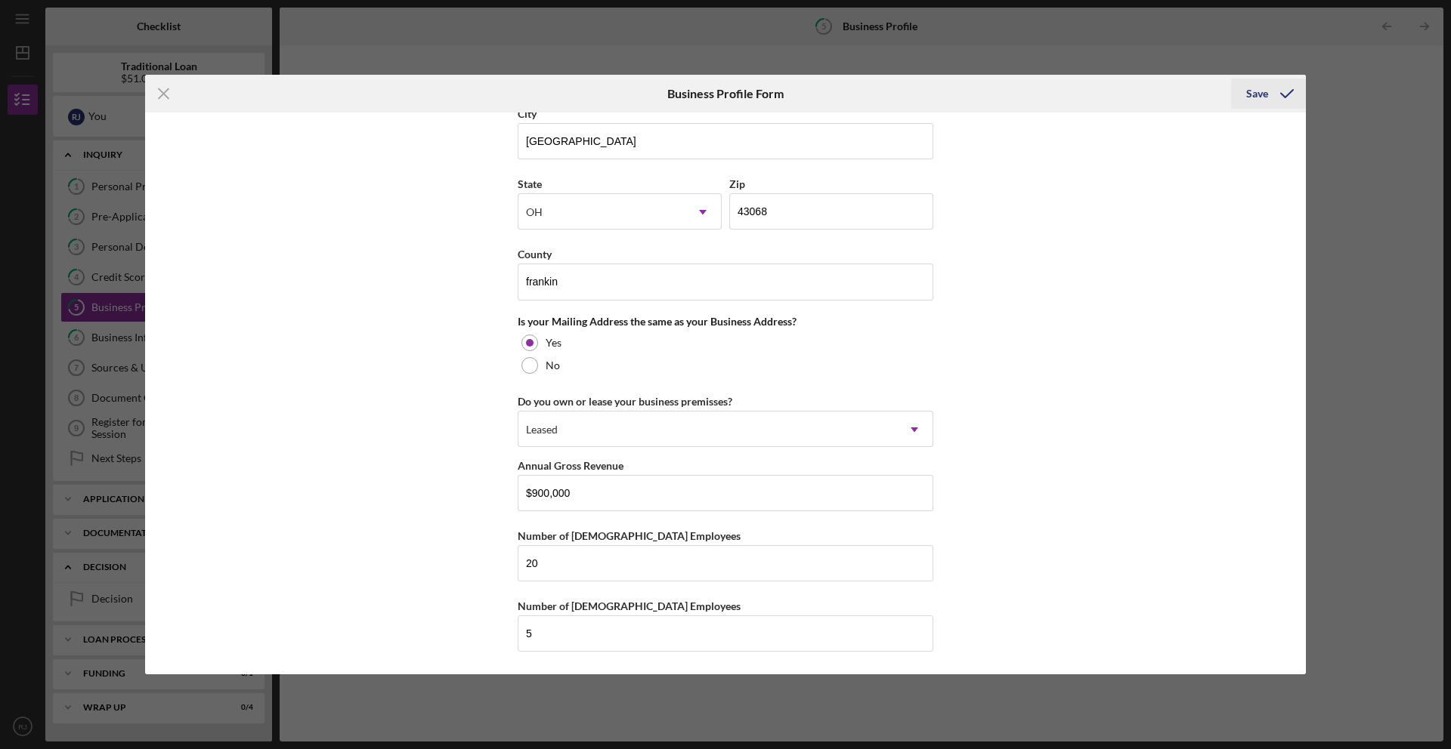
type input "Never give up 4 life LLC"
click at [1265, 94] on div "Save" at bounding box center [1257, 94] width 22 height 30
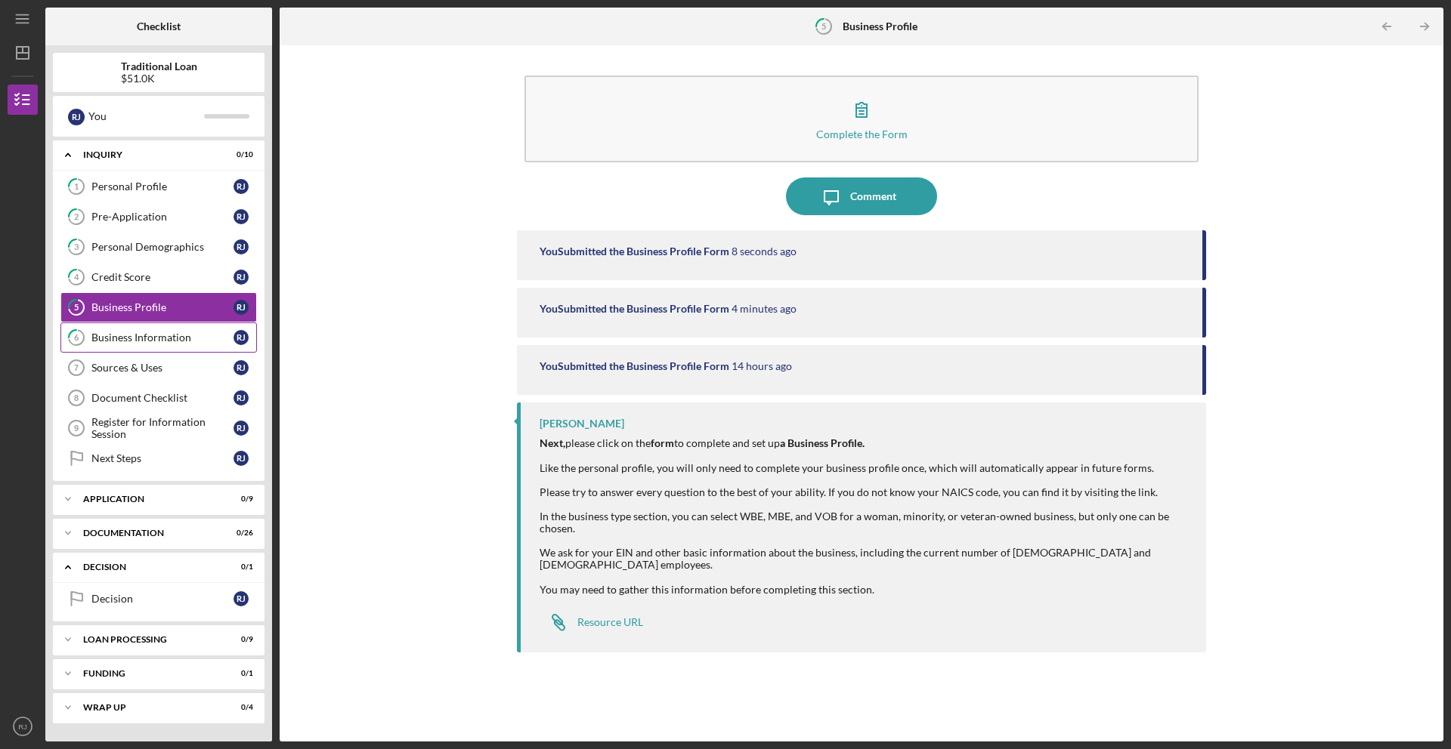
click at [199, 341] on div "Business Information" at bounding box center [162, 338] width 142 height 12
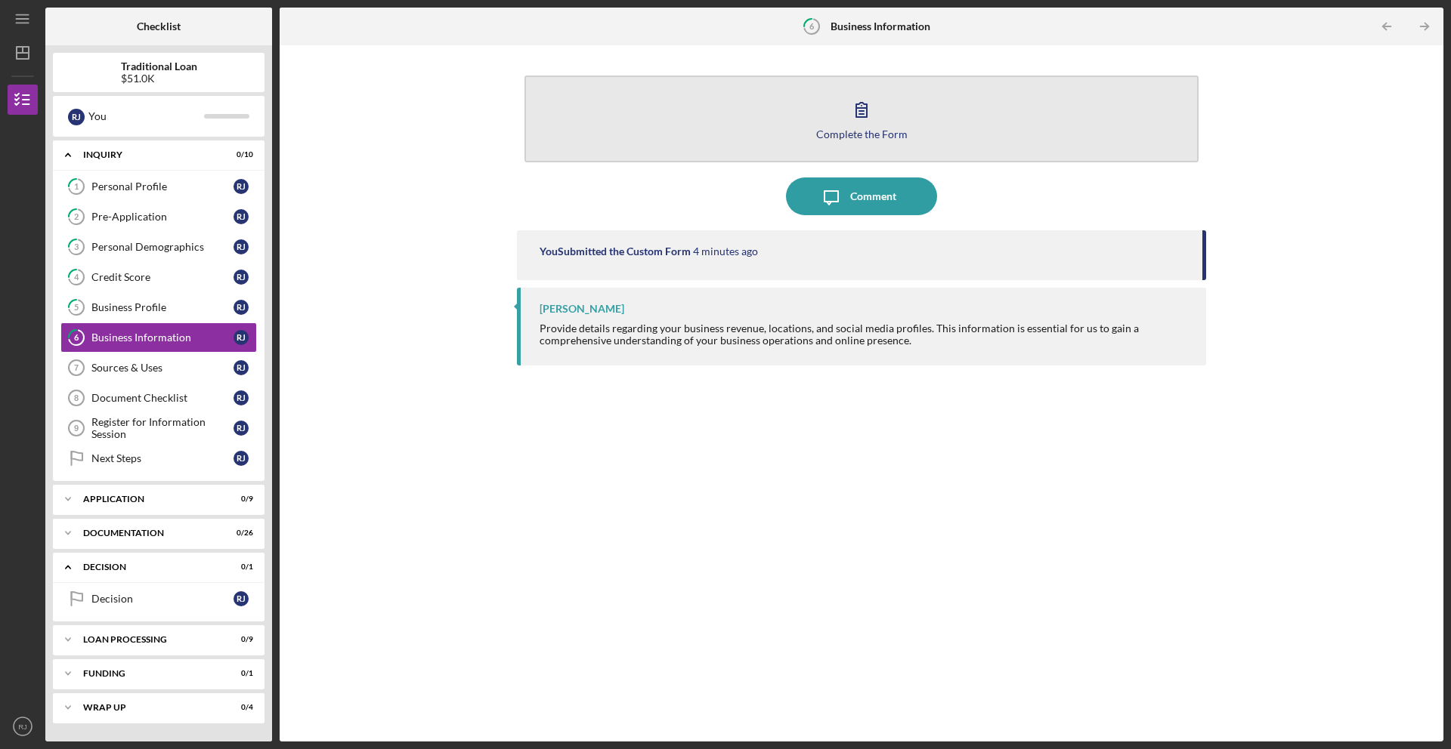
click at [635, 138] on button "Complete the Form Form" at bounding box center [861, 119] width 674 height 87
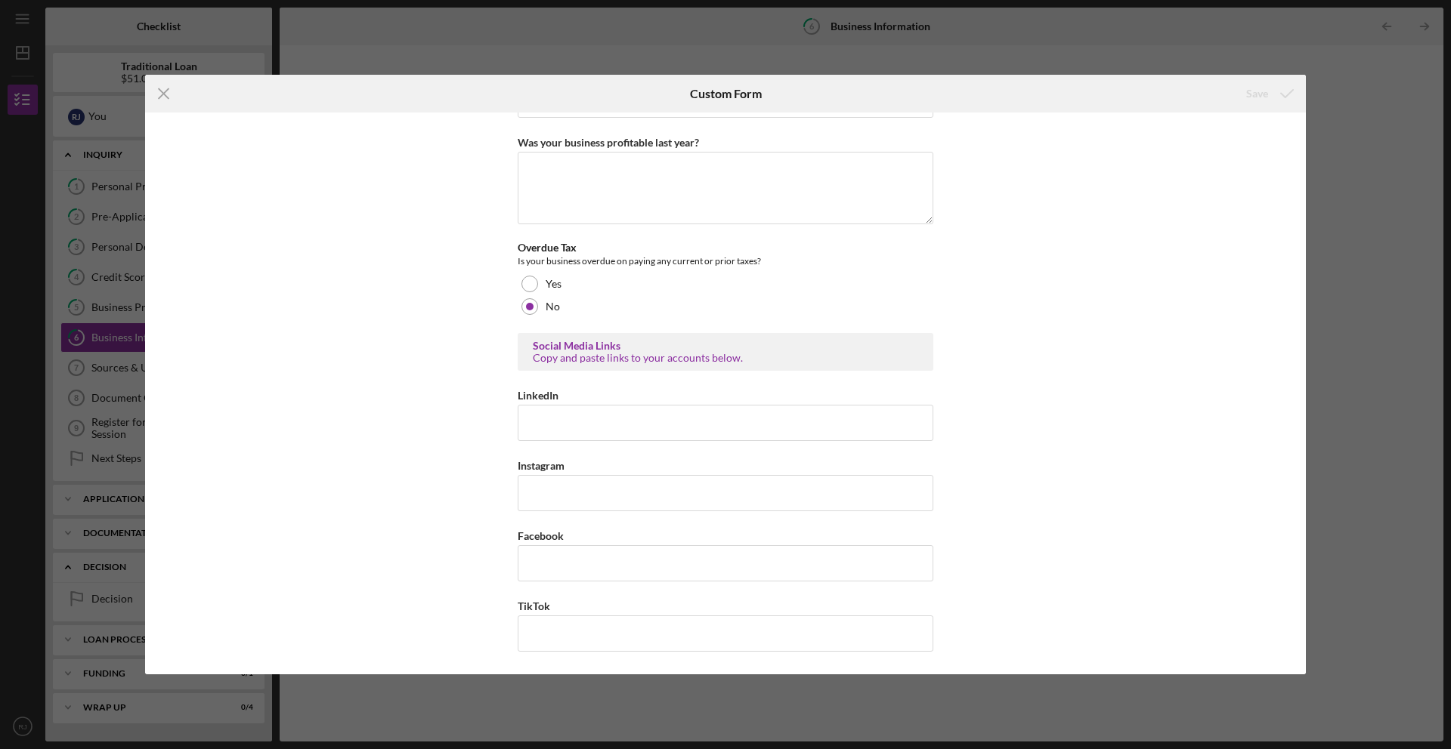
scroll to position [546, 0]
click at [166, 94] on icon "Icon/Menu Close" at bounding box center [164, 94] width 38 height 38
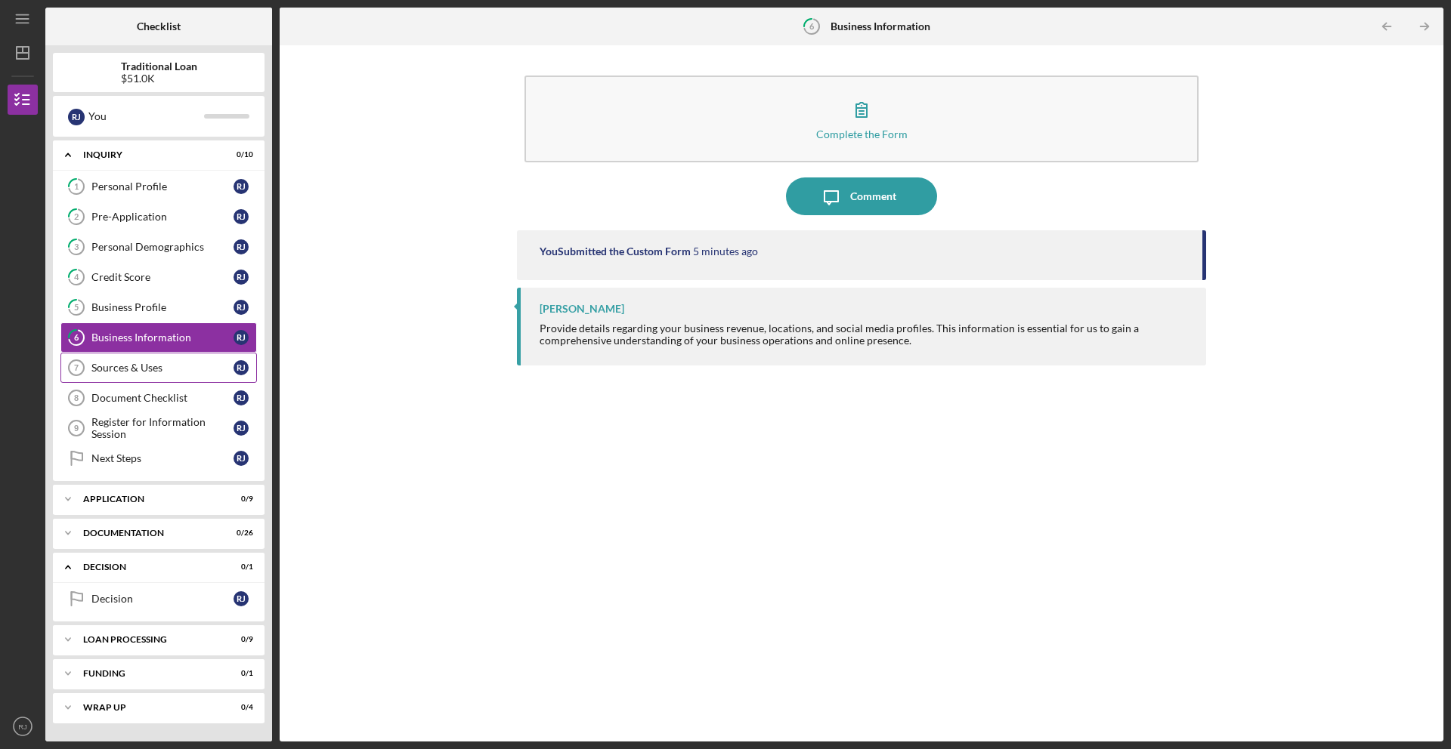
click at [186, 367] on div "Sources & Uses" at bounding box center [162, 368] width 142 height 12
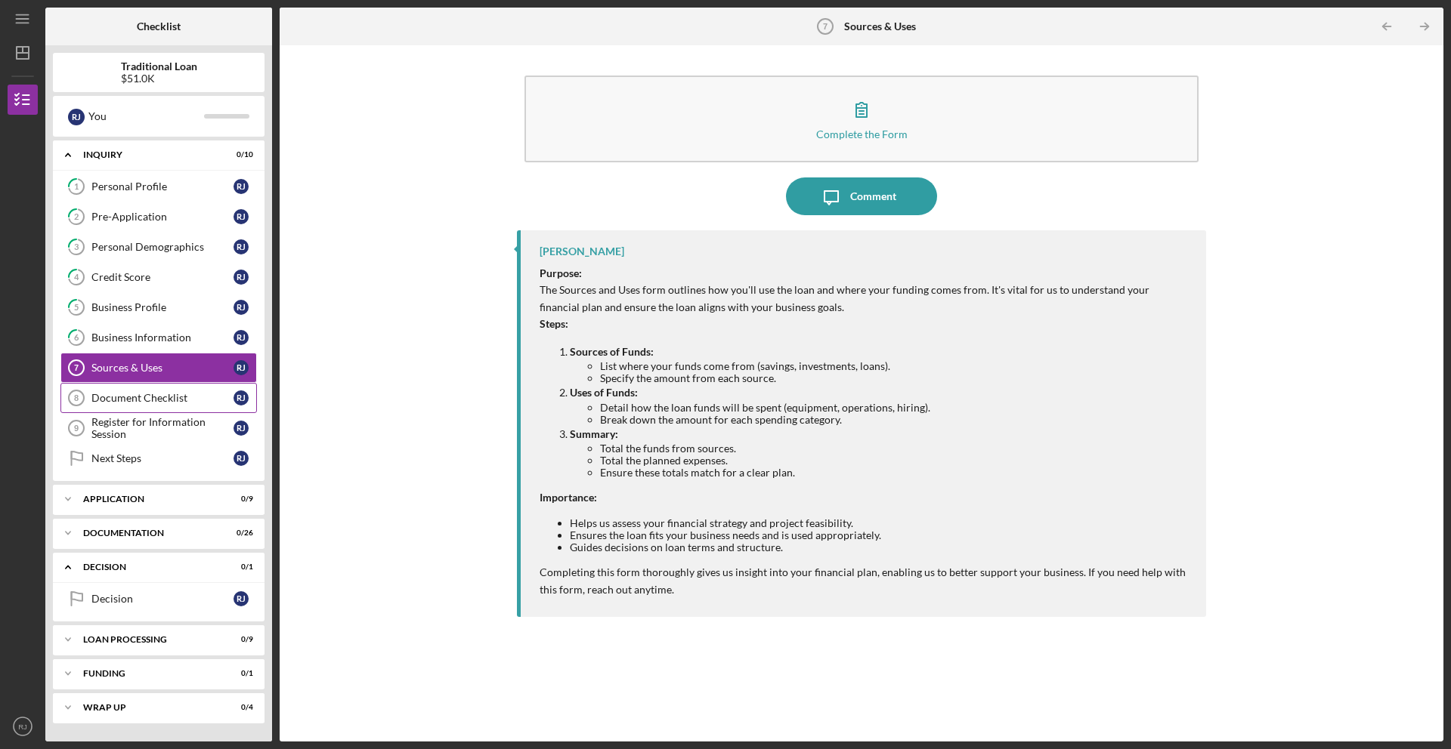
click at [174, 391] on link "Document Checklist 8 Document Checklist [PERSON_NAME]" at bounding box center [158, 398] width 196 height 30
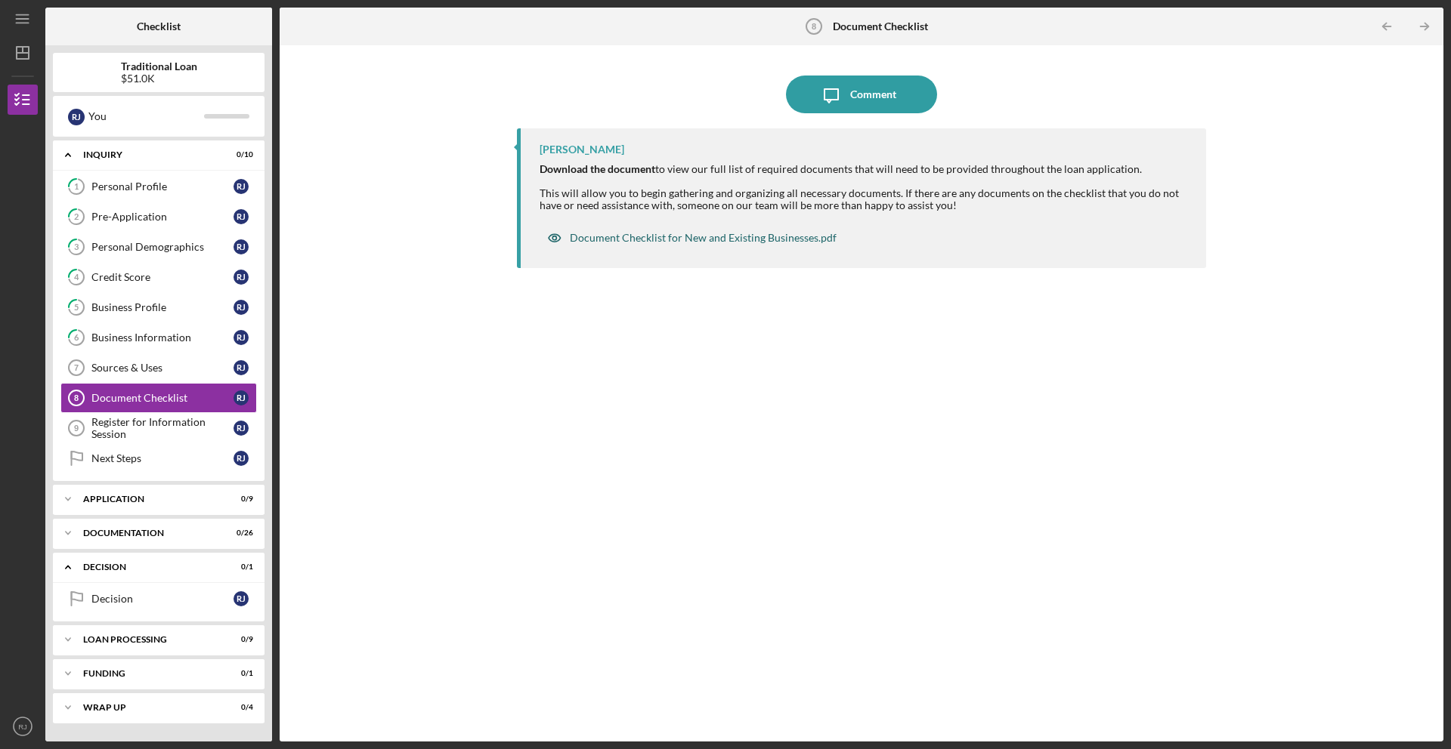
click at [605, 240] on div "Document Checklist for New and Existing Businesses.pdf" at bounding box center [703, 238] width 267 height 12
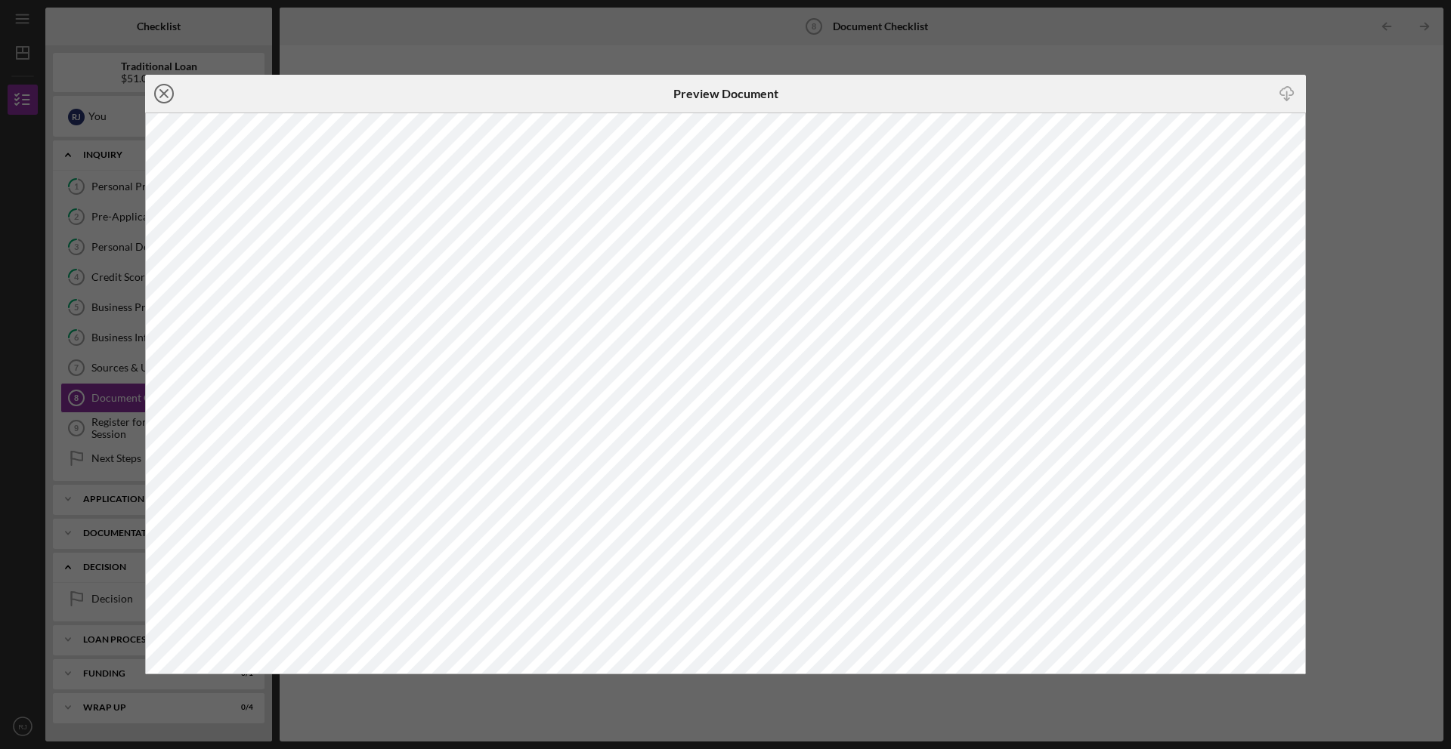
click at [162, 94] on icon "Icon/Close" at bounding box center [164, 94] width 38 height 38
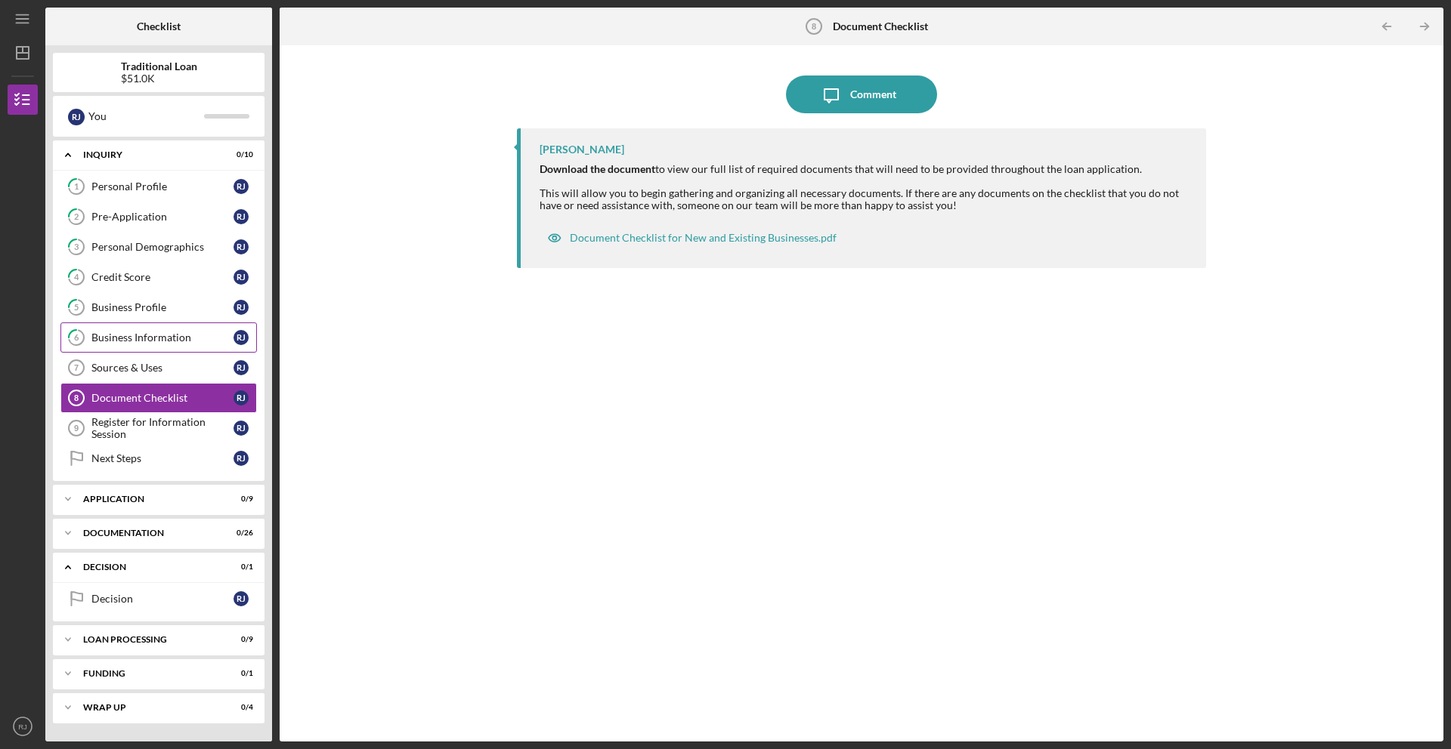
click at [172, 333] on div "Business Information" at bounding box center [162, 338] width 142 height 12
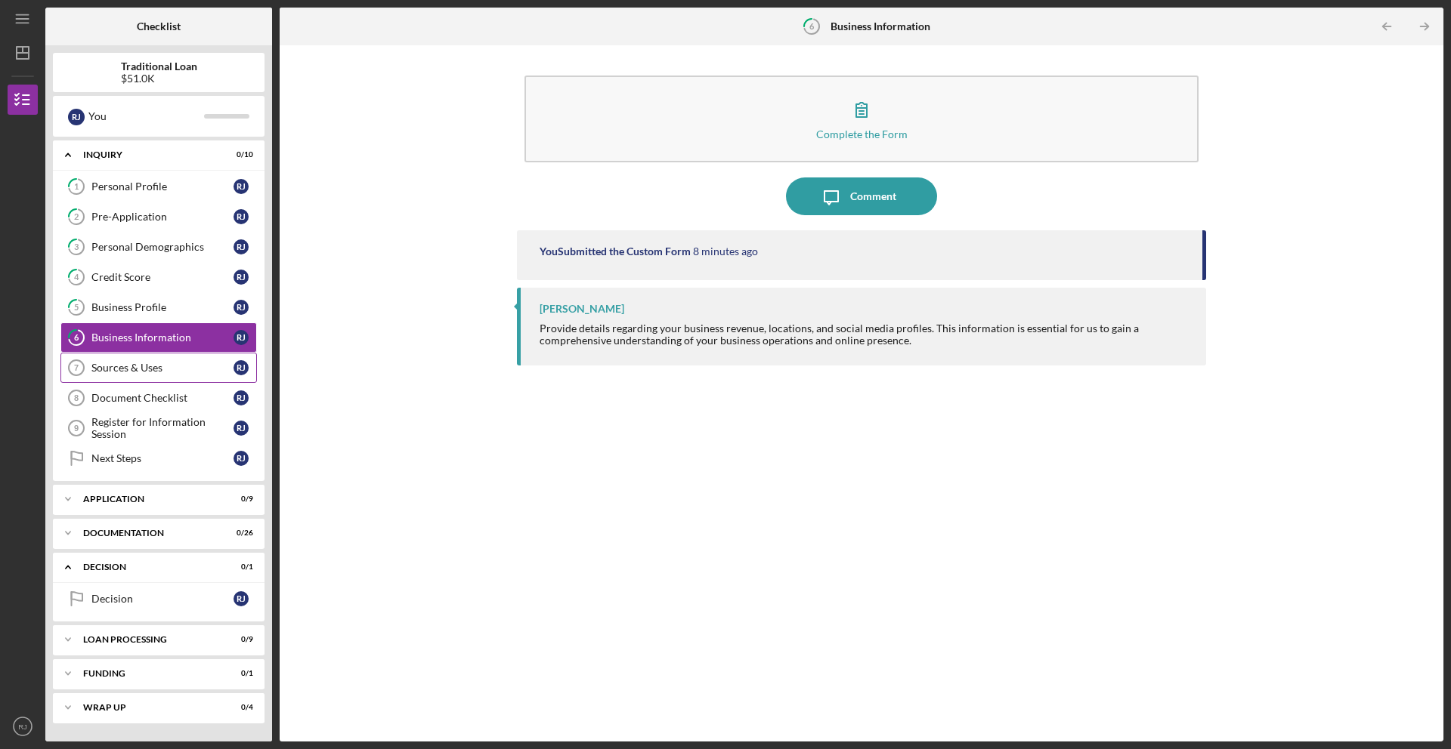
click at [167, 365] on div "Sources & Uses" at bounding box center [162, 368] width 142 height 12
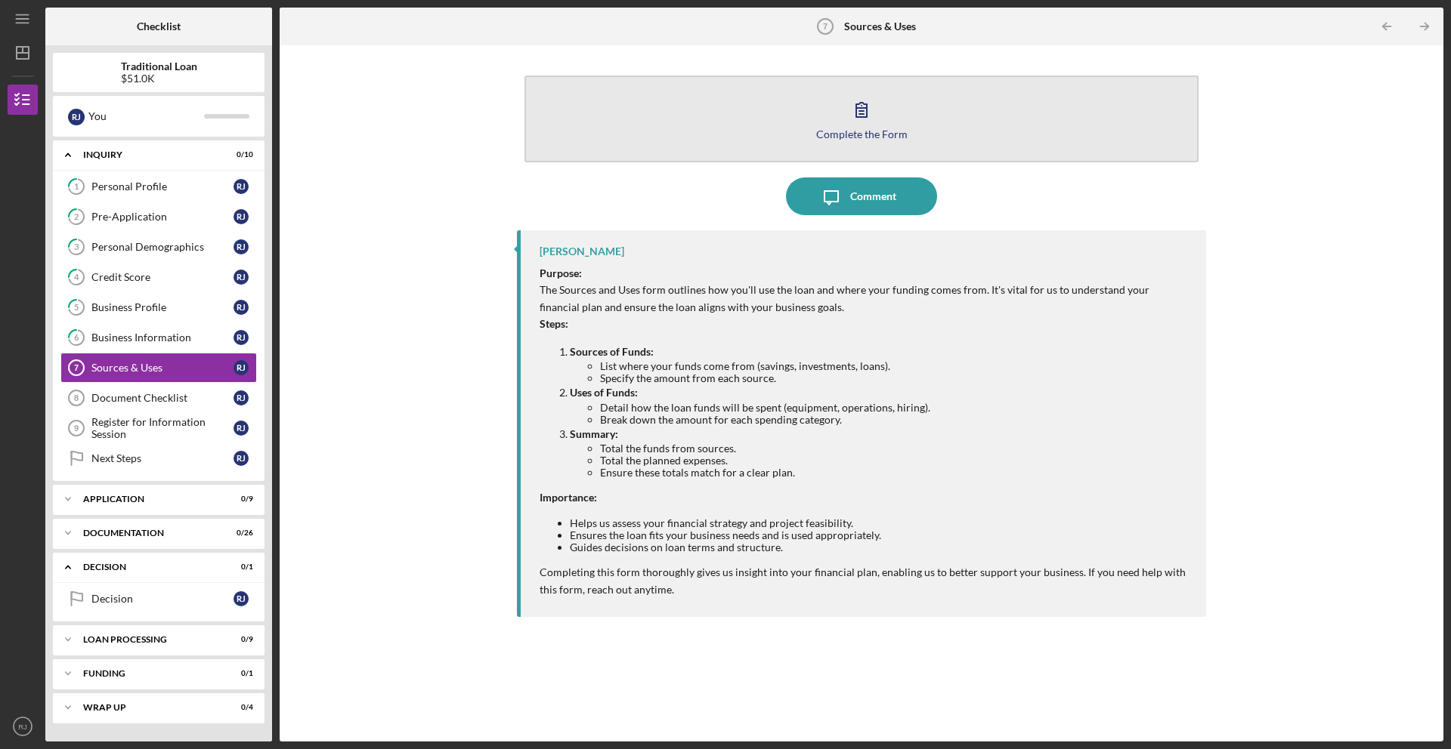
click at [606, 119] on button "Complete the Form Form" at bounding box center [861, 119] width 674 height 87
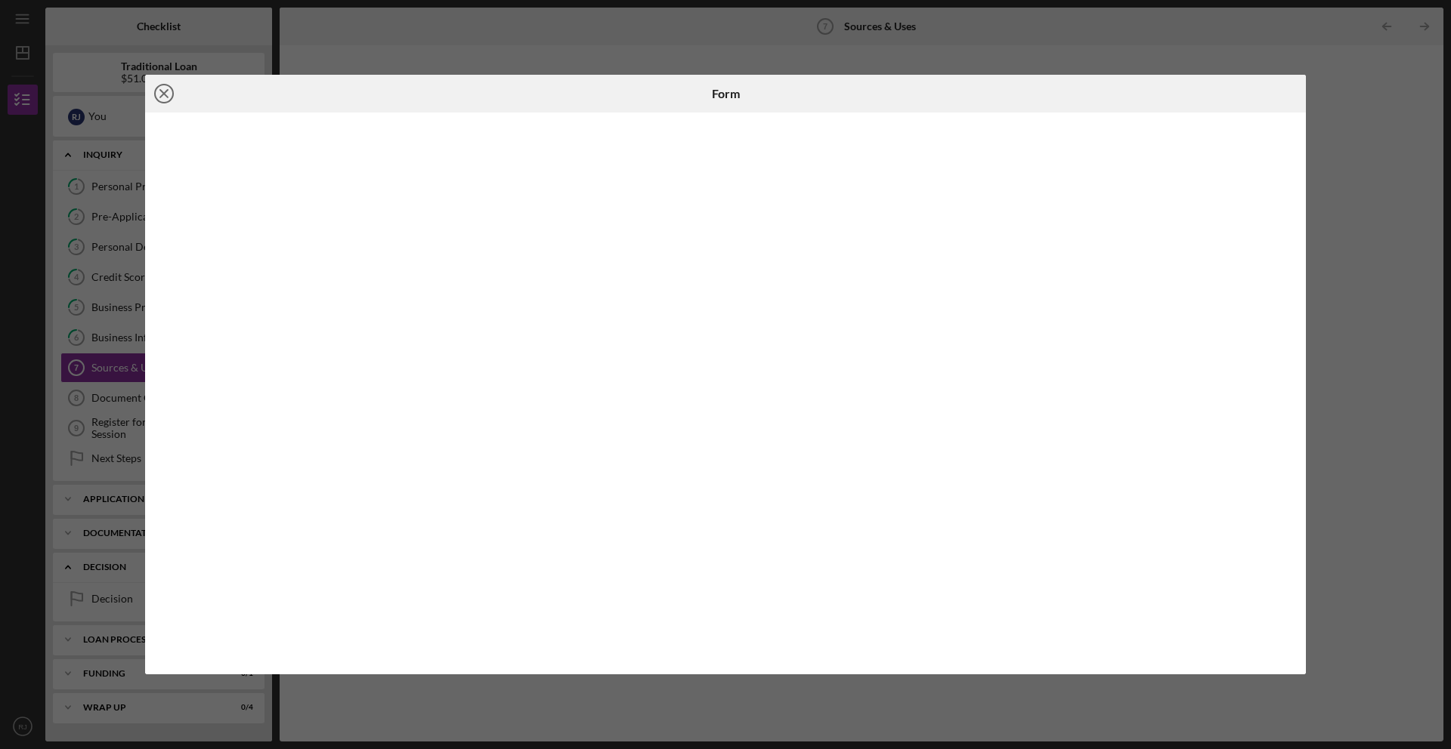
click at [167, 96] on line at bounding box center [164, 94] width 8 height 8
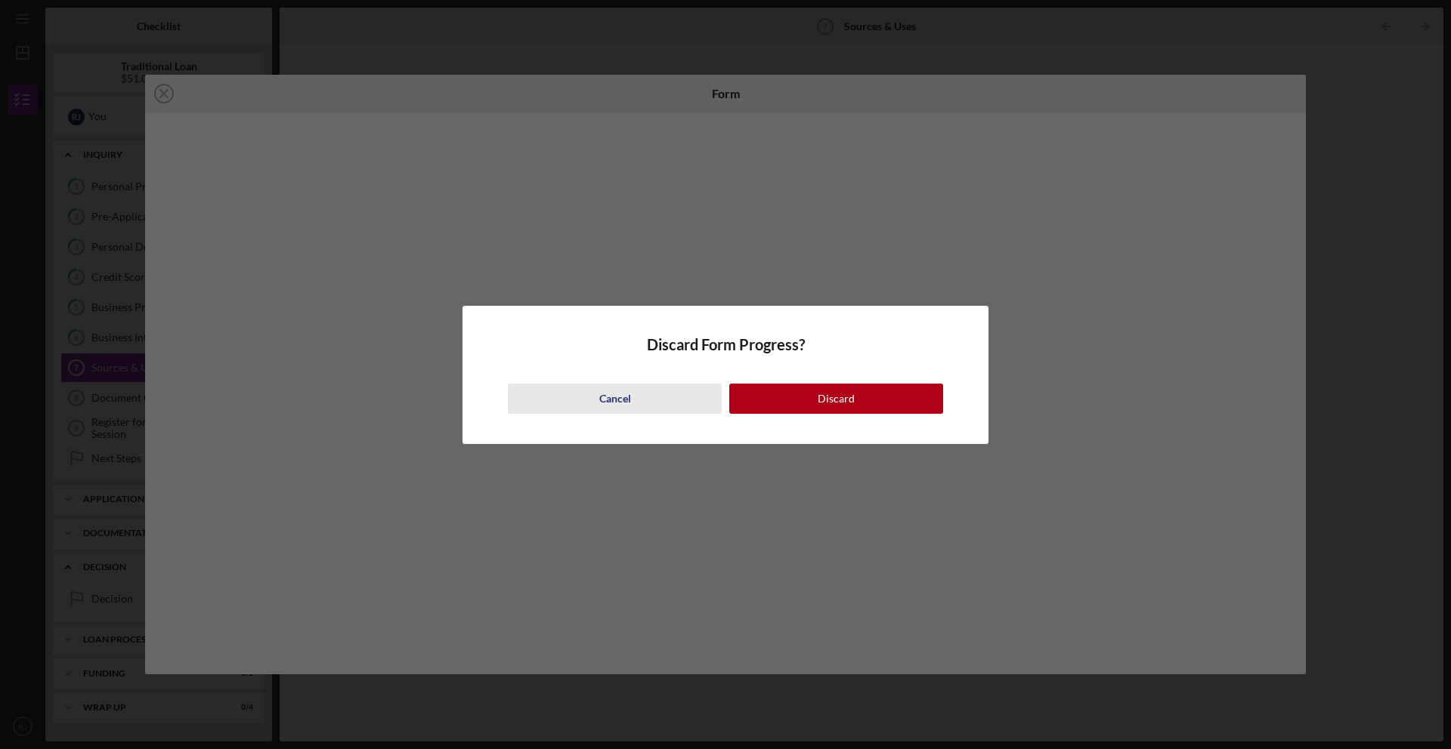
click at [640, 394] on button "Cancel" at bounding box center [615, 399] width 214 height 30
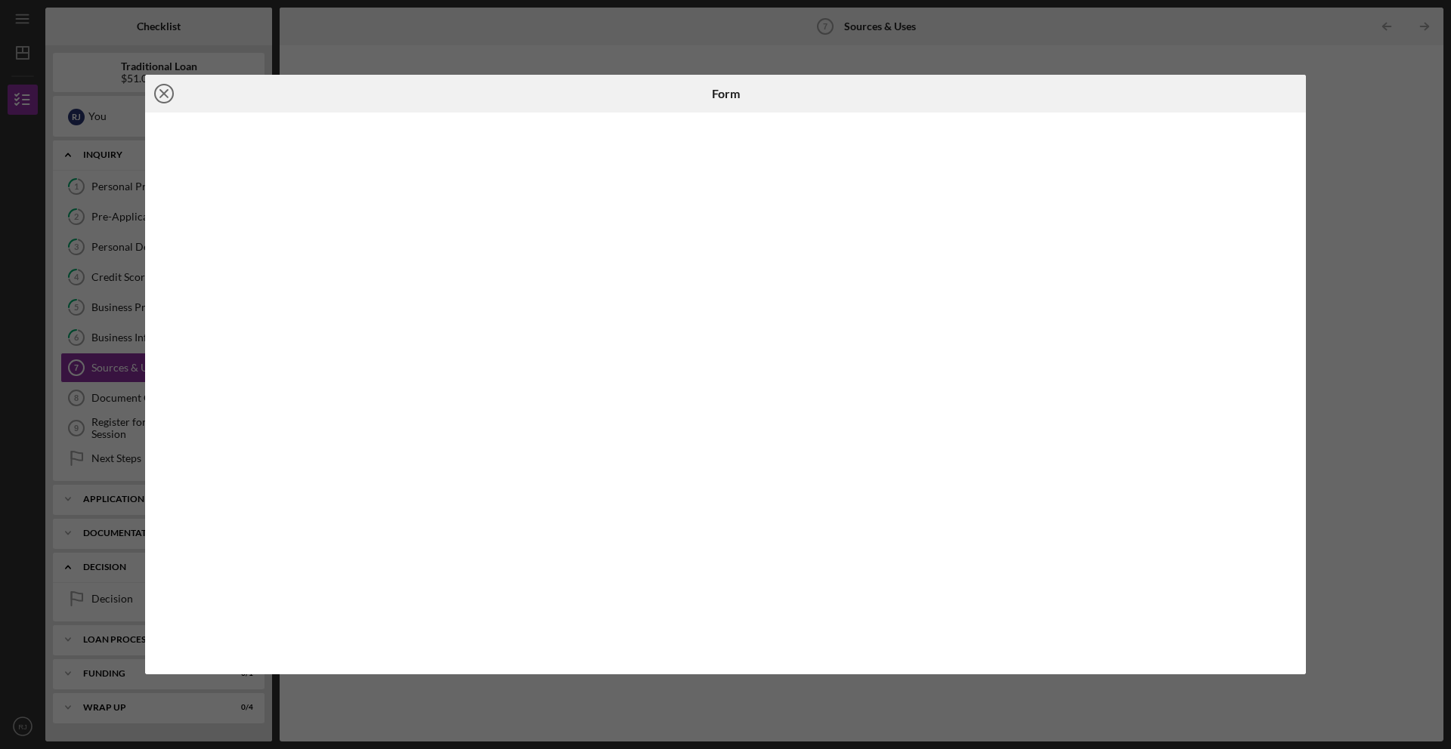
click at [164, 97] on icon "Icon/Close" at bounding box center [164, 94] width 38 height 38
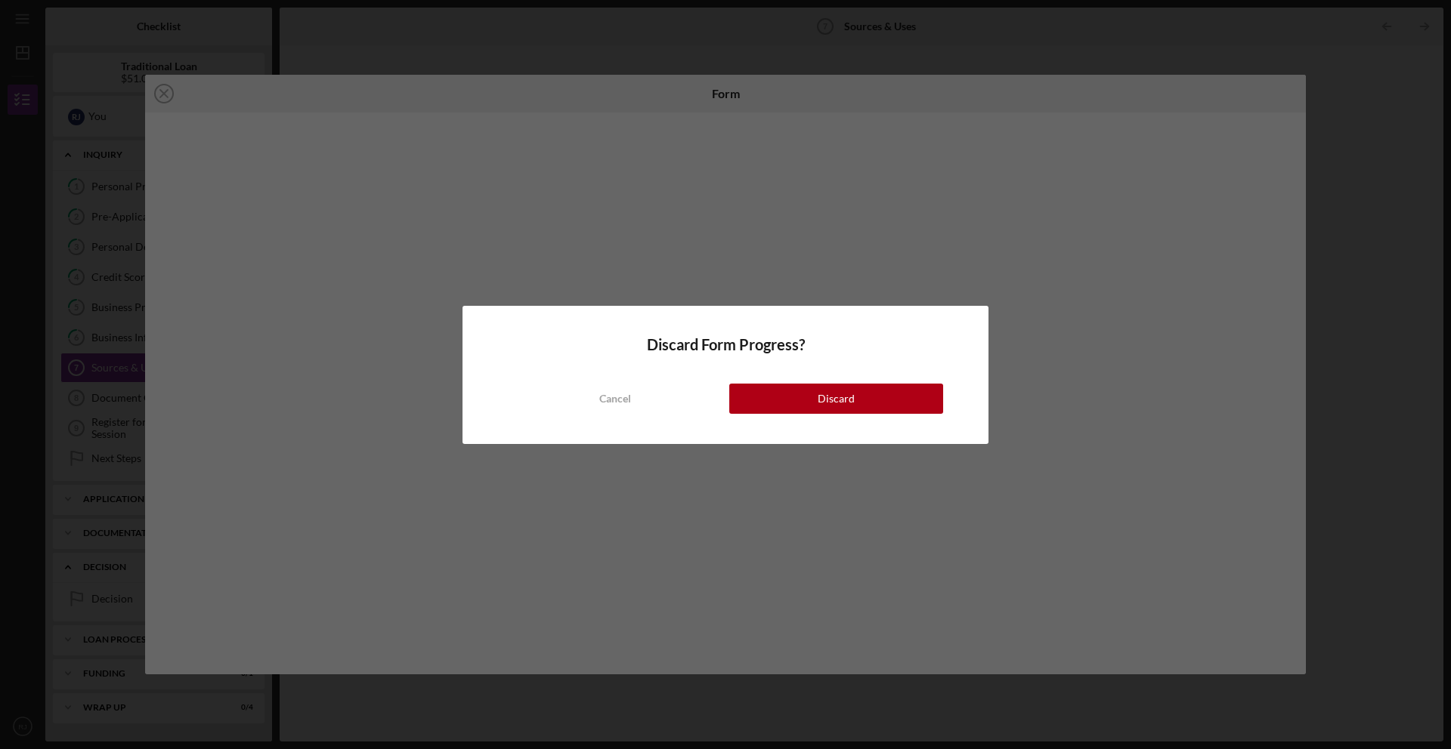
click at [768, 409] on button "Discard" at bounding box center [836, 399] width 214 height 30
